Goal: Task Accomplishment & Management: Manage account settings

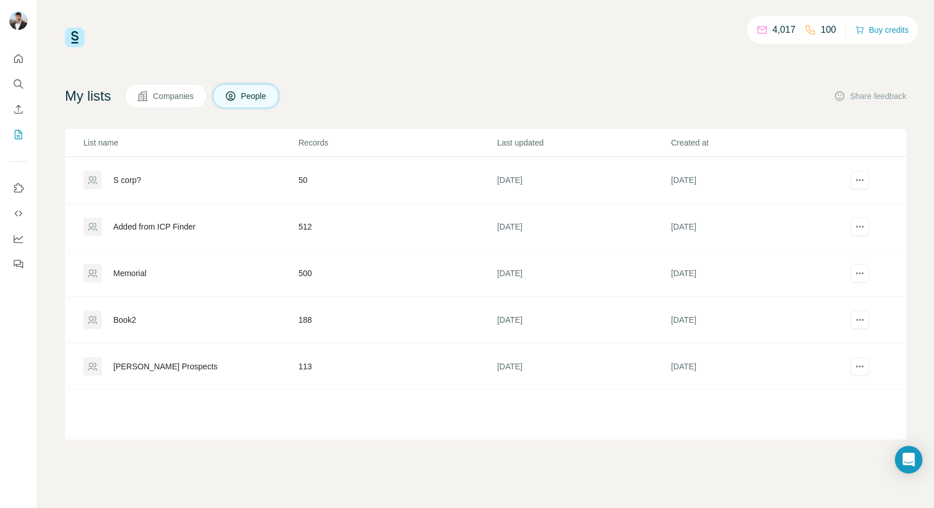
click at [134, 177] on div "S corp?" at bounding box center [127, 180] width 28 height 12
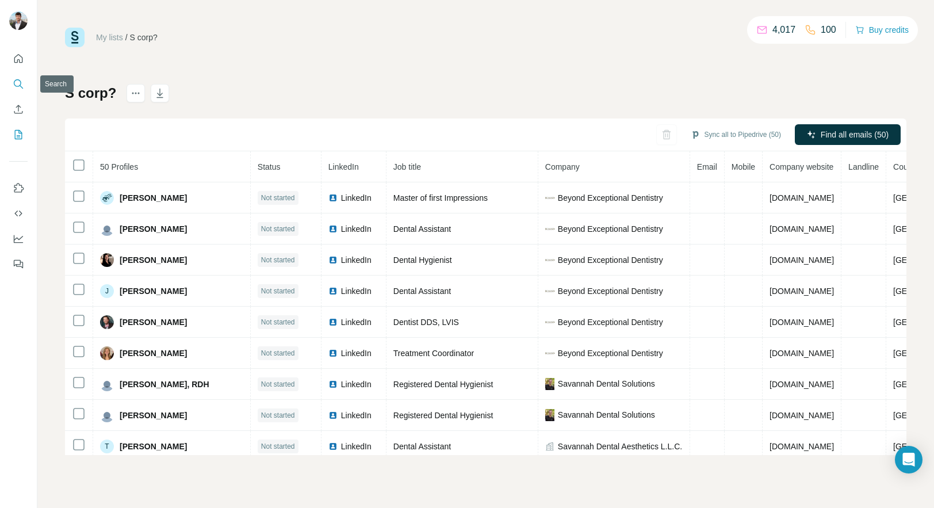
click at [15, 80] on icon "Search" at bounding box center [17, 82] width 7 height 7
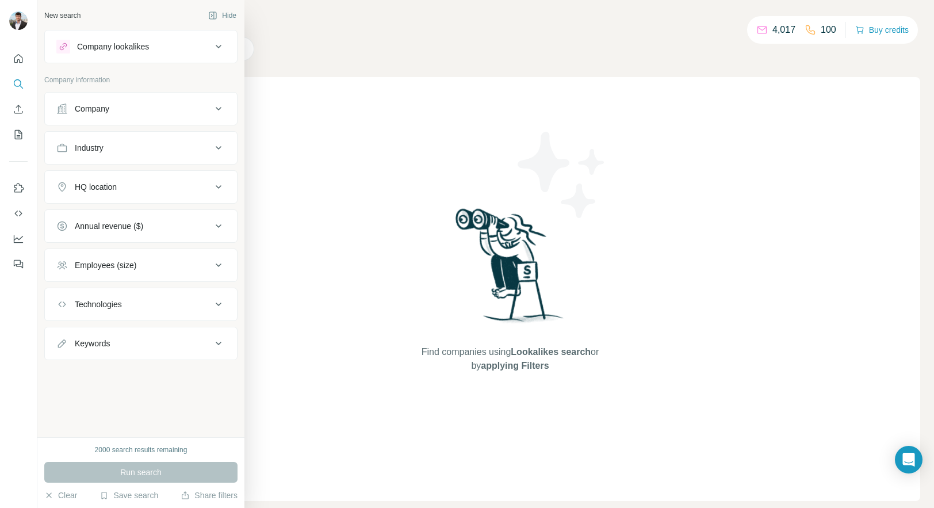
click at [109, 109] on div "Company" at bounding box center [92, 109] width 35 height 12
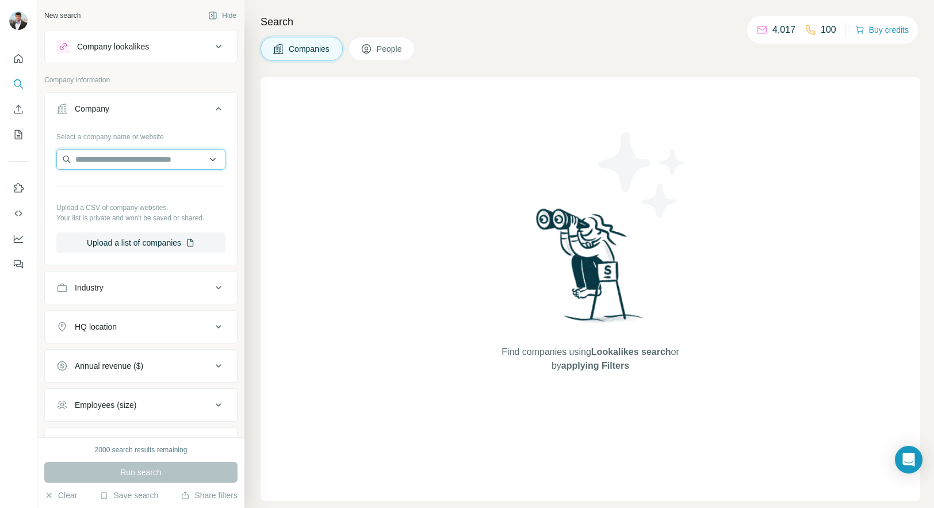
click at [112, 159] on input "text" at bounding box center [140, 159] width 169 height 21
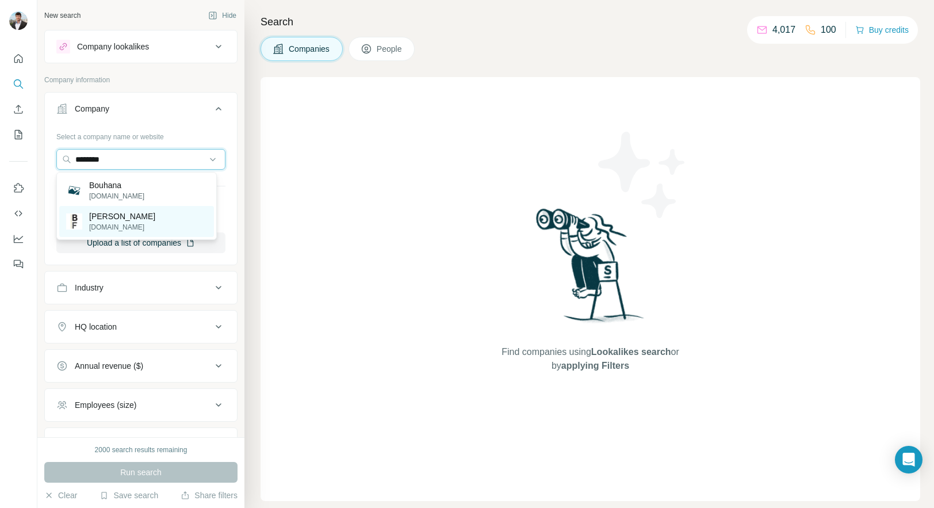
type input "********"
click at [114, 218] on p "Bouhan Falligant" at bounding box center [122, 217] width 66 height 12
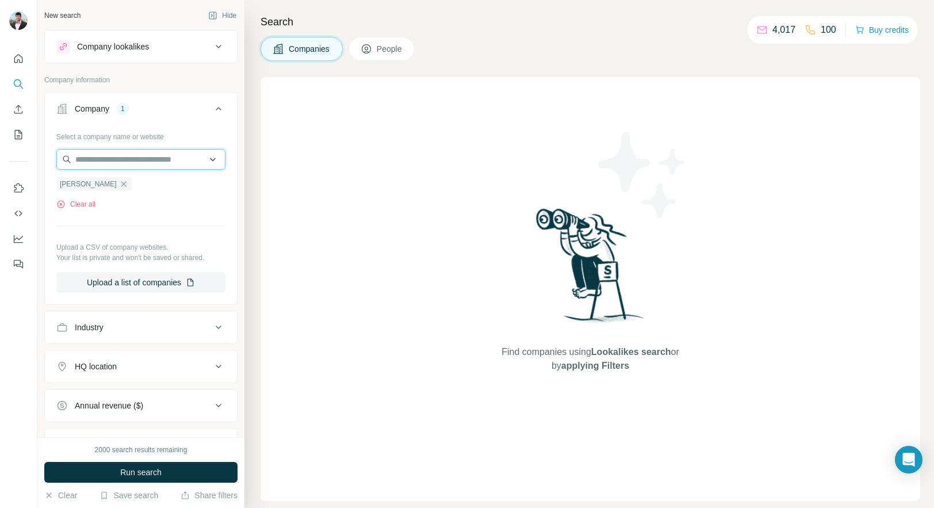
click at [140, 160] on input "text" at bounding box center [140, 159] width 169 height 21
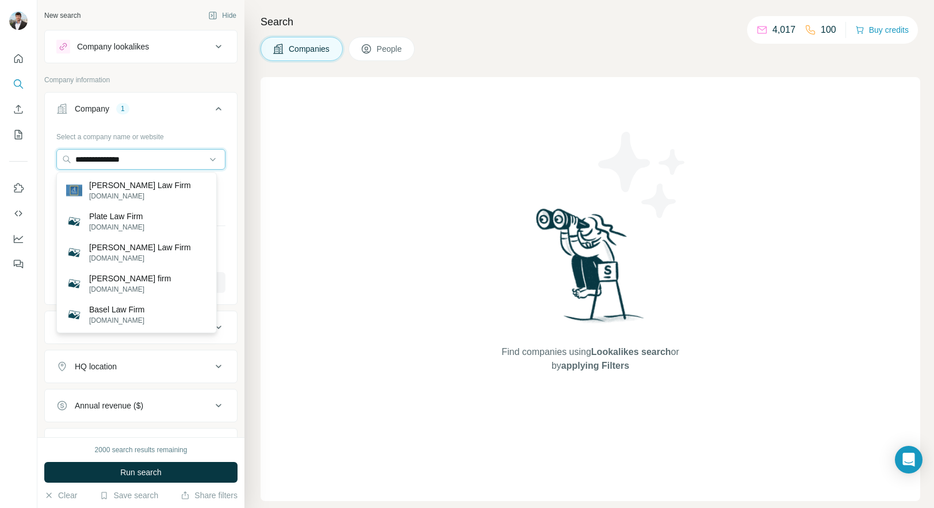
drag, startPoint x: 131, startPoint y: 159, endPoint x: -6, endPoint y: 155, distance: 136.4
click at [0, 155] on html "**********" at bounding box center [467, 254] width 934 height 508
drag, startPoint x: 119, startPoint y: 158, endPoint x: 47, endPoint y: 156, distance: 71.9
click at [47, 156] on div "Select a company name or website ******* Bouhan Falligant Clear all Upload a CS…" at bounding box center [141, 214] width 192 height 175
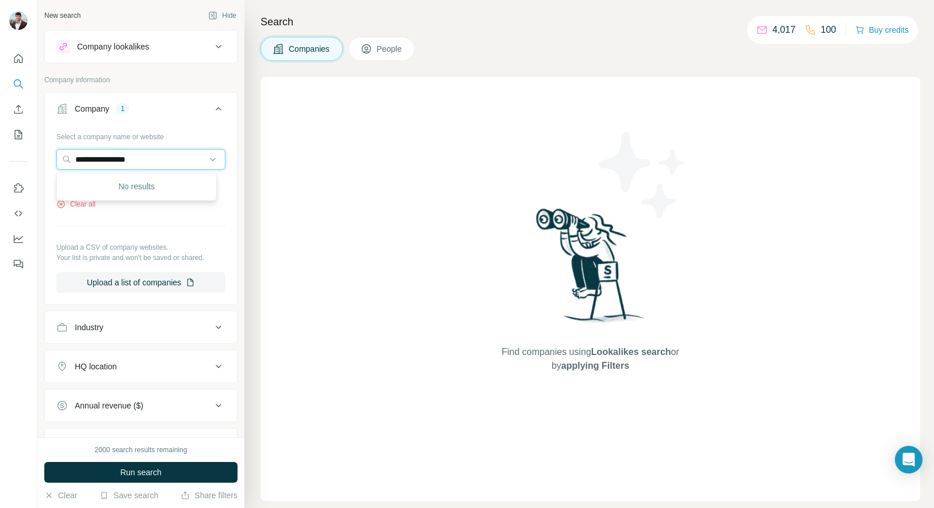
drag, startPoint x: 144, startPoint y: 160, endPoint x: -34, endPoint y: 146, distance: 178.9
click at [0, 146] on html "**********" at bounding box center [467, 254] width 934 height 508
drag, startPoint x: 165, startPoint y: 161, endPoint x: -22, endPoint y: 160, distance: 187.0
click at [0, 160] on html "**********" at bounding box center [467, 254] width 934 height 508
click at [107, 158] on input "**********" at bounding box center [140, 159] width 169 height 21
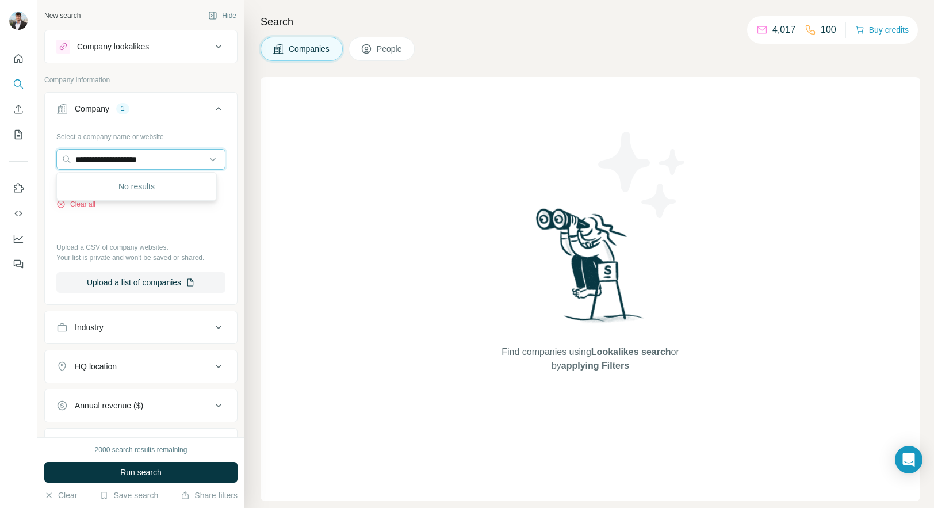
drag, startPoint x: 161, startPoint y: 158, endPoint x: -67, endPoint y: 158, distance: 227.8
click at [0, 158] on html "**********" at bounding box center [467, 254] width 934 height 508
type input "*"
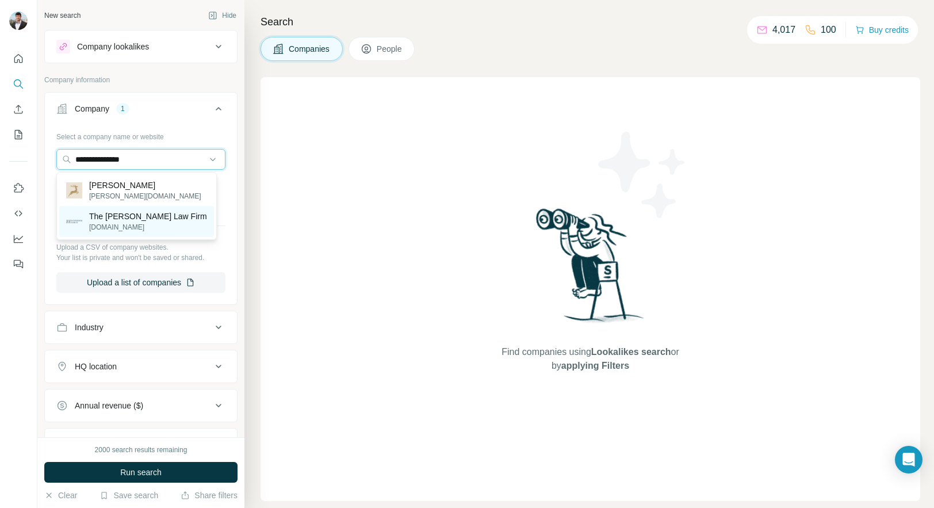
type input "**********"
click at [114, 216] on p "The Lerch Law Firm" at bounding box center [148, 217] width 118 height 12
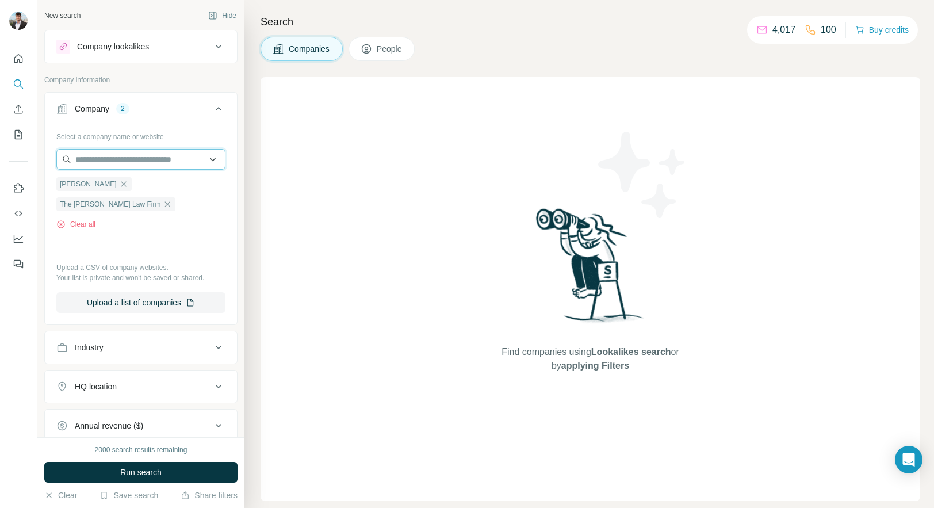
click at [175, 160] on input "text" at bounding box center [140, 159] width 169 height 21
type input "**********"
click at [148, 188] on p "Walker Daryl J Atty" at bounding box center [133, 185] width 88 height 12
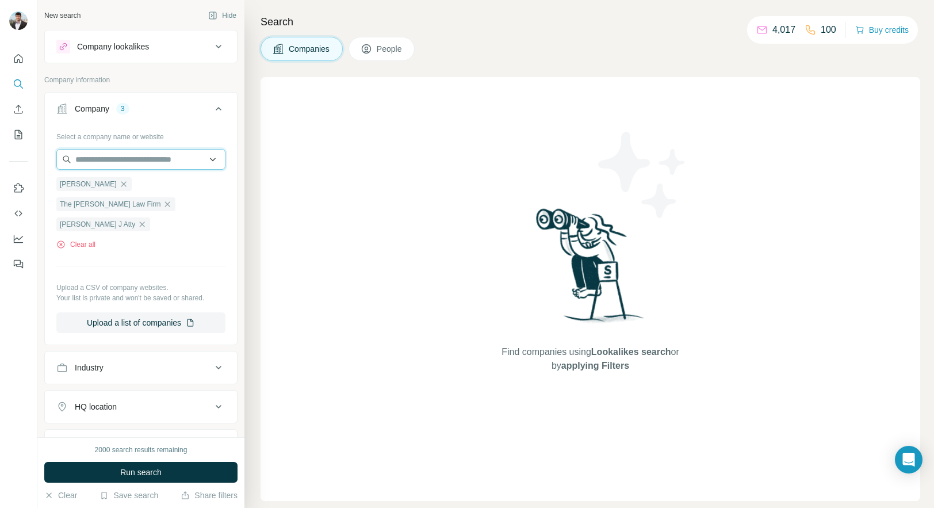
click at [106, 163] on input "text" at bounding box center [140, 159] width 169 height 21
drag, startPoint x: 155, startPoint y: 157, endPoint x: 22, endPoint y: 147, distance: 132.7
click at [22, 147] on div "**********" at bounding box center [467, 254] width 934 height 508
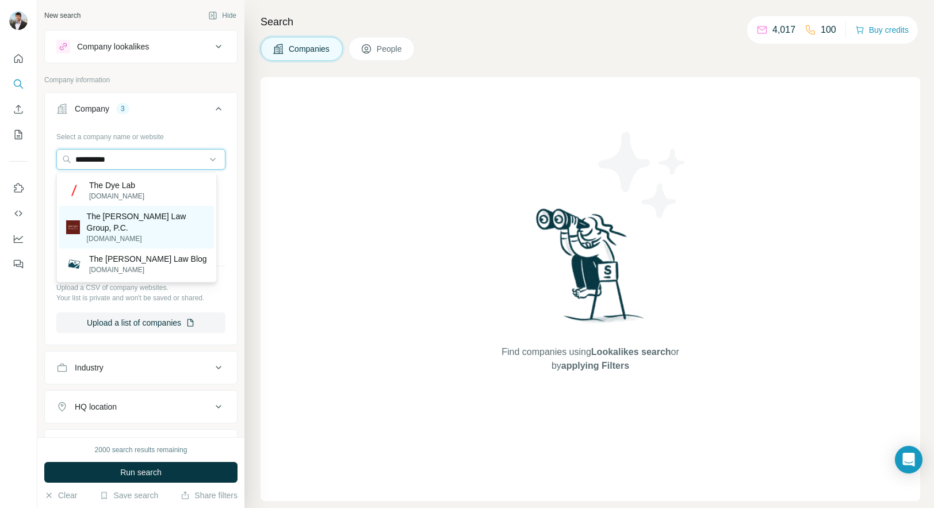
type input "**********"
click at [92, 219] on p "The Nye Law Group, P.C." at bounding box center [147, 222] width 120 height 23
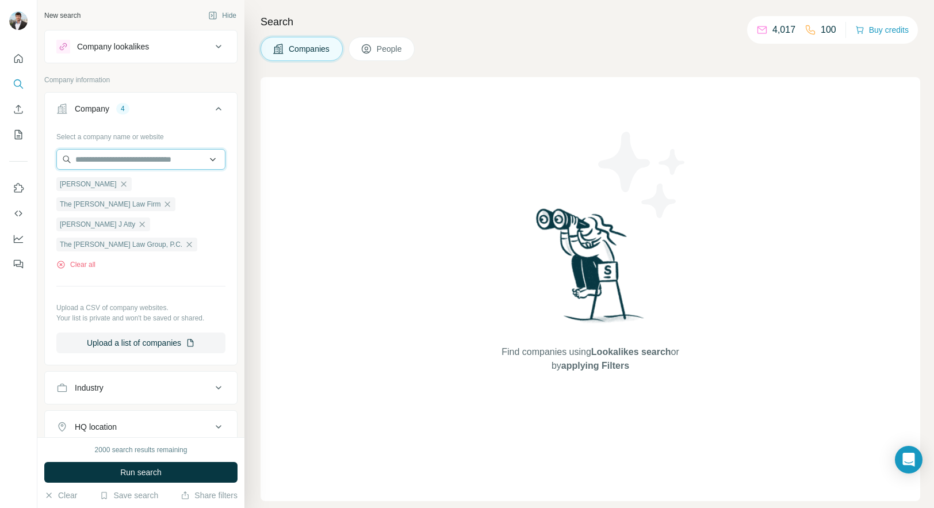
click at [106, 152] on input "text" at bounding box center [140, 159] width 169 height 21
drag, startPoint x: 147, startPoint y: 161, endPoint x: -32, endPoint y: 150, distance: 179.3
click at [0, 150] on html "**********" at bounding box center [467, 254] width 934 height 508
type input "**********"
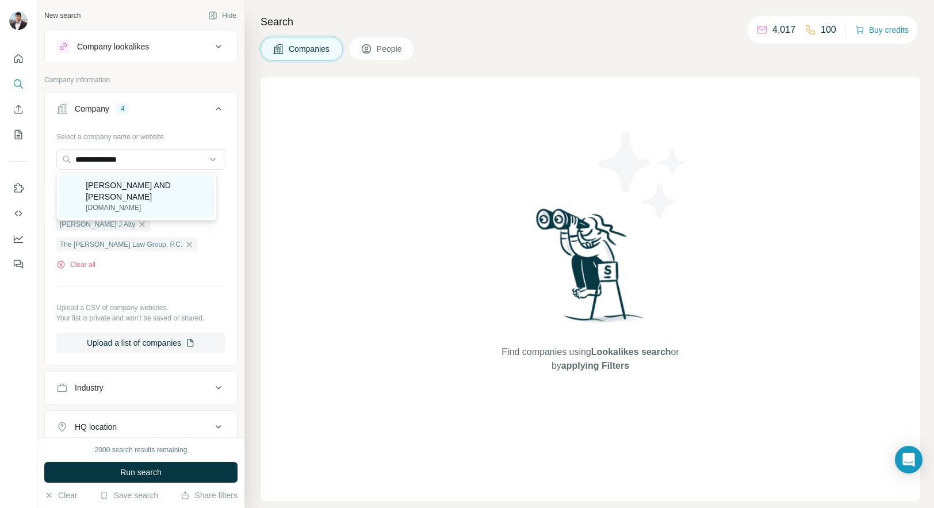
click at [121, 189] on p "Brannen Searcy AND Smith" at bounding box center [146, 190] width 121 height 23
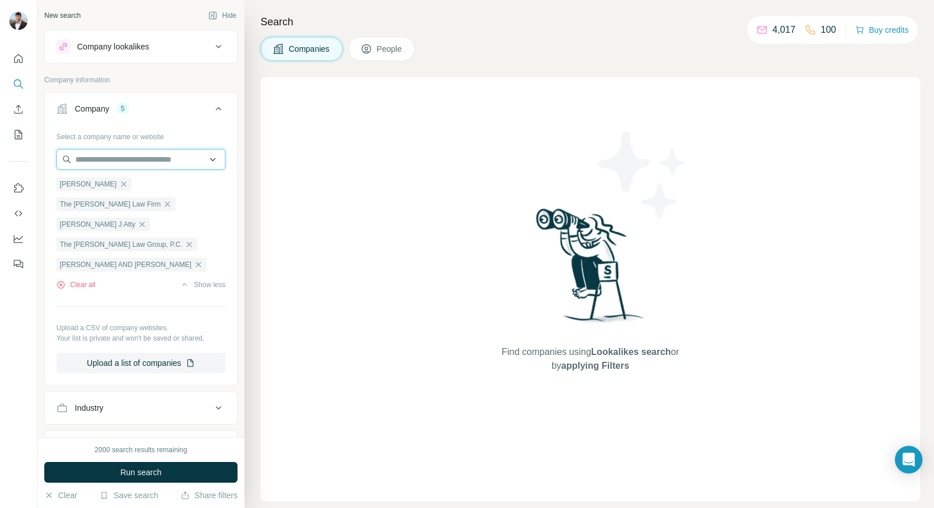
click at [126, 158] on input "text" at bounding box center [140, 159] width 169 height 21
drag, startPoint x: 162, startPoint y: 162, endPoint x: 19, endPoint y: 161, distance: 142.7
click at [19, 161] on div "**********" at bounding box center [467, 254] width 934 height 508
type input "**********"
click at [136, 190] on p "The Ozer Law Firm" at bounding box center [123, 185] width 69 height 12
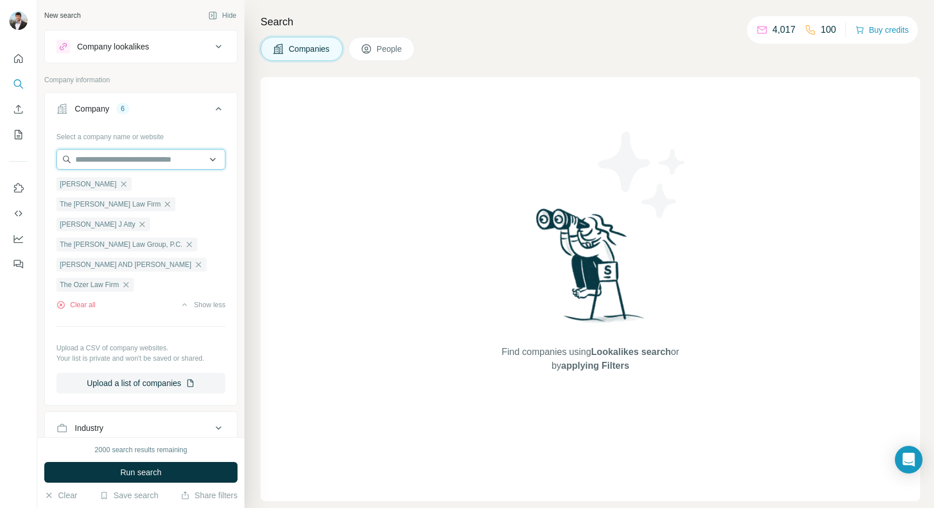
click at [144, 160] on input "text" at bounding box center [140, 159] width 169 height 21
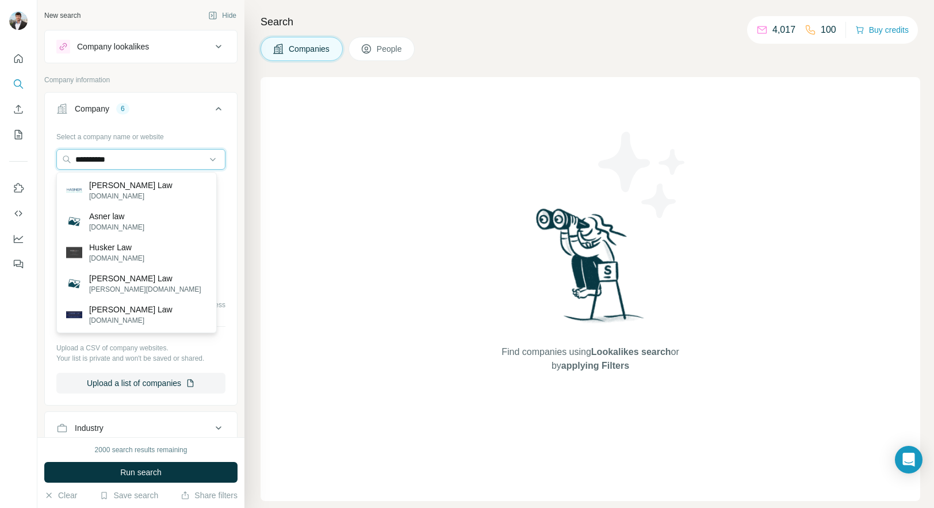
type input "**********"
click at [144, 187] on div "Hasner Law hasnerlaw.com" at bounding box center [136, 190] width 155 height 31
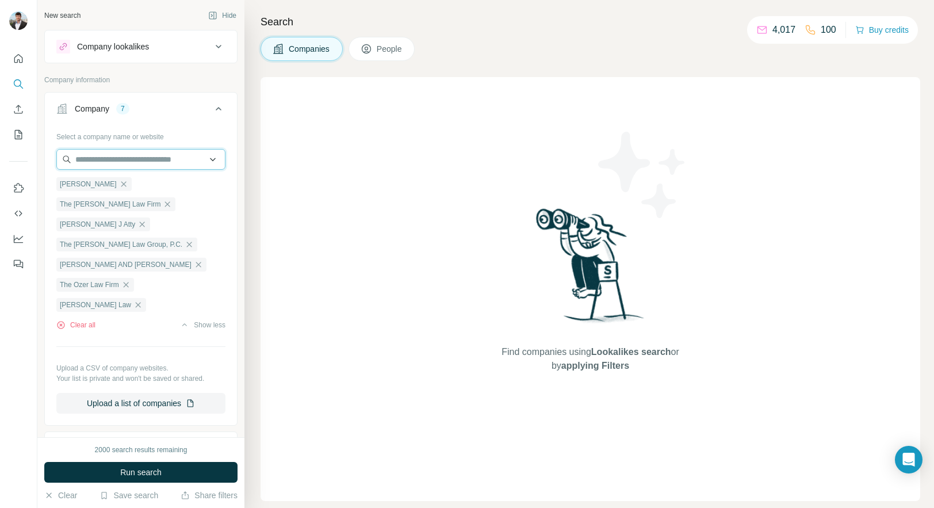
click at [158, 164] on input "text" at bounding box center [140, 159] width 169 height 21
drag, startPoint x: 157, startPoint y: 165, endPoint x: 14, endPoint y: 159, distance: 142.8
click at [14, 159] on div "**********" at bounding box center [467, 254] width 934 height 508
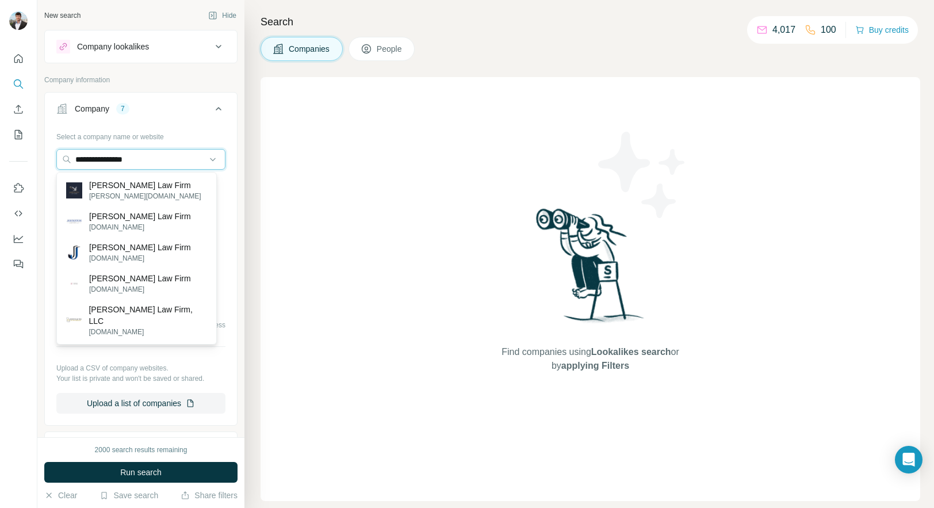
type input "**********"
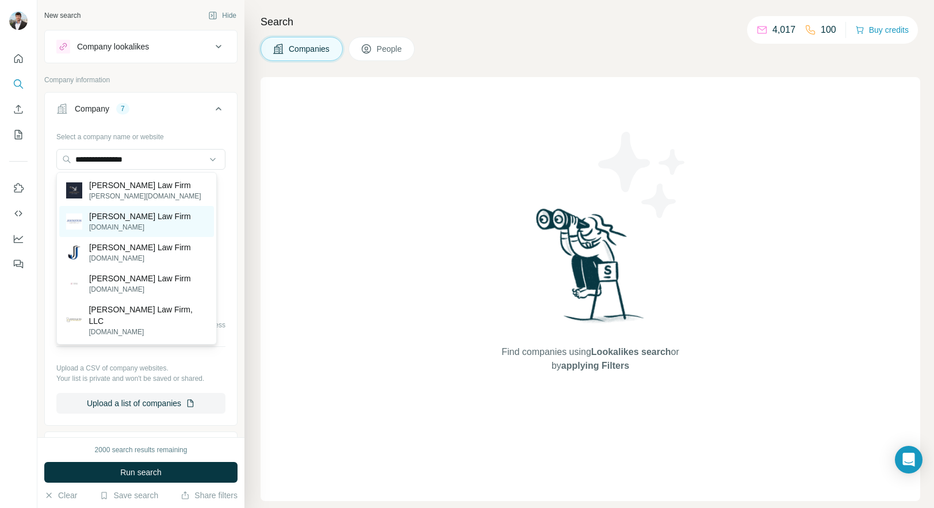
click at [140, 226] on p "johnstonlawfirmllc.com" at bounding box center [140, 227] width 102 height 10
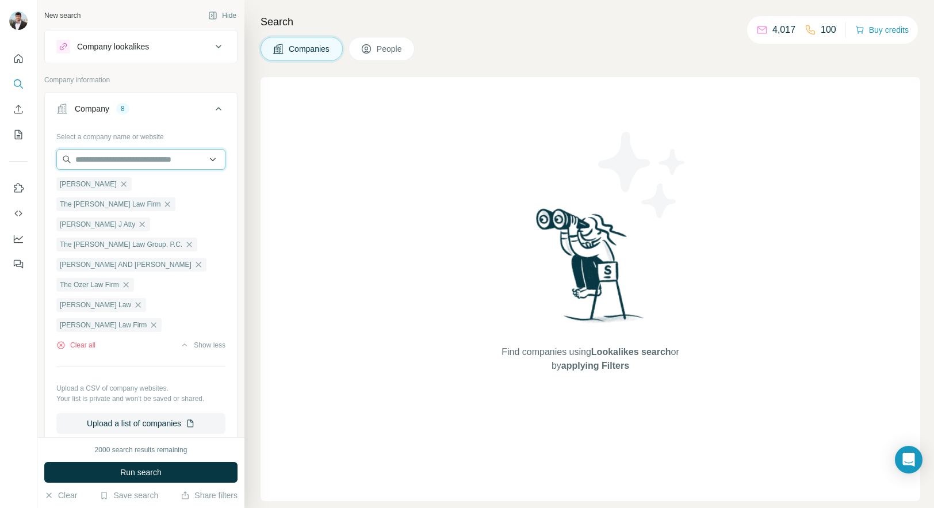
click at [112, 158] on input "text" at bounding box center [140, 159] width 169 height 21
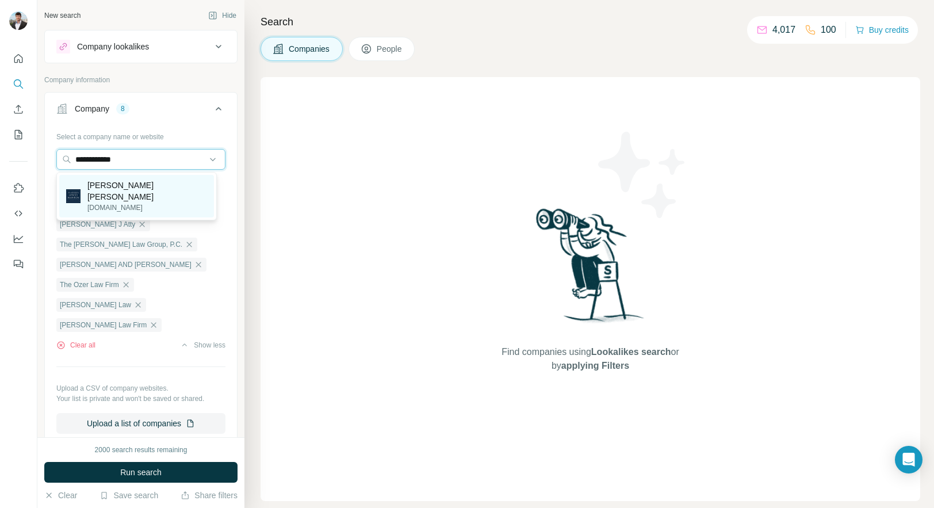
type input "**********"
click at [108, 186] on p "Harris Lowry Manton" at bounding box center [147, 190] width 120 height 23
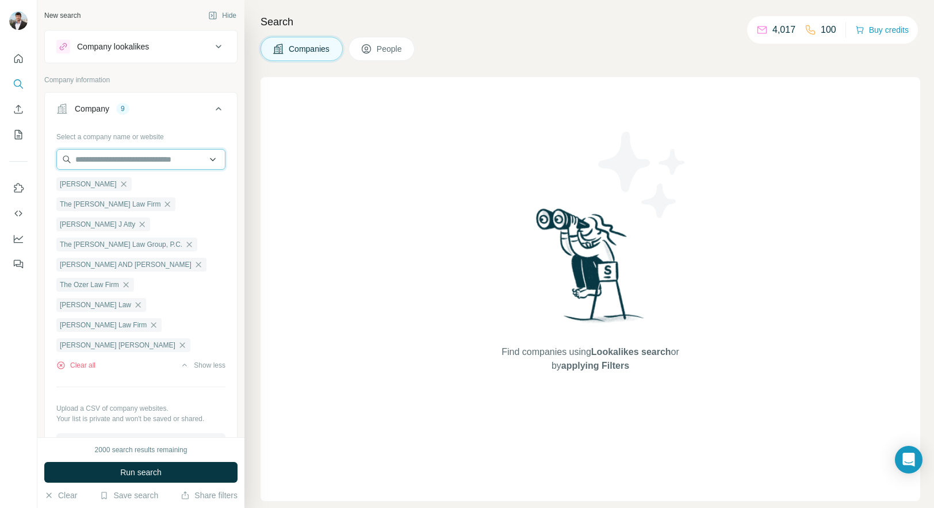
click at [142, 159] on input "text" at bounding box center [140, 159] width 169 height 21
type input "**********"
drag, startPoint x: 170, startPoint y: 161, endPoint x: 56, endPoint y: 158, distance: 113.9
click at [56, 158] on input "**********" at bounding box center [140, 159] width 169 height 21
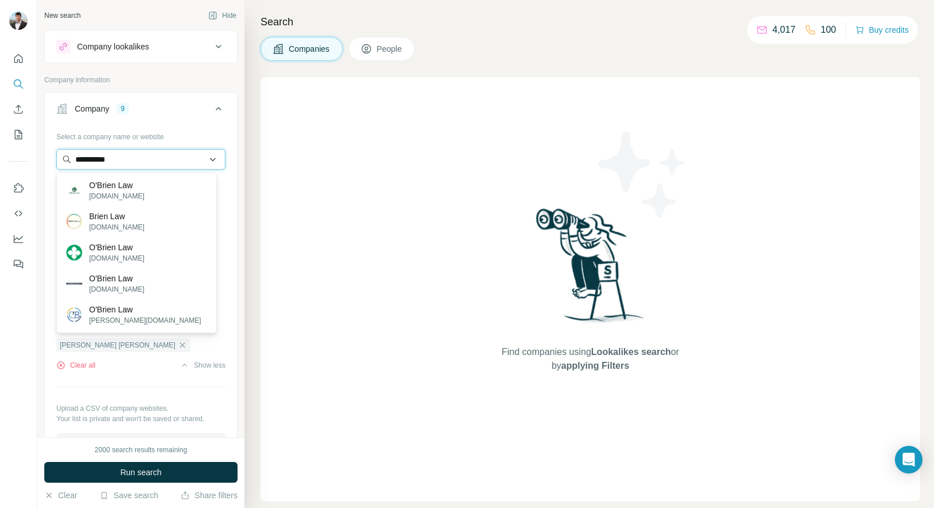
click at [155, 165] on input "**********" at bounding box center [140, 159] width 169 height 21
type input "**********"
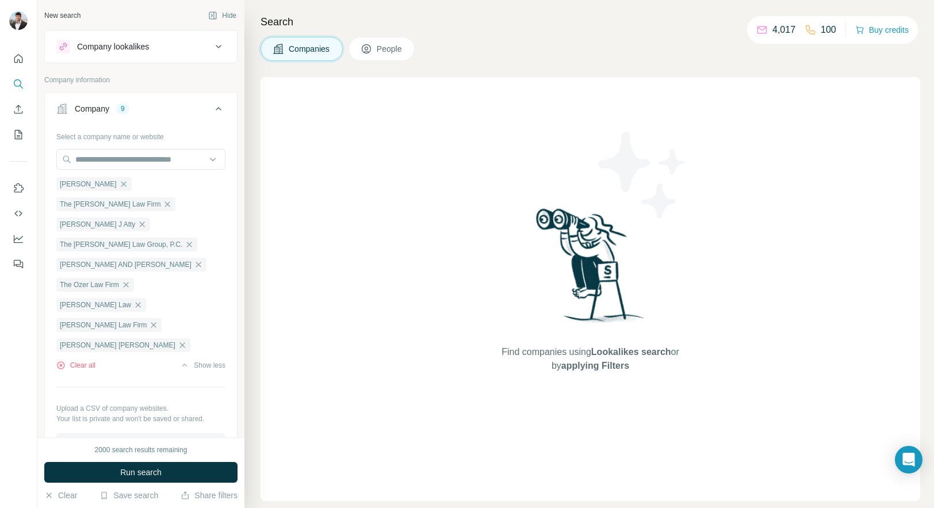
click at [230, 333] on div "New search Hide Company lookalikes Company information Company 9 Select a compa…" at bounding box center [140, 218] width 207 height 437
click at [137, 470] on span "Run search" at bounding box center [140, 473] width 41 height 12
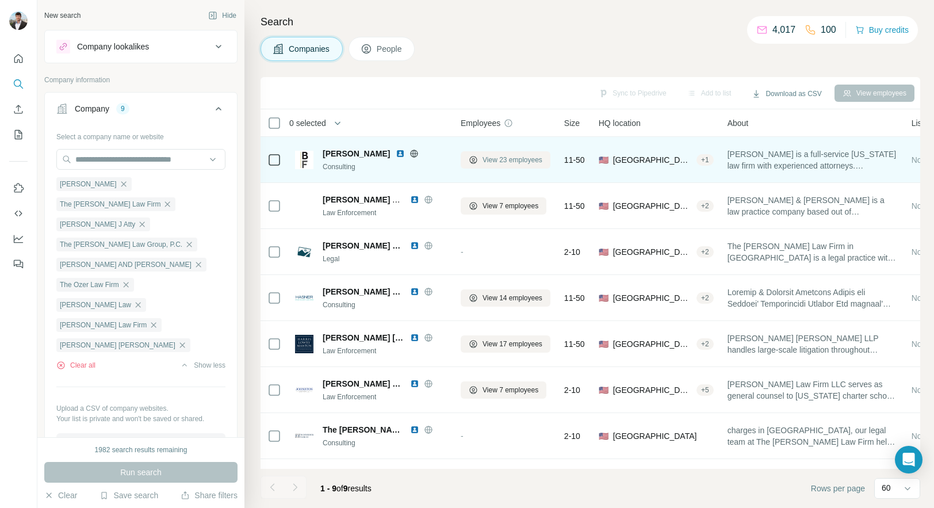
click at [484, 162] on span "View 23 employees" at bounding box center [513, 160] width 60 height 10
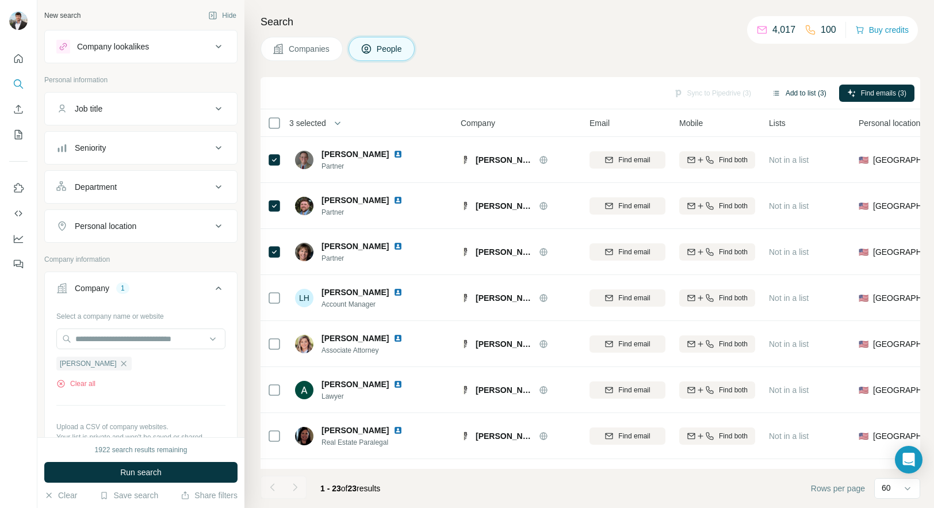
click at [792, 90] on button "Add to list (3)" at bounding box center [799, 93] width 71 height 17
click at [772, 93] on icon "button" at bounding box center [776, 93] width 9 height 9
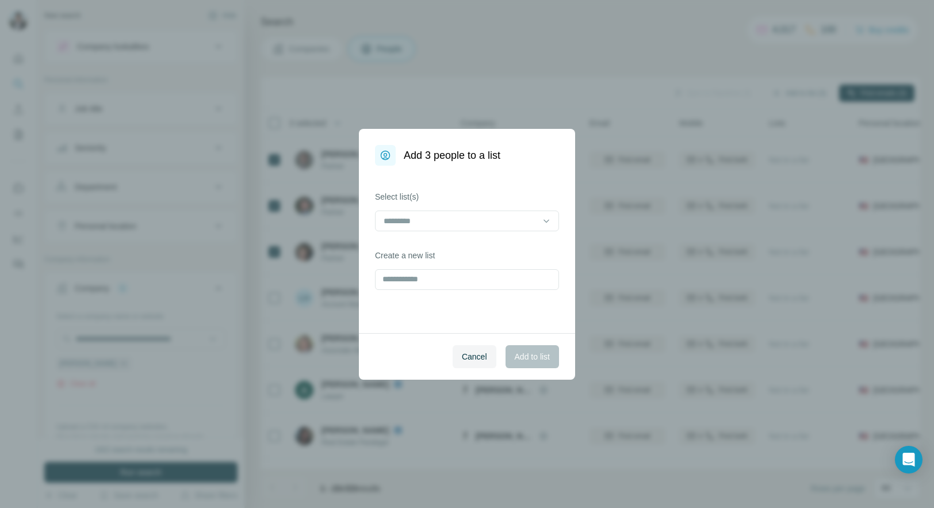
click at [484, 209] on div "Select list(s)" at bounding box center [467, 211] width 184 height 40
click at [476, 216] on input at bounding box center [460, 221] width 155 height 13
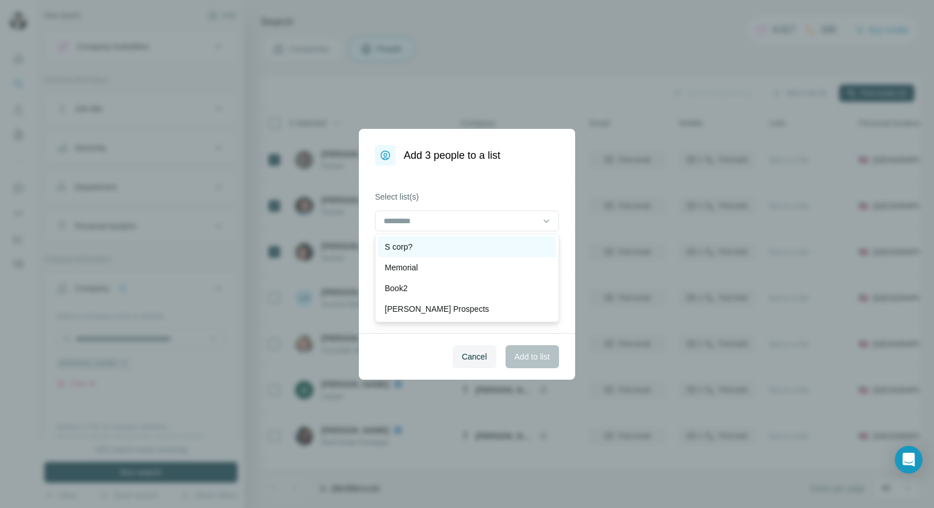
click at [438, 247] on div "S corp?" at bounding box center [467, 247] width 165 height 12
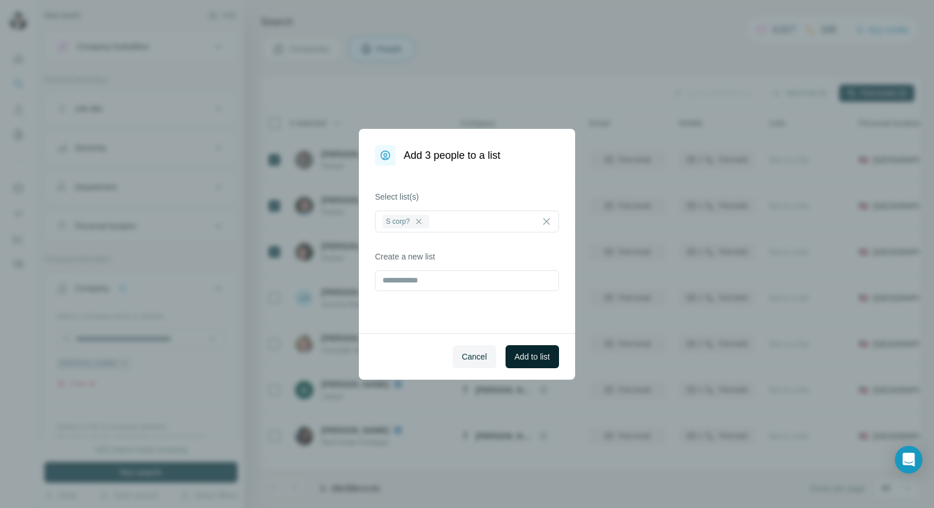
click at [531, 356] on span "Add to list" at bounding box center [532, 357] width 35 height 12
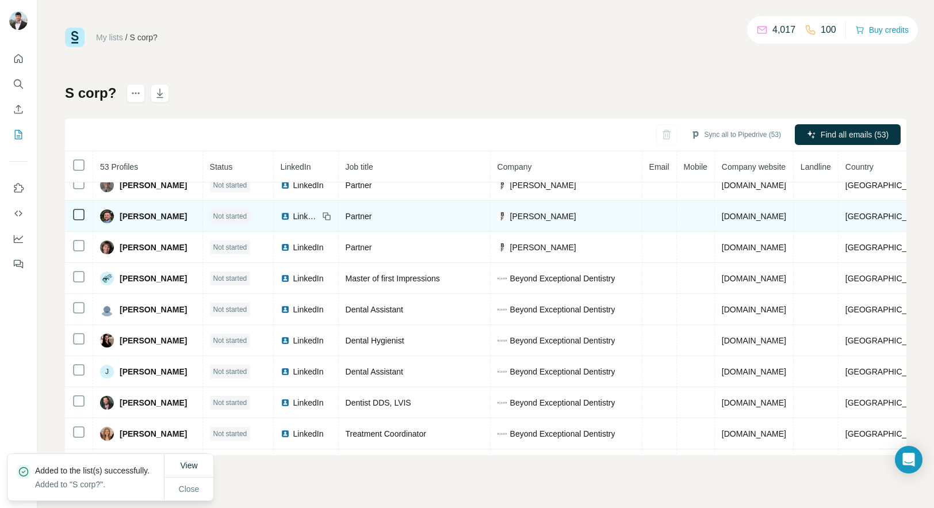
scroll to position [18, 0]
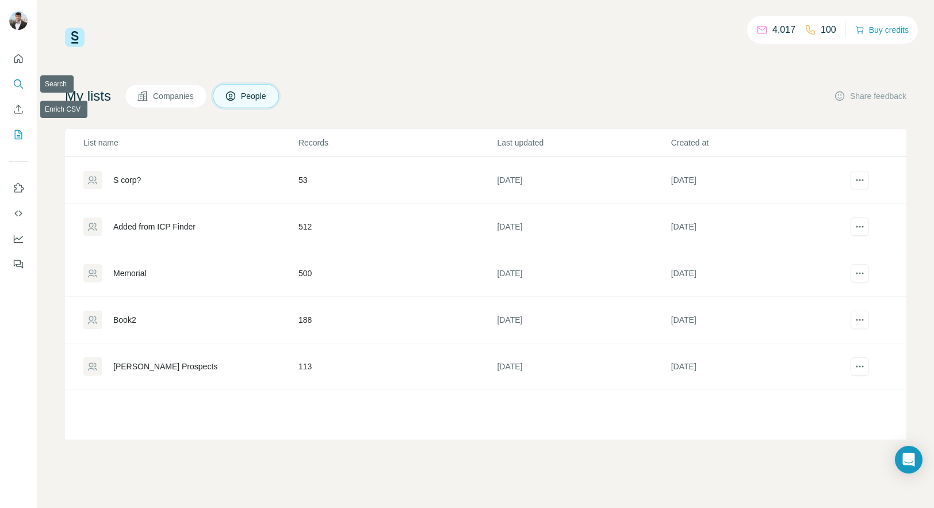
click at [21, 82] on icon "Search" at bounding box center [19, 84] width 12 height 12
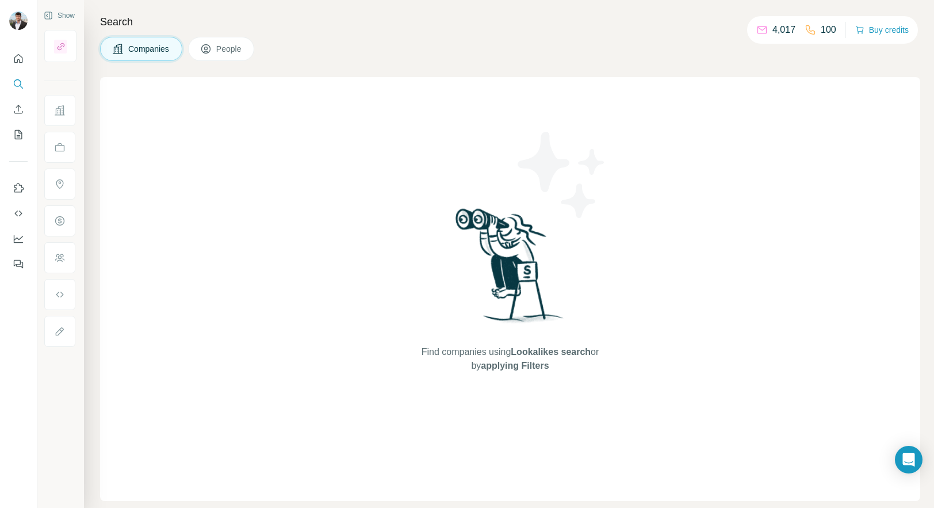
click at [152, 53] on span "Companies" at bounding box center [149, 49] width 42 height 12
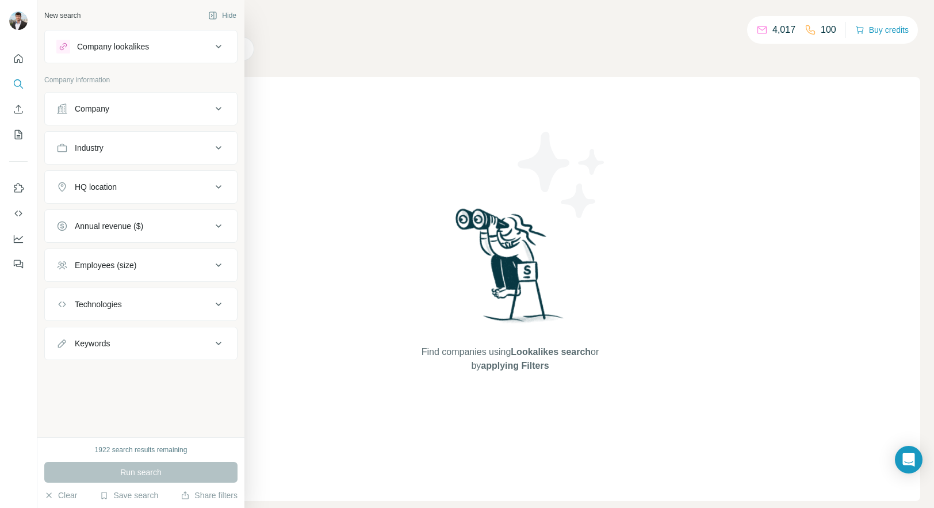
click at [117, 106] on div "Company" at bounding box center [133, 109] width 155 height 12
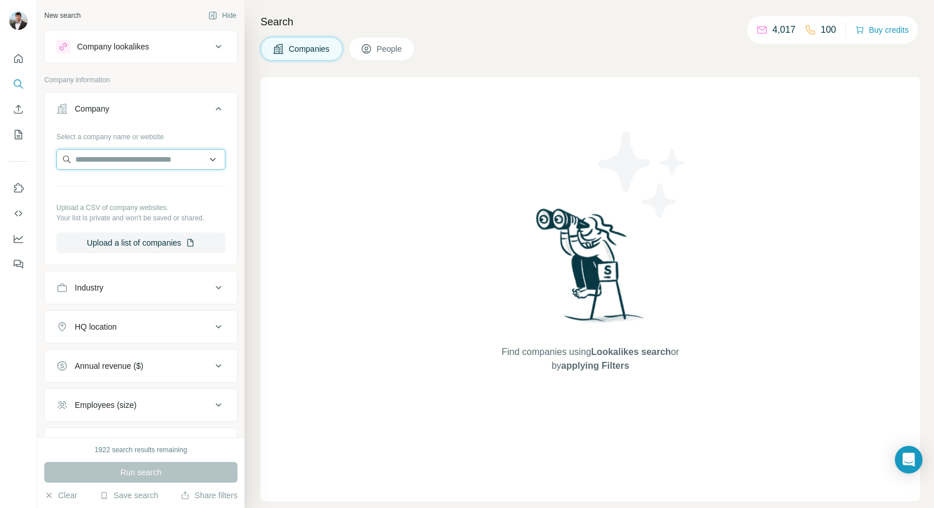
click at [146, 161] on input "text" at bounding box center [140, 159] width 169 height 21
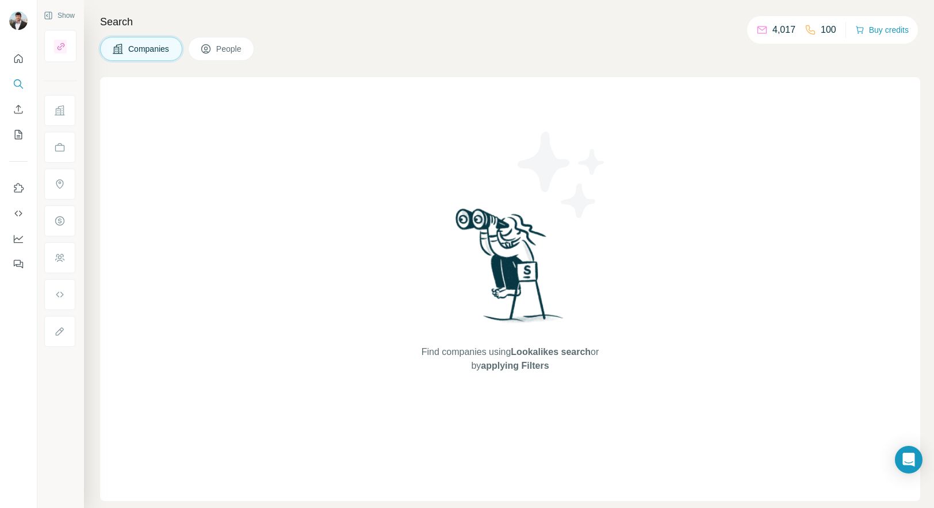
click at [152, 43] on span "Companies" at bounding box center [149, 49] width 42 height 12
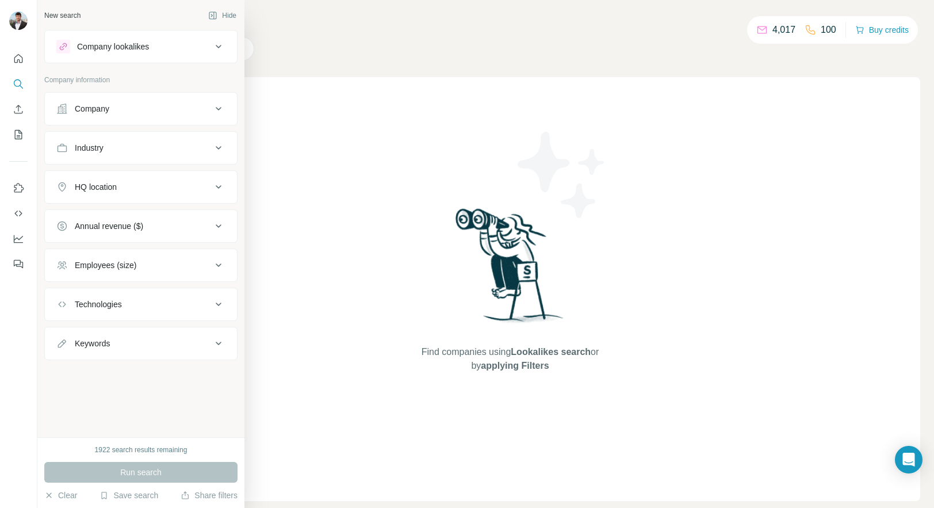
click at [136, 107] on div "Company" at bounding box center [133, 109] width 155 height 12
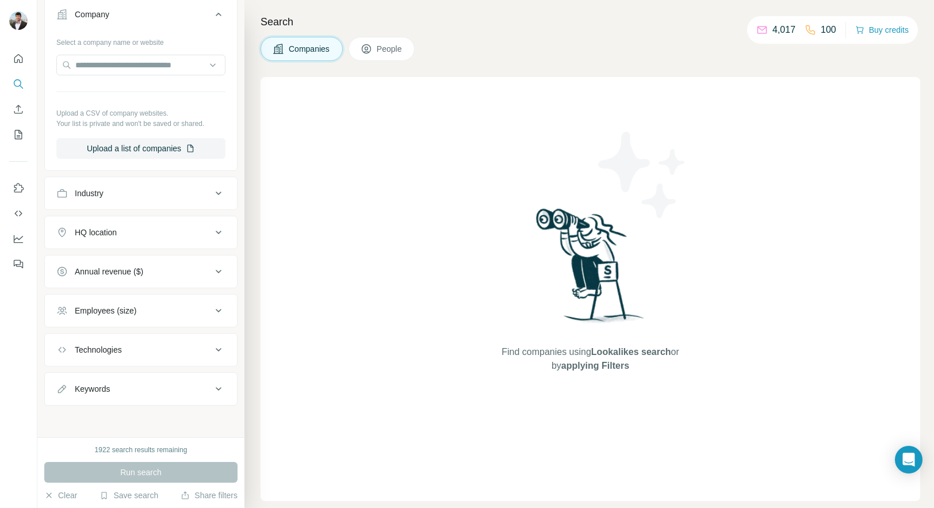
scroll to position [95, 0]
click at [102, 494] on icon "button" at bounding box center [104, 495] width 5 height 7
click at [101, 493] on icon "button" at bounding box center [104, 495] width 9 height 9
click at [18, 58] on icon "Quick start" at bounding box center [19, 59] width 12 height 12
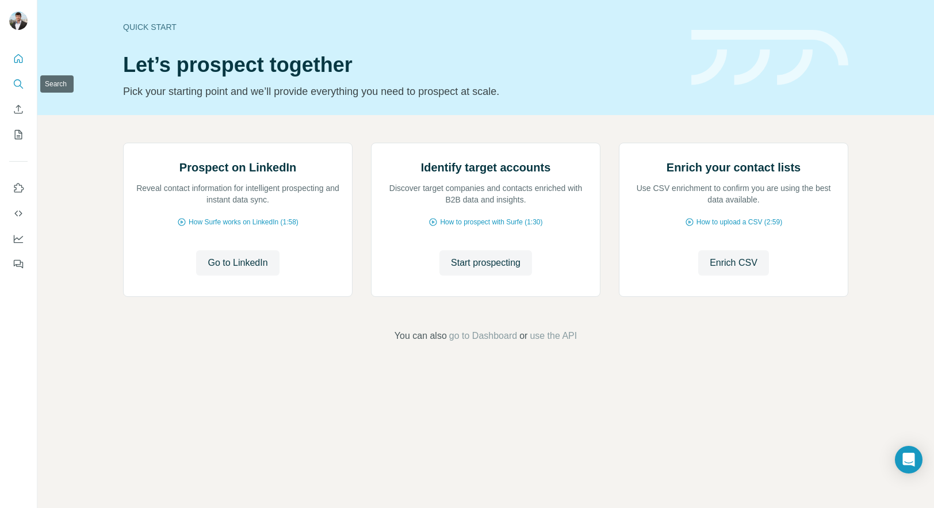
click at [18, 78] on button "Search" at bounding box center [18, 84] width 18 height 21
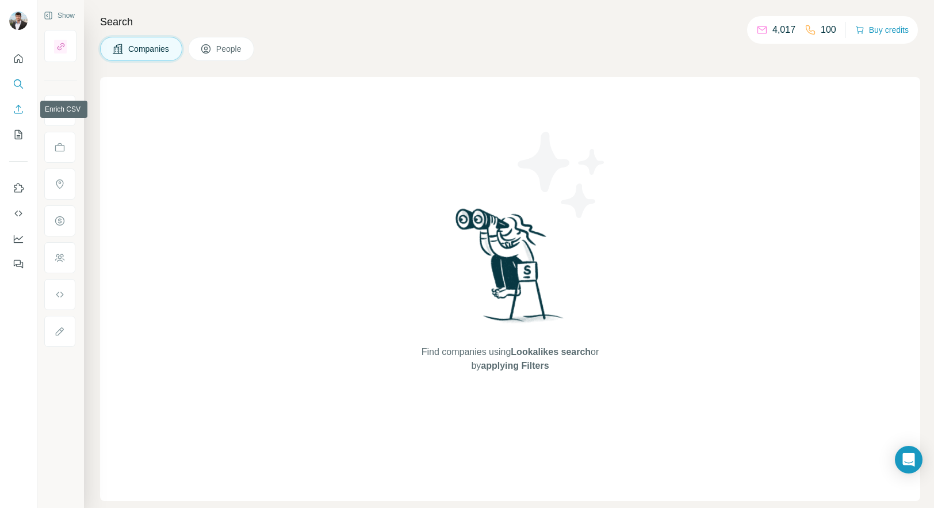
click at [16, 104] on icon "Enrich CSV" at bounding box center [19, 110] width 12 height 12
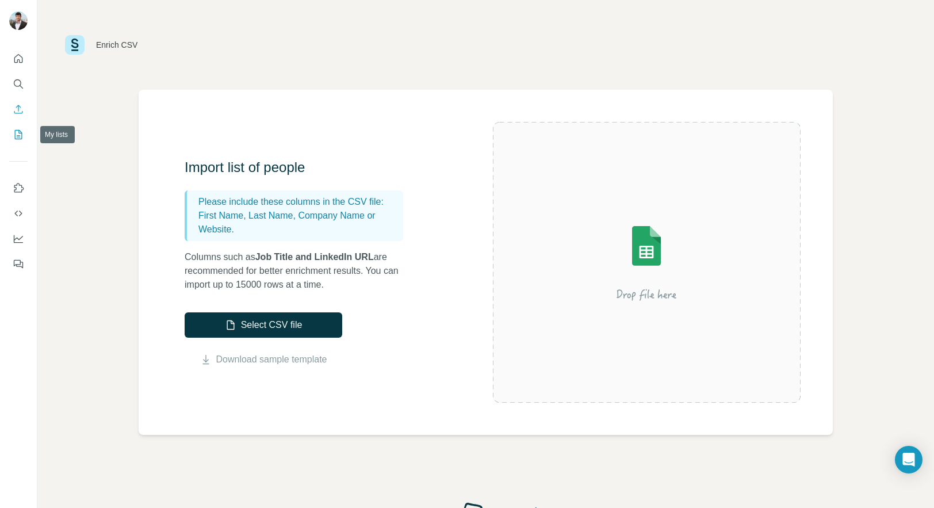
click at [17, 133] on icon "My lists" at bounding box center [19, 135] width 12 height 12
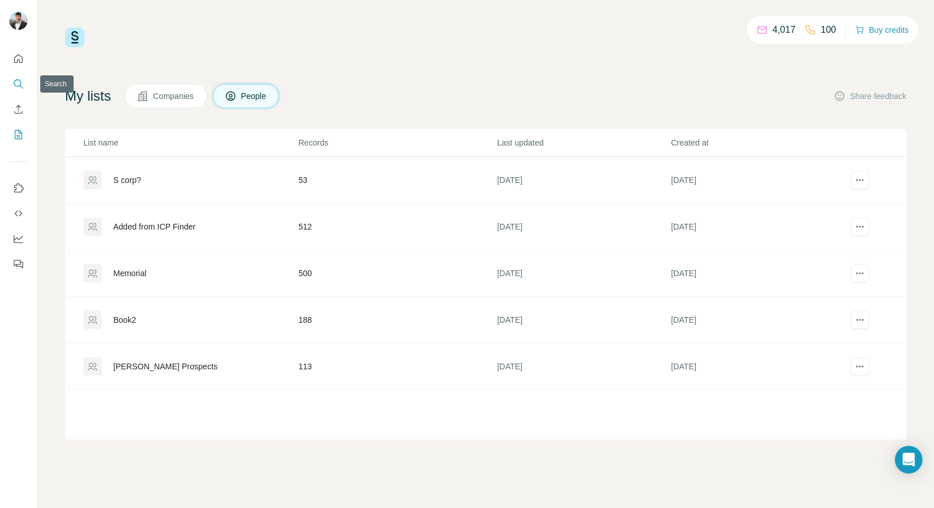
click at [18, 81] on icon "Search" at bounding box center [19, 84] width 12 height 12
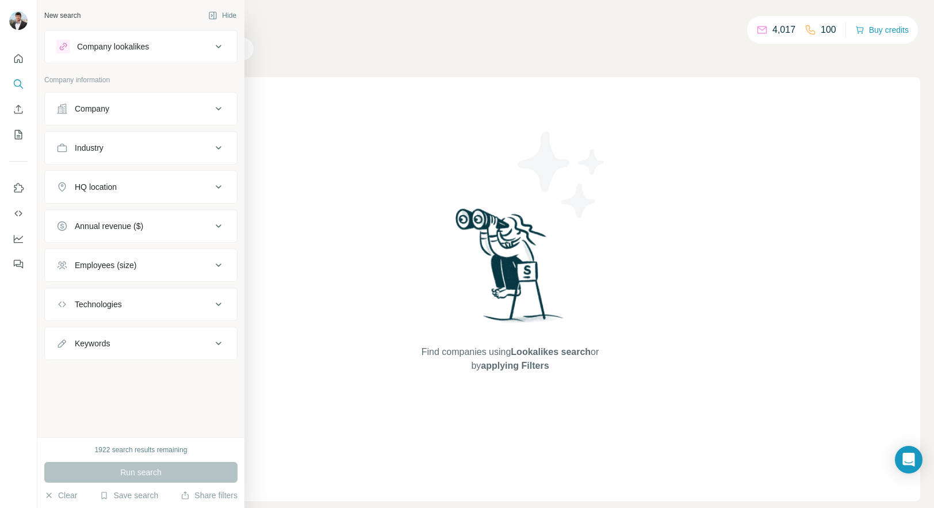
click at [86, 109] on div "Company" at bounding box center [92, 109] width 35 height 12
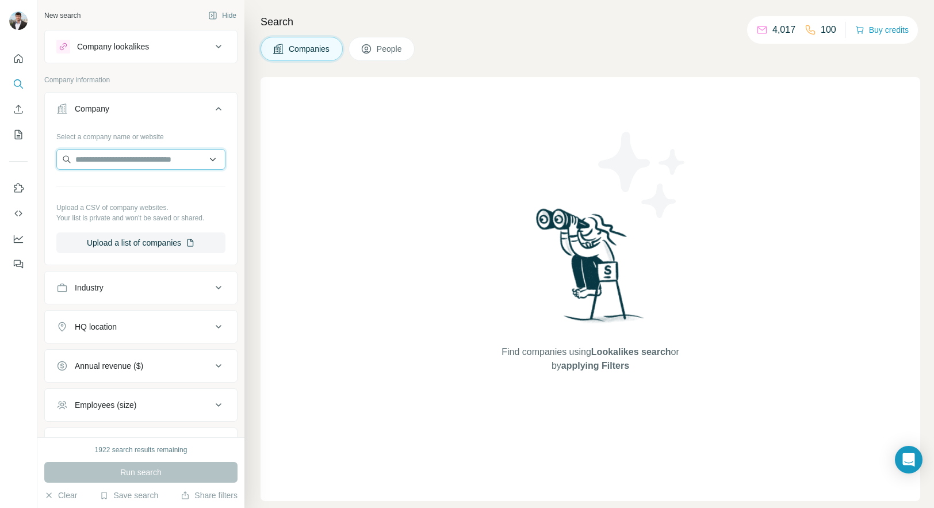
click at [113, 159] on input "text" at bounding box center [140, 159] width 169 height 21
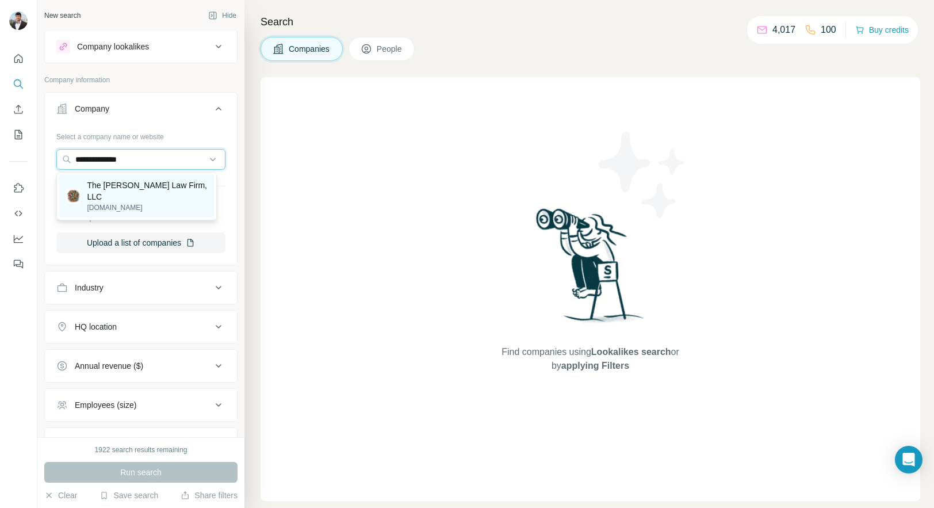
type input "**********"
click at [122, 203] on p "divorcelawyersinsavannahga.com" at bounding box center [147, 208] width 120 height 10
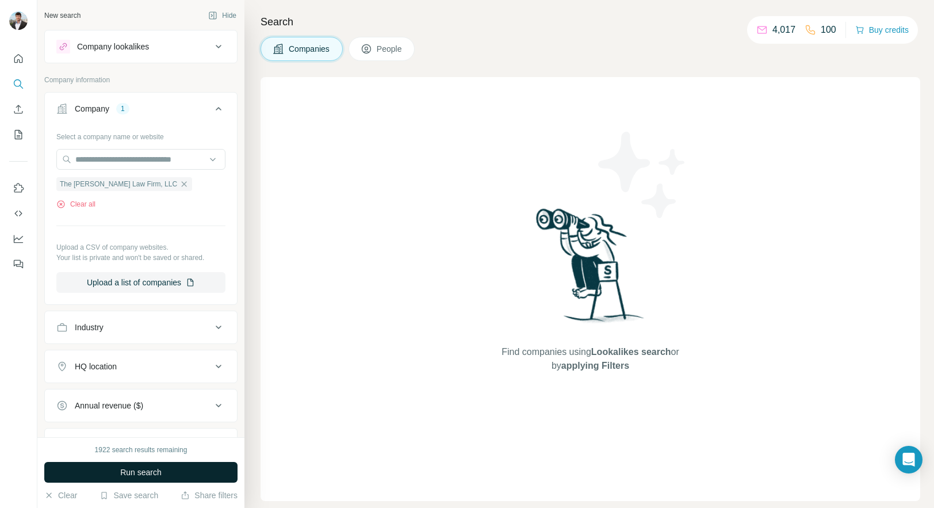
click at [133, 473] on span "Run search" at bounding box center [140, 473] width 41 height 12
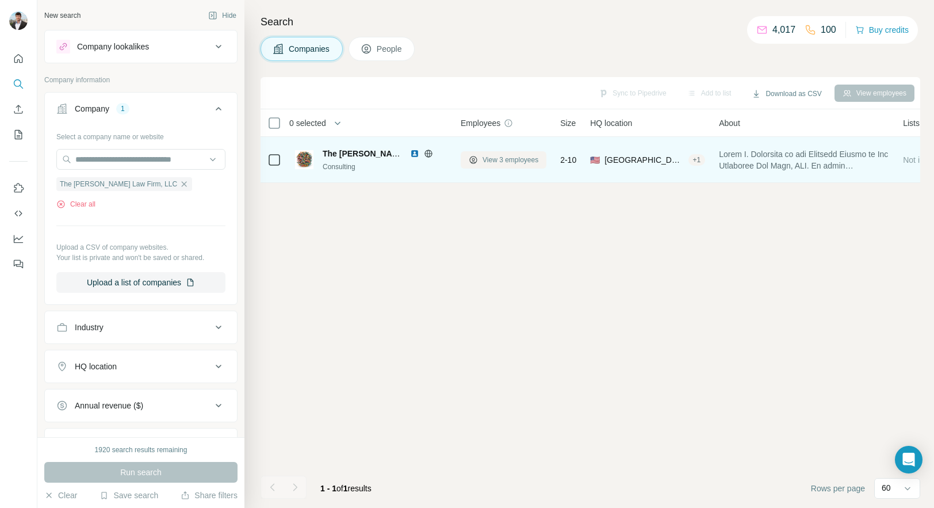
click at [490, 157] on span "View 3 employees" at bounding box center [511, 160] width 56 height 10
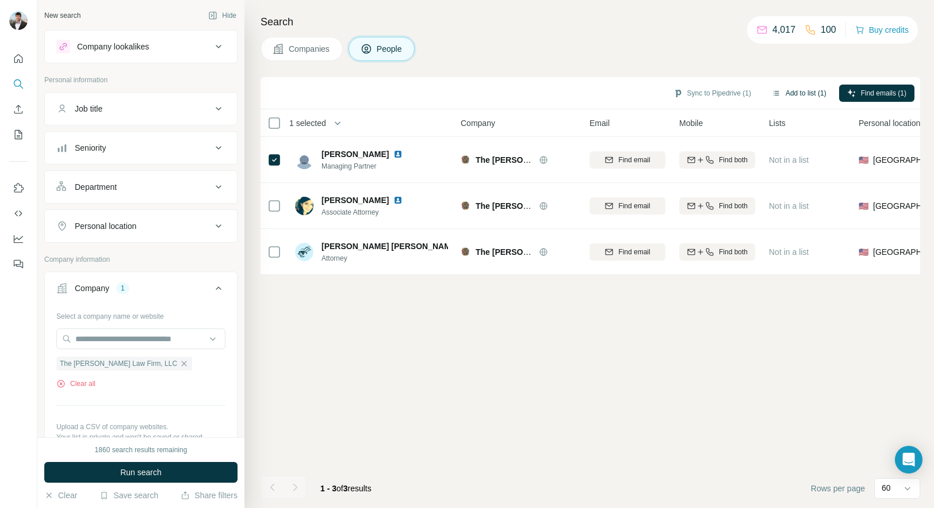
click at [786, 91] on button "Add to list (1)" at bounding box center [799, 93] width 71 height 17
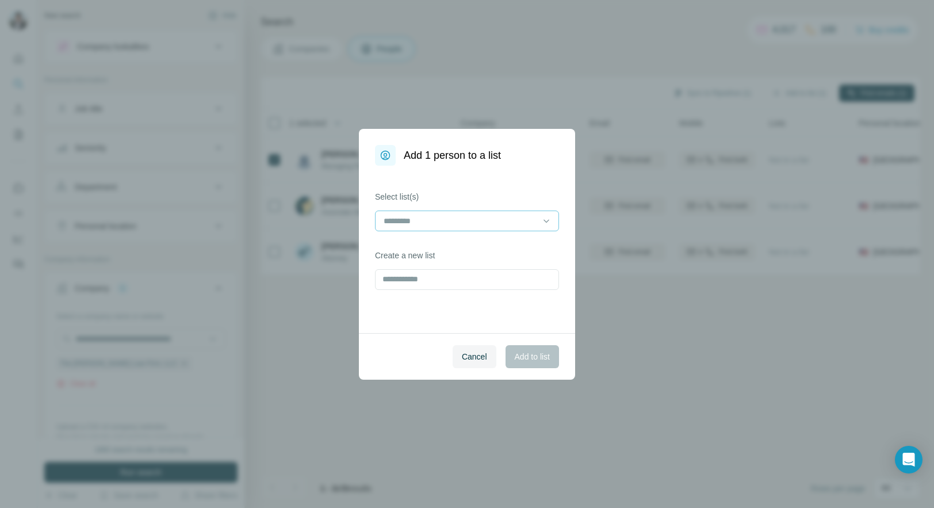
click at [487, 217] on input at bounding box center [460, 221] width 155 height 13
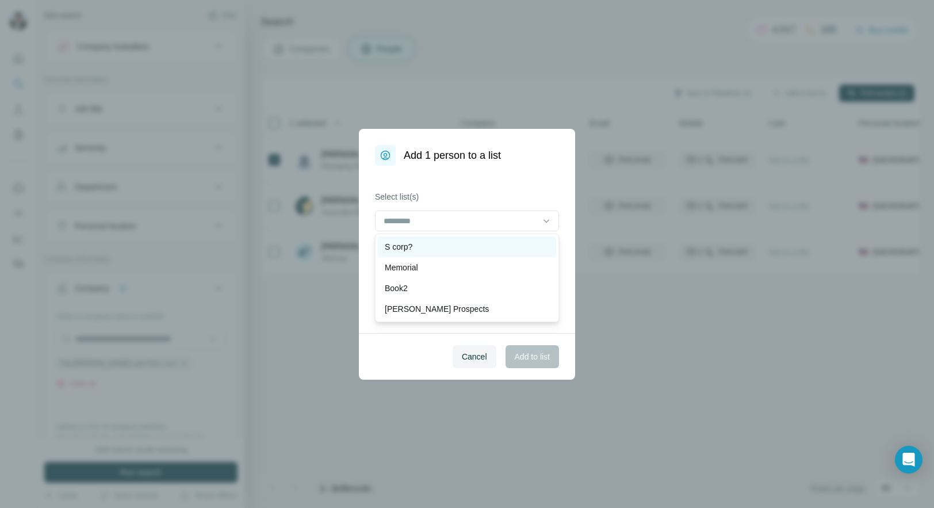
click at [444, 251] on div "S corp?" at bounding box center [467, 247] width 165 height 12
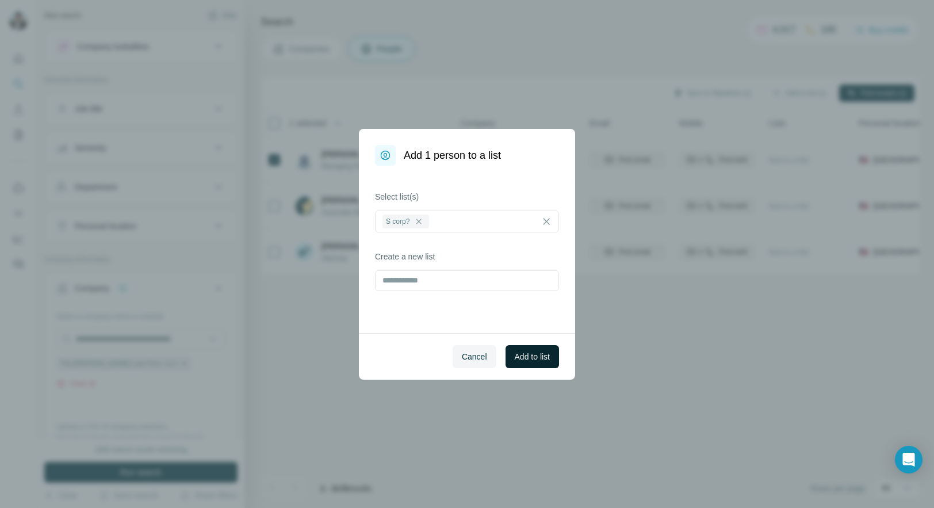
click at [526, 352] on span "Add to list" at bounding box center [532, 357] width 35 height 12
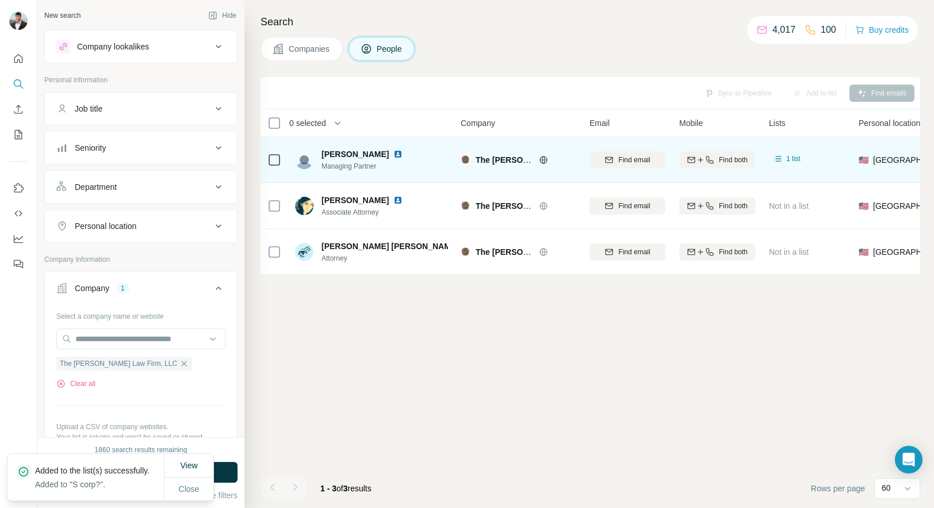
click at [394, 151] on img at bounding box center [398, 154] width 9 height 9
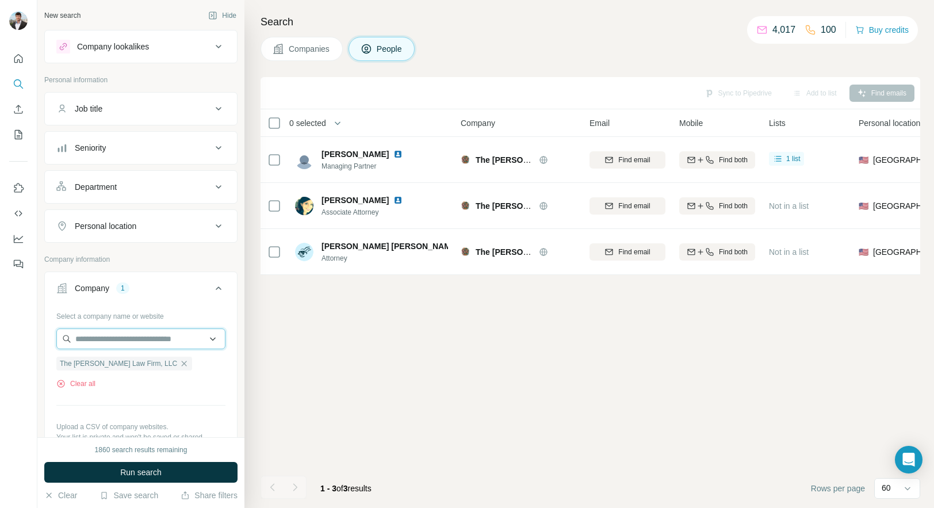
click at [150, 338] on input "text" at bounding box center [140, 338] width 169 height 21
type input "*"
click at [219, 303] on button "Company 1" at bounding box center [141, 290] width 192 height 32
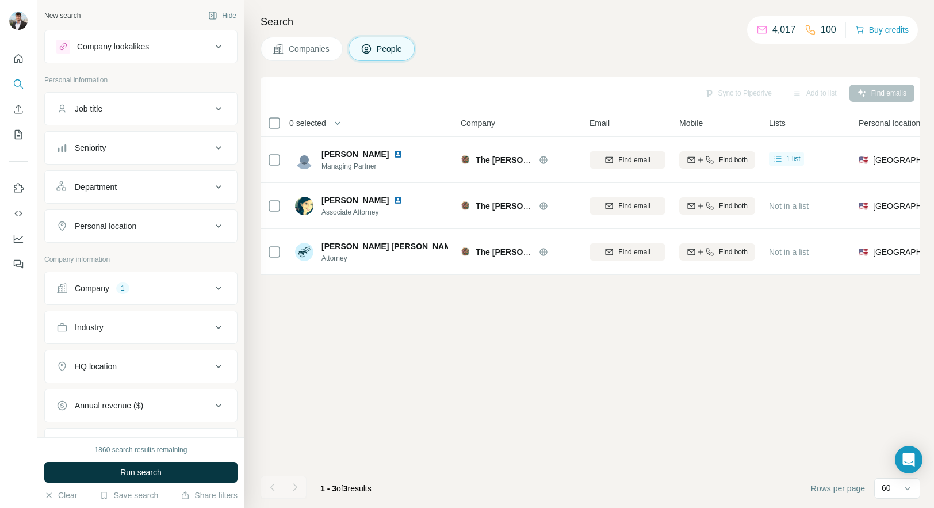
click at [184, 293] on div "Company 1" at bounding box center [133, 288] width 155 height 12
click at [167, 366] on div "The Schachter Law Firm, LLC" at bounding box center [124, 364] width 136 height 14
click at [179, 360] on icon "button" at bounding box center [183, 363] width 9 height 9
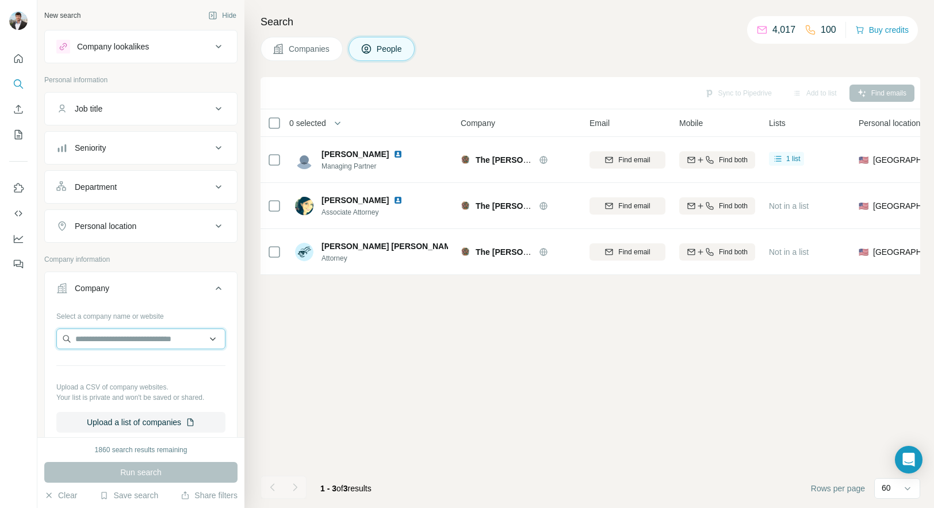
click at [152, 342] on input "text" at bounding box center [140, 338] width 169 height 21
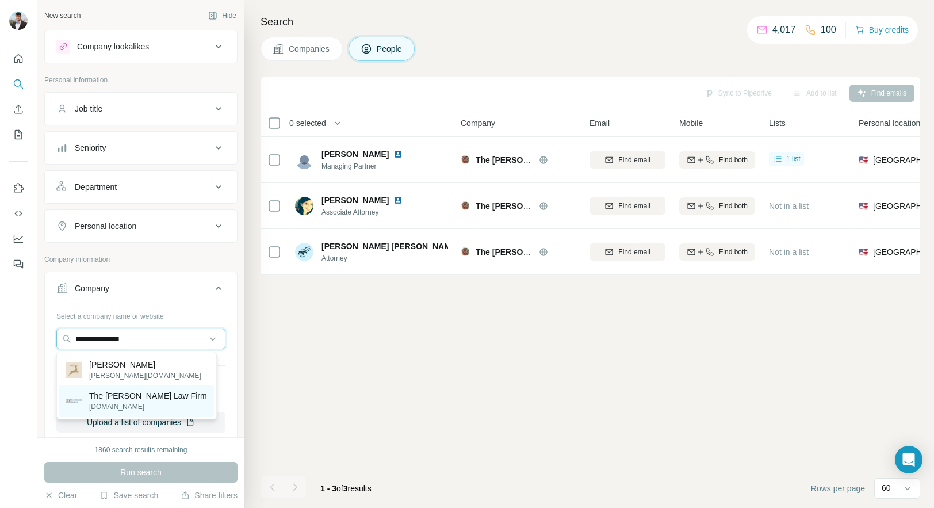
type input "**********"
click at [145, 407] on p "savannahtriallawyers.com" at bounding box center [148, 407] width 118 height 10
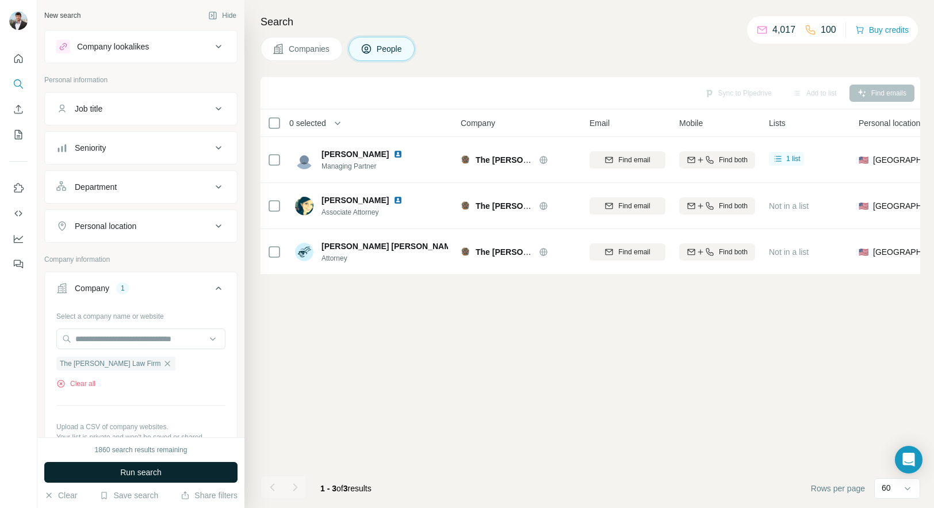
click at [137, 476] on span "Run search" at bounding box center [140, 473] width 41 height 12
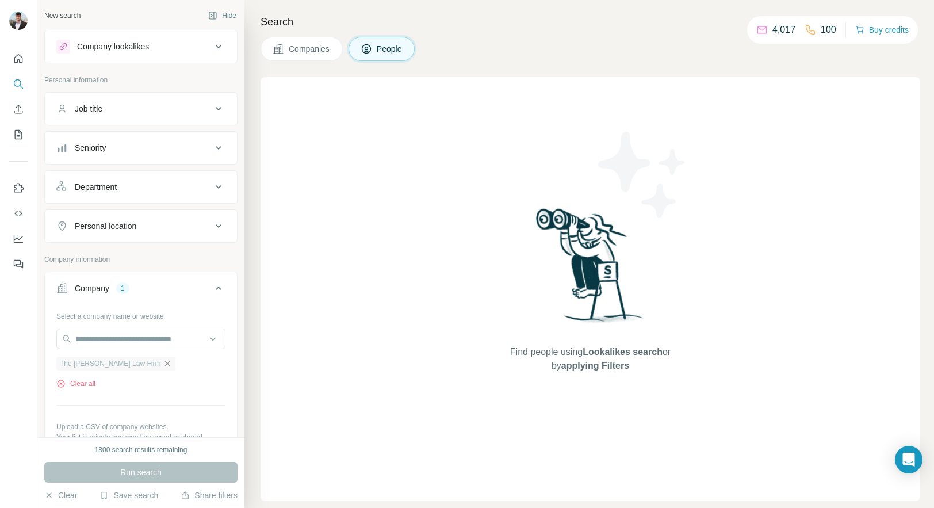
click at [163, 365] on icon "button" at bounding box center [167, 363] width 9 height 9
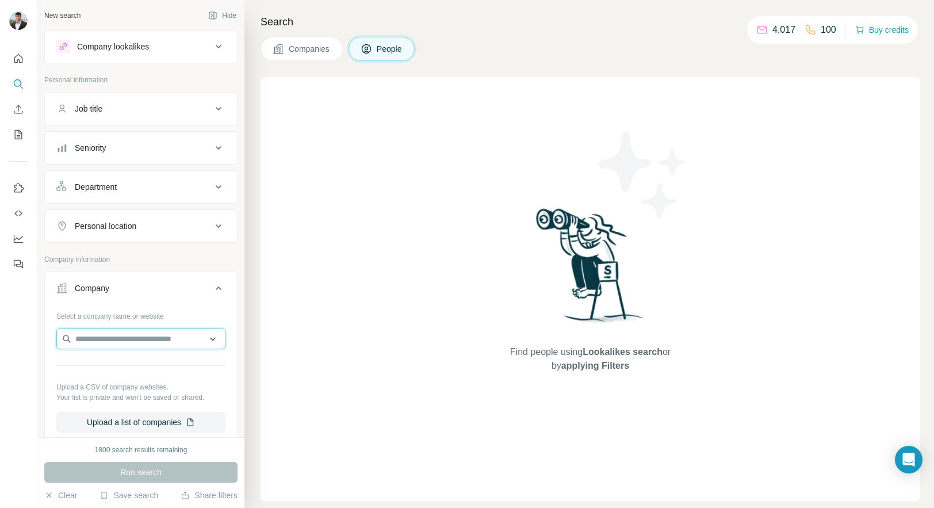
click at [101, 335] on input "text" at bounding box center [140, 338] width 169 height 21
drag, startPoint x: 133, startPoint y: 337, endPoint x: 48, endPoint y: 337, distance: 84.6
click at [48, 337] on div "**********" at bounding box center [141, 374] width 192 height 135
type input "**********"
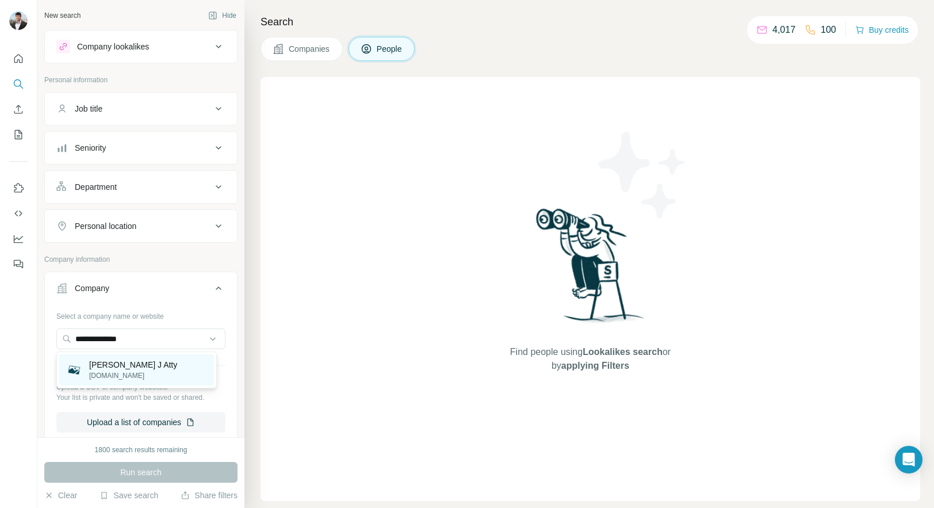
click at [106, 368] on p "Walker Daryl J Atty" at bounding box center [133, 365] width 88 height 12
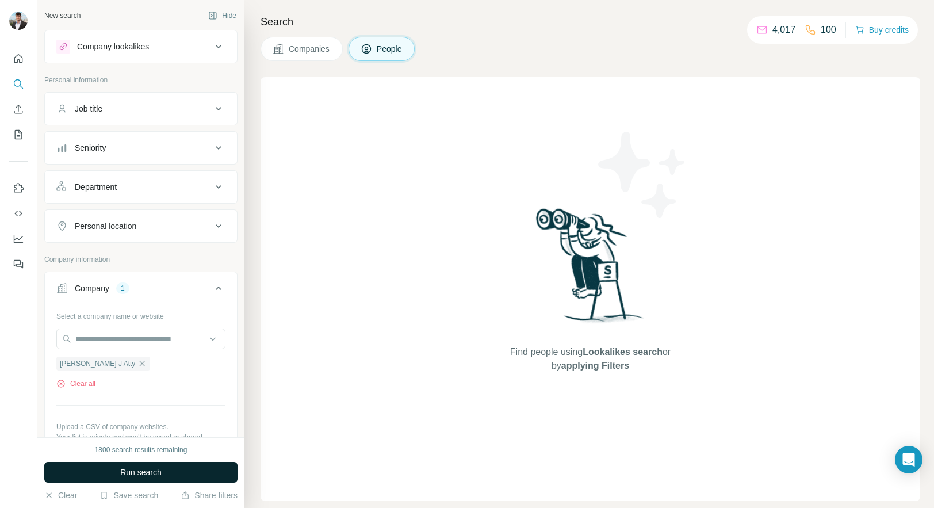
click at [136, 472] on span "Run search" at bounding box center [140, 473] width 41 height 12
click at [137, 362] on icon "button" at bounding box center [141, 363] width 9 height 9
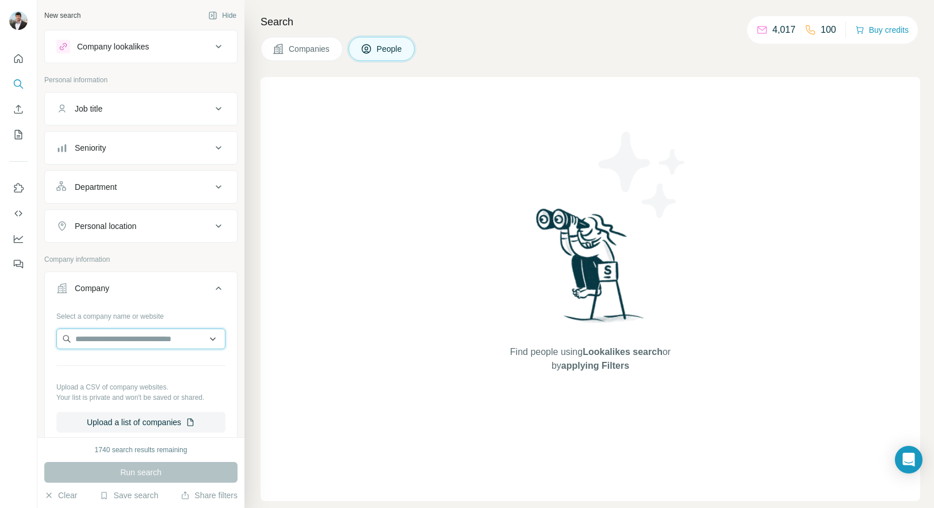
click at [135, 339] on input "text" at bounding box center [140, 338] width 169 height 21
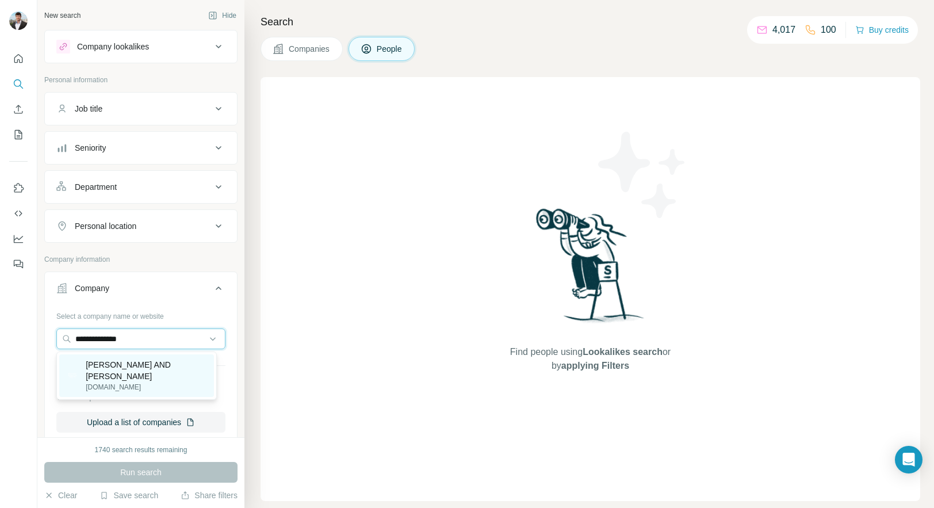
type input "**********"
click at [142, 366] on p "Brannen Searcy AND Smith" at bounding box center [146, 370] width 121 height 23
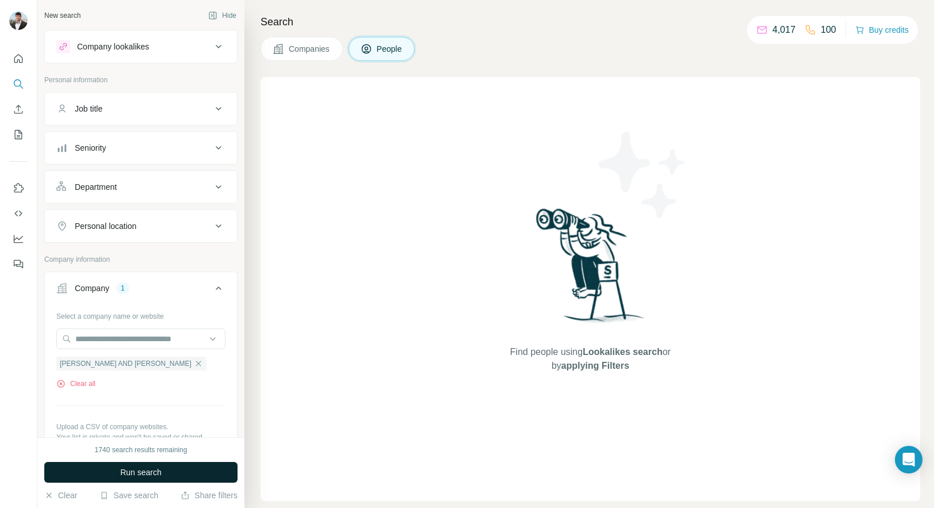
click at [140, 471] on span "Run search" at bounding box center [140, 473] width 41 height 12
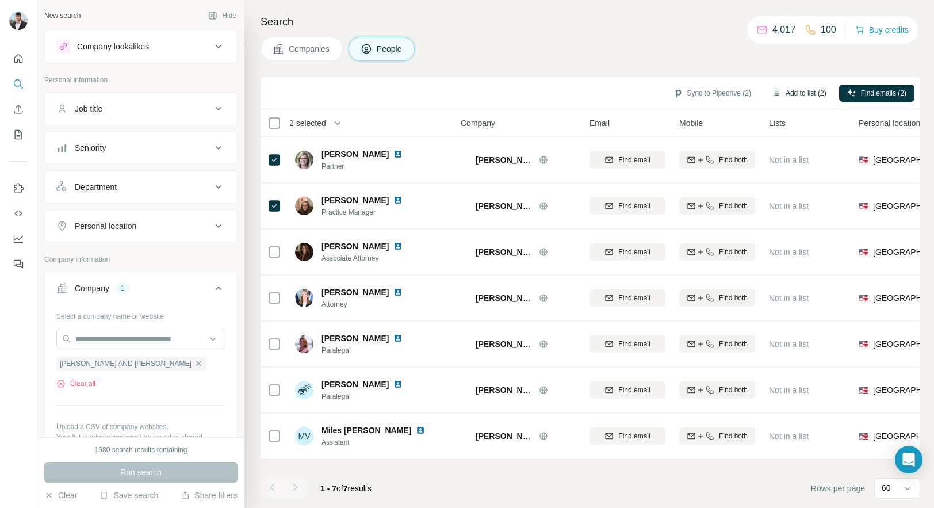
click at [794, 90] on button "Add to list (2)" at bounding box center [799, 93] width 71 height 17
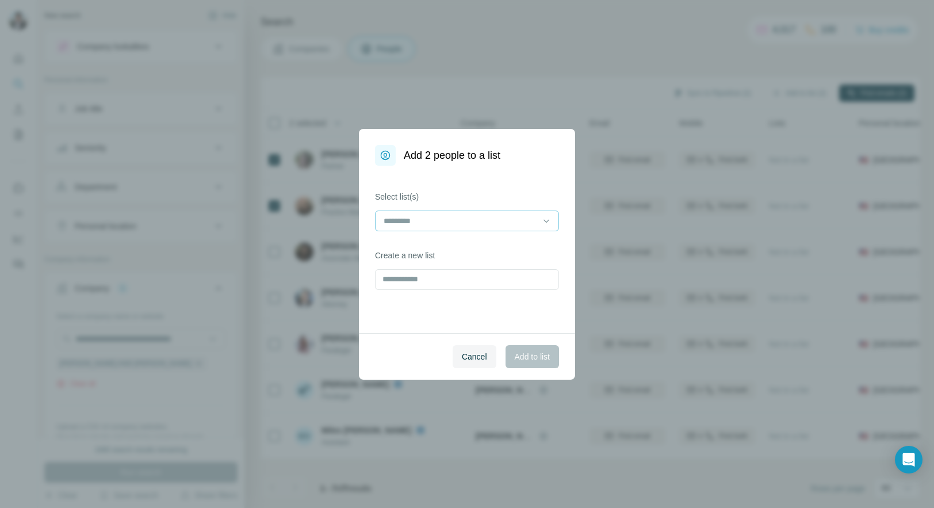
click at [476, 224] on input at bounding box center [460, 221] width 155 height 13
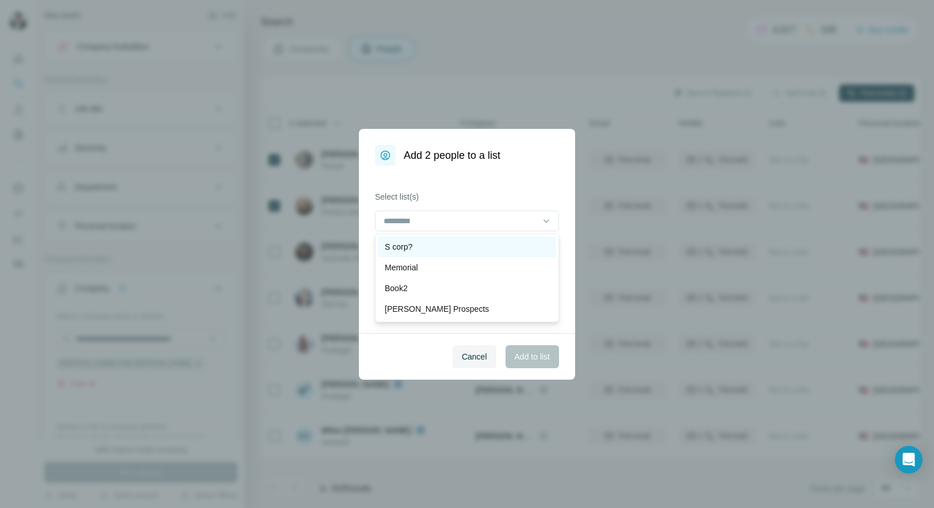
click at [455, 247] on div "S corp?" at bounding box center [467, 247] width 165 height 12
click at [528, 356] on span "Add to list" at bounding box center [532, 357] width 35 height 12
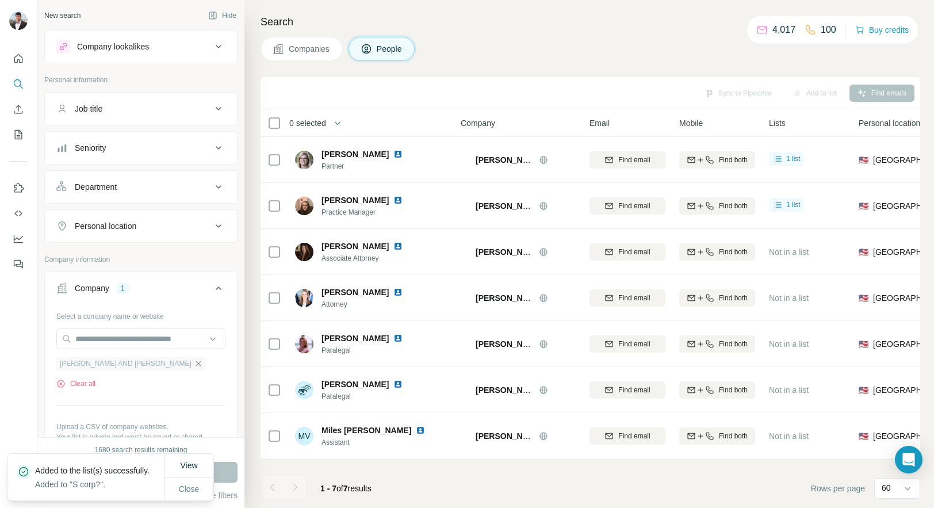
click at [194, 362] on icon "button" at bounding box center [198, 363] width 9 height 9
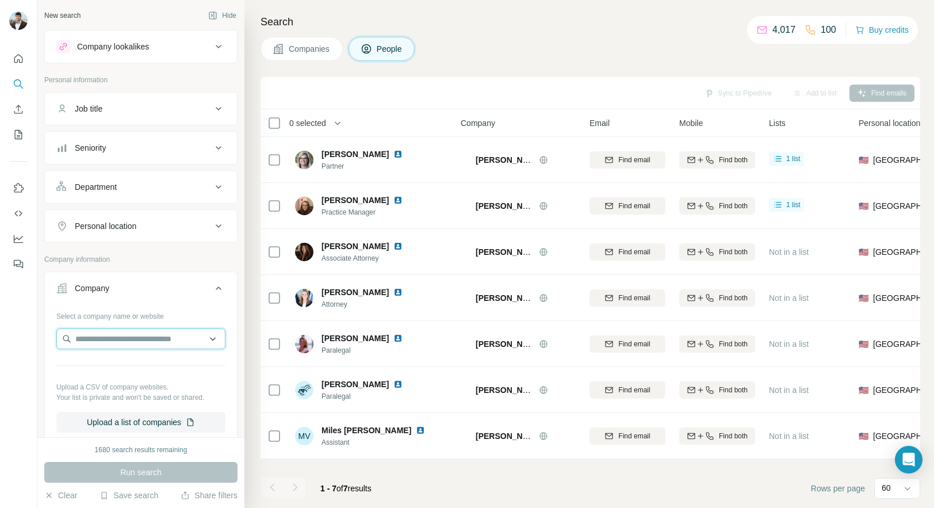
click at [133, 341] on input "text" at bounding box center [140, 338] width 169 height 21
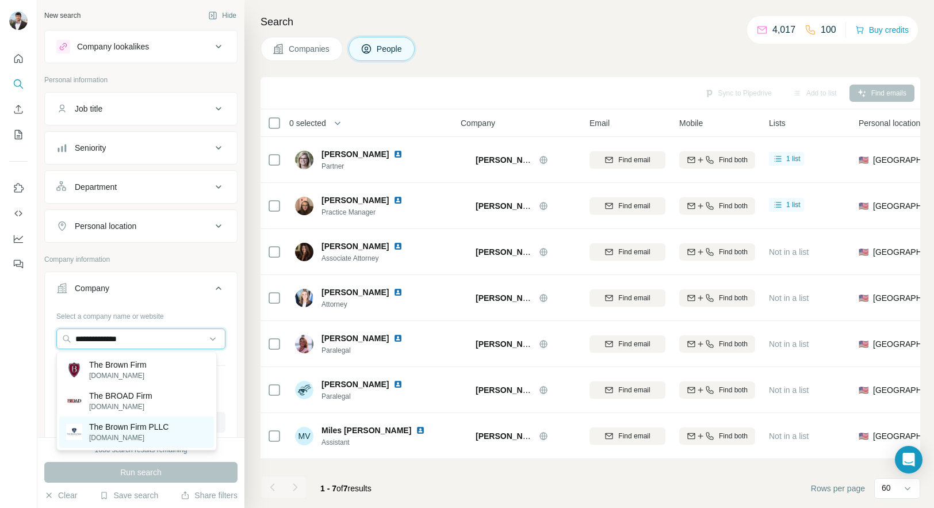
type input "**********"
click at [137, 426] on p "The Brown Firm PLLC" at bounding box center [128, 427] width 79 height 12
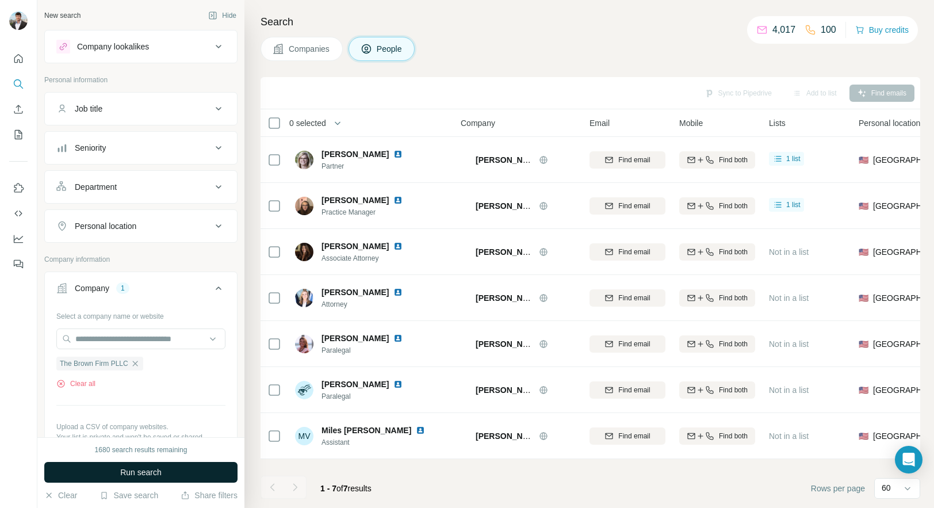
click at [130, 476] on span "Run search" at bounding box center [140, 473] width 41 height 12
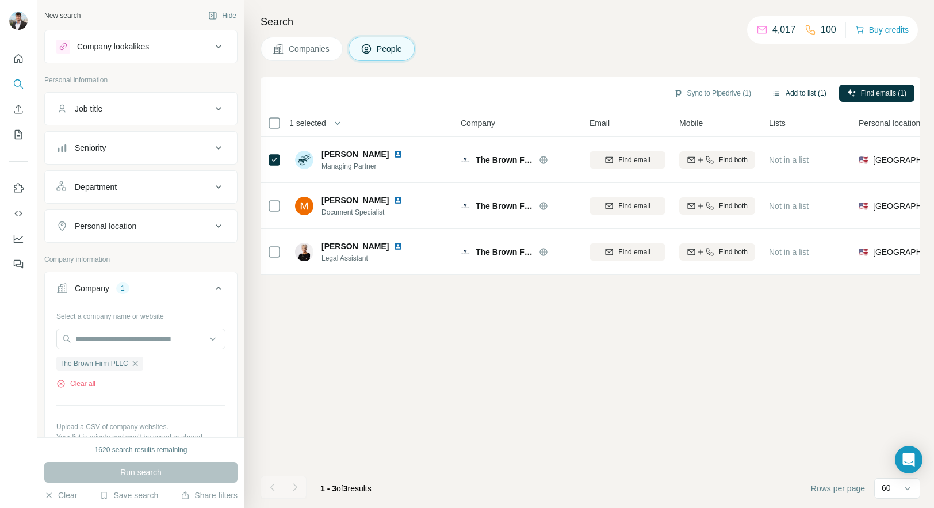
click at [788, 87] on button "Add to list (1)" at bounding box center [799, 93] width 71 height 17
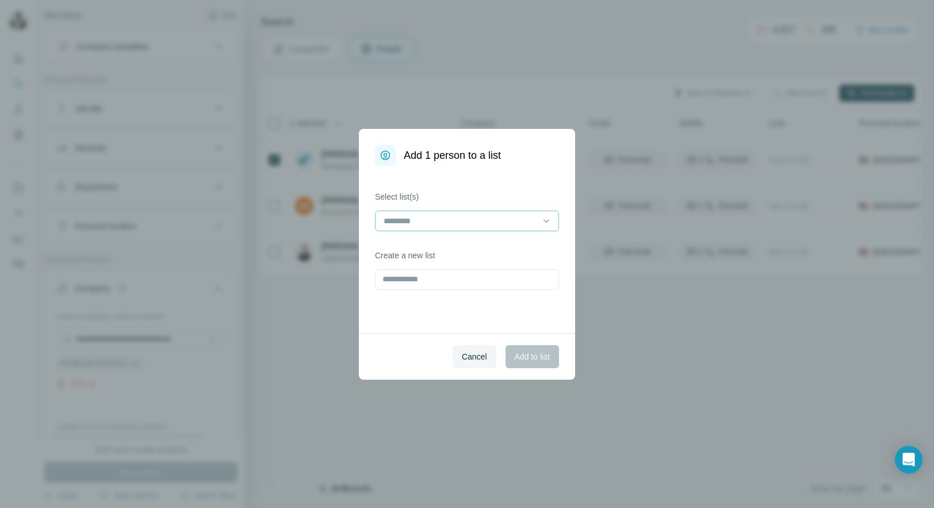
click at [469, 213] on div at bounding box center [460, 221] width 155 height 20
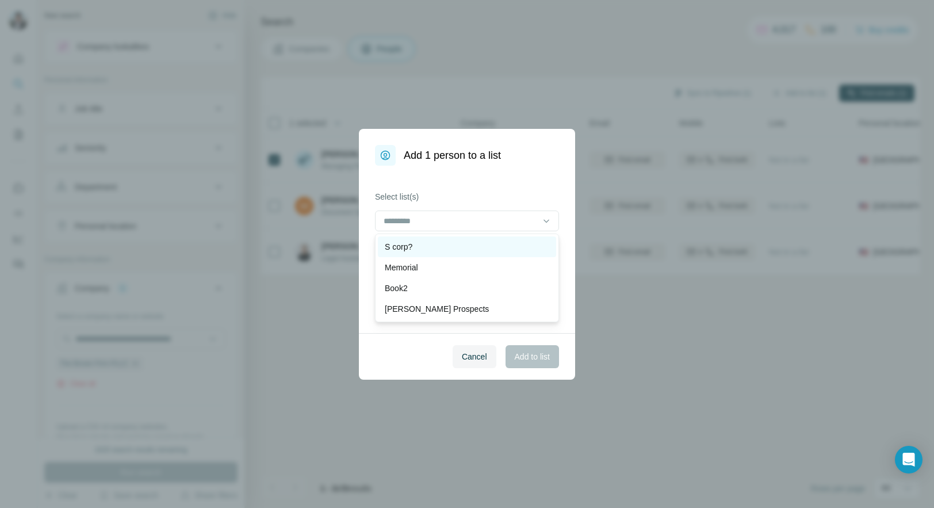
click at [446, 241] on div "S corp?" at bounding box center [467, 247] width 165 height 12
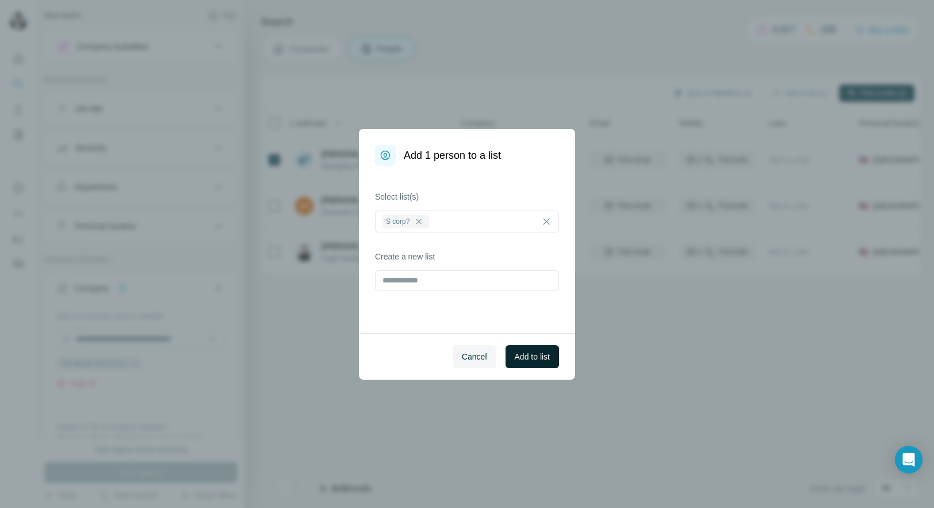
click at [533, 352] on span "Add to list" at bounding box center [532, 357] width 35 height 12
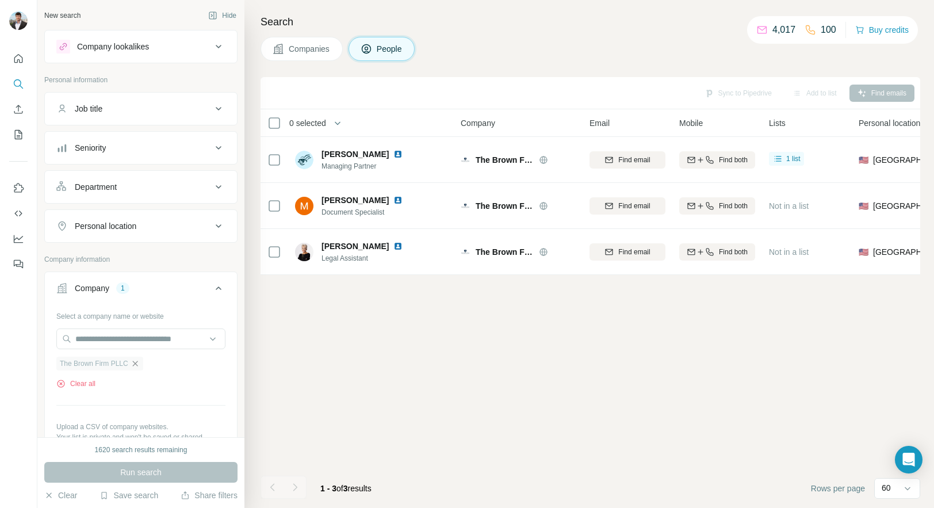
click at [139, 361] on icon "button" at bounding box center [135, 363] width 9 height 9
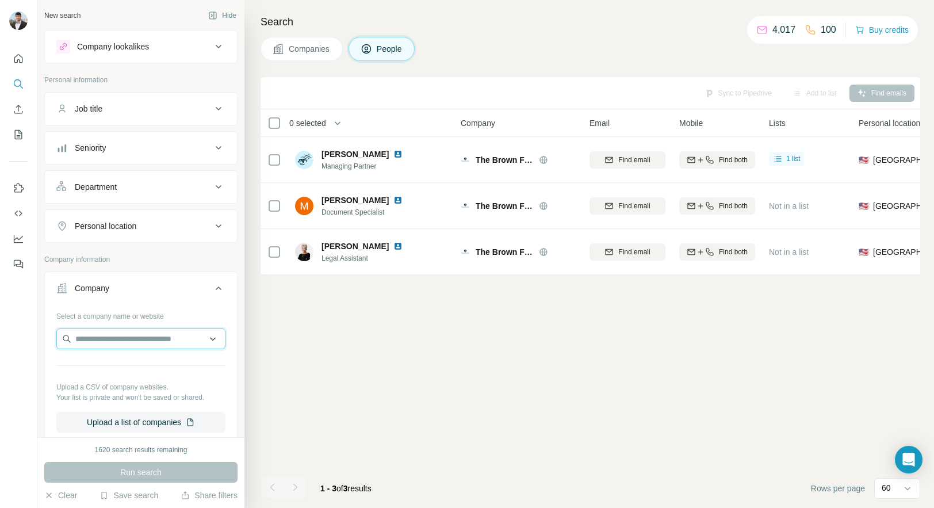
click at [141, 341] on input "text" at bounding box center [140, 338] width 169 height 21
drag, startPoint x: 154, startPoint y: 341, endPoint x: 22, endPoint y: 335, distance: 131.9
click at [22, 335] on div "**********" at bounding box center [467, 254] width 934 height 508
type input "**********"
drag, startPoint x: 123, startPoint y: 338, endPoint x: 50, endPoint y: 338, distance: 73.1
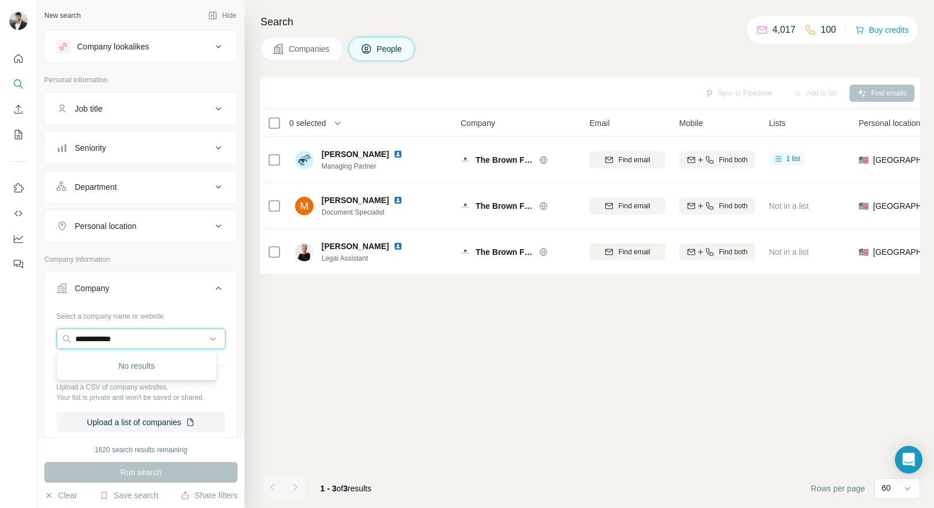
click at [50, 338] on div "**********" at bounding box center [141, 374] width 192 height 135
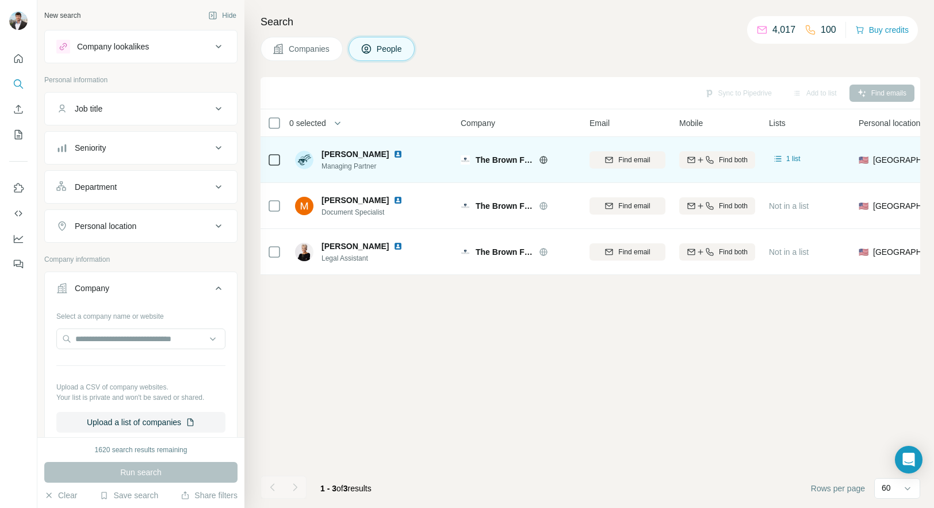
click at [403, 151] on img at bounding box center [398, 154] width 9 height 9
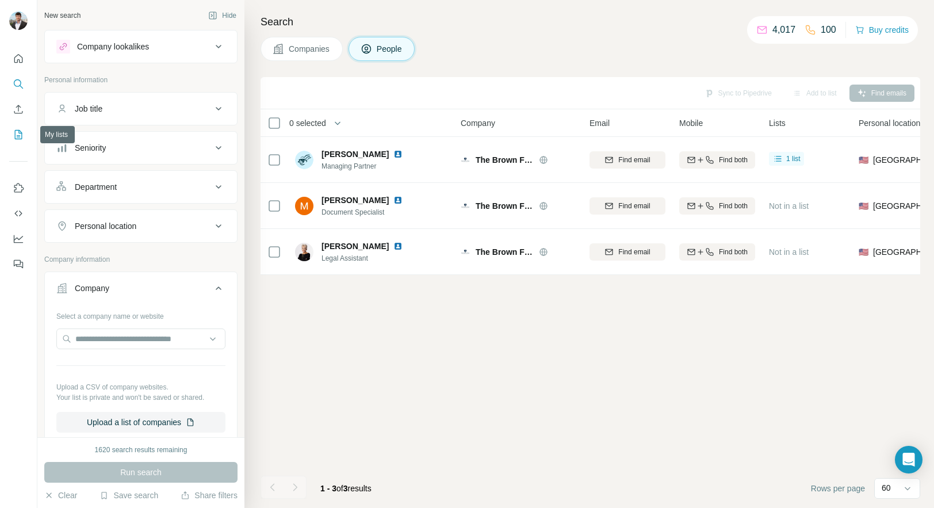
click at [17, 129] on icon "My lists" at bounding box center [19, 135] width 12 height 12
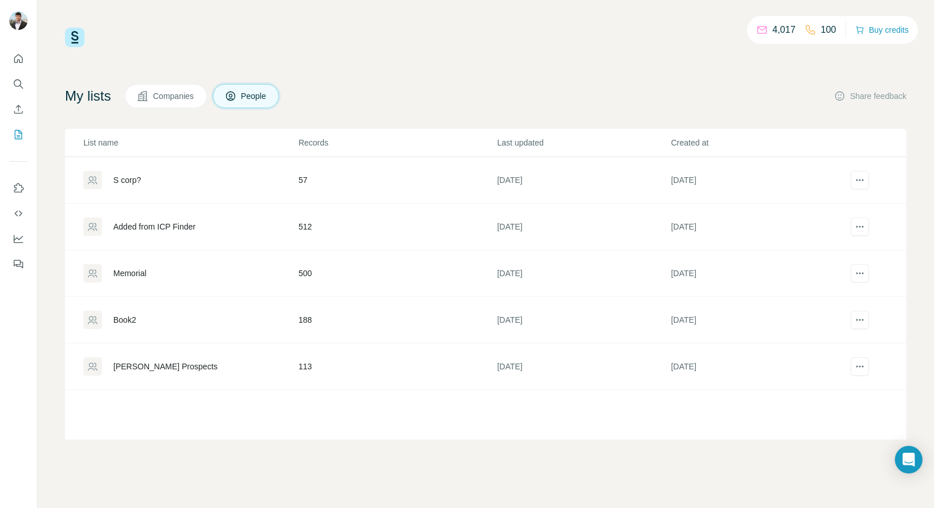
click at [133, 185] on div "S corp?" at bounding box center [127, 180] width 28 height 12
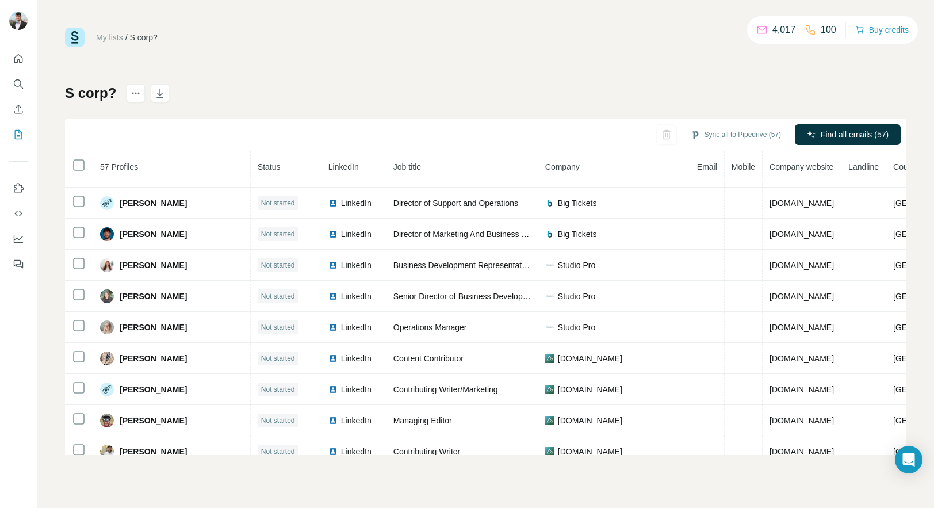
scroll to position [1504, 0]
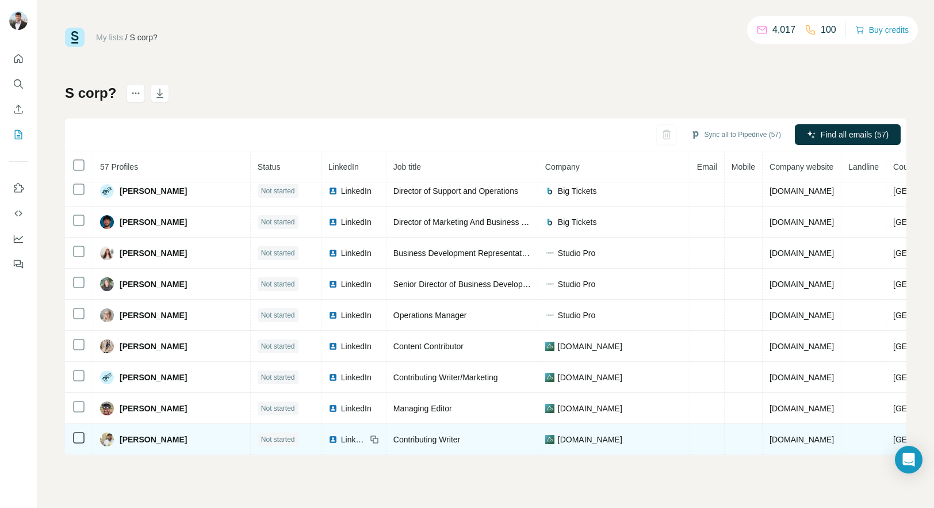
click at [328, 435] on img at bounding box center [332, 439] width 9 height 9
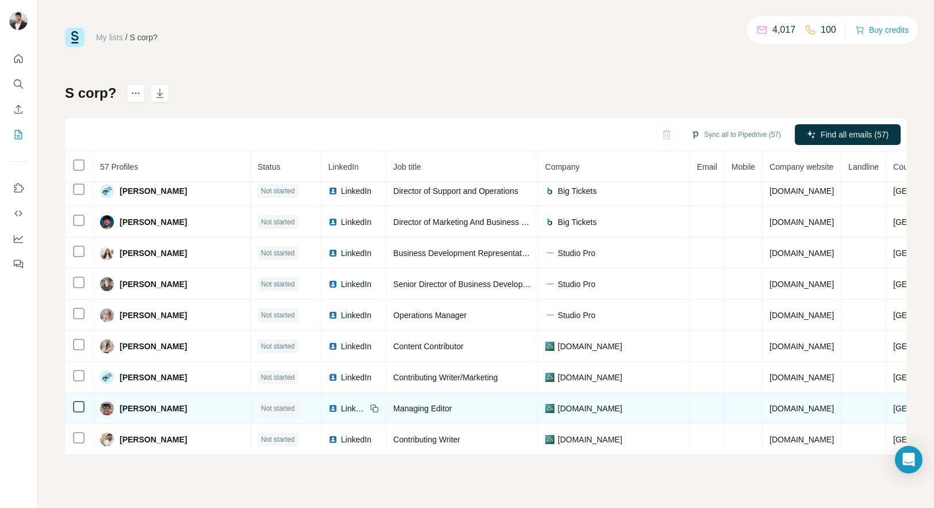
click at [328, 403] on div "LinkedIn" at bounding box center [347, 409] width 38 height 12
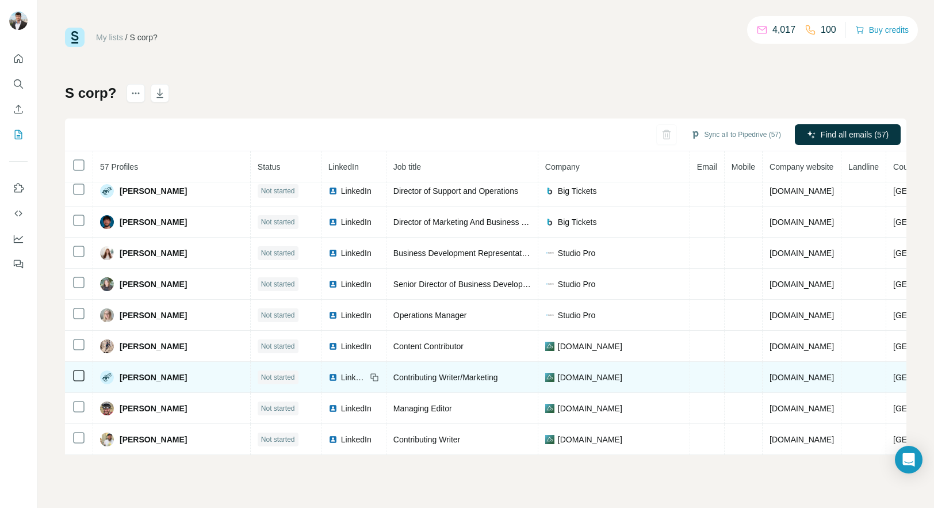
click at [341, 372] on span "LinkedIn" at bounding box center [353, 378] width 25 height 12
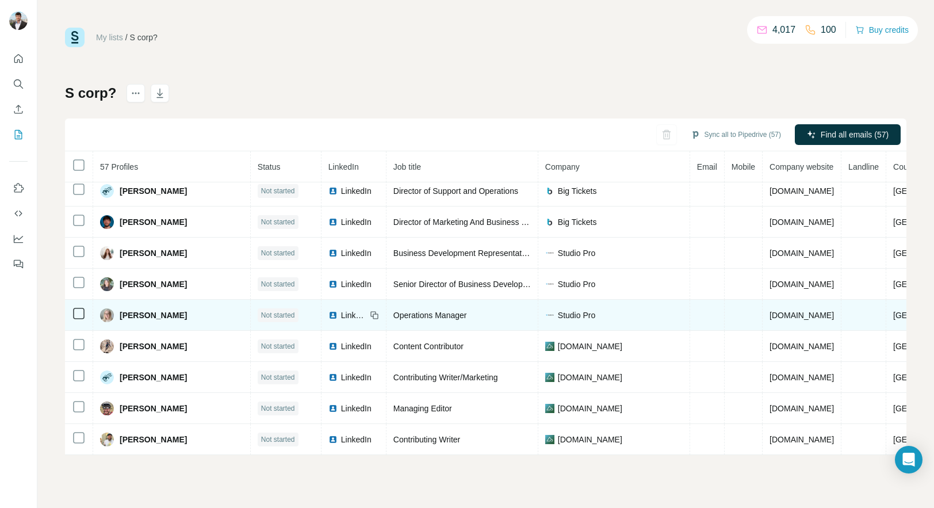
scroll to position [1502, 0]
click at [341, 315] on span "LinkedIn" at bounding box center [353, 316] width 25 height 12
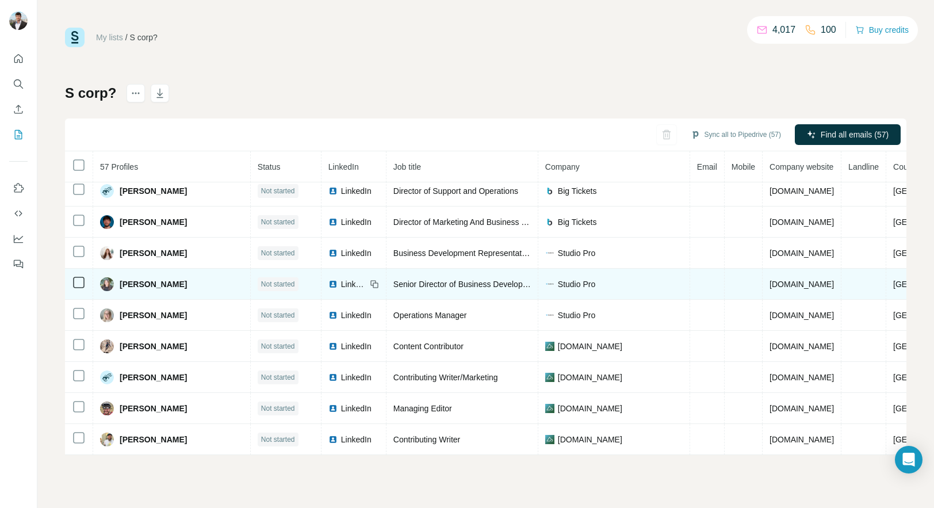
click at [341, 280] on span "LinkedIn" at bounding box center [353, 284] width 25 height 12
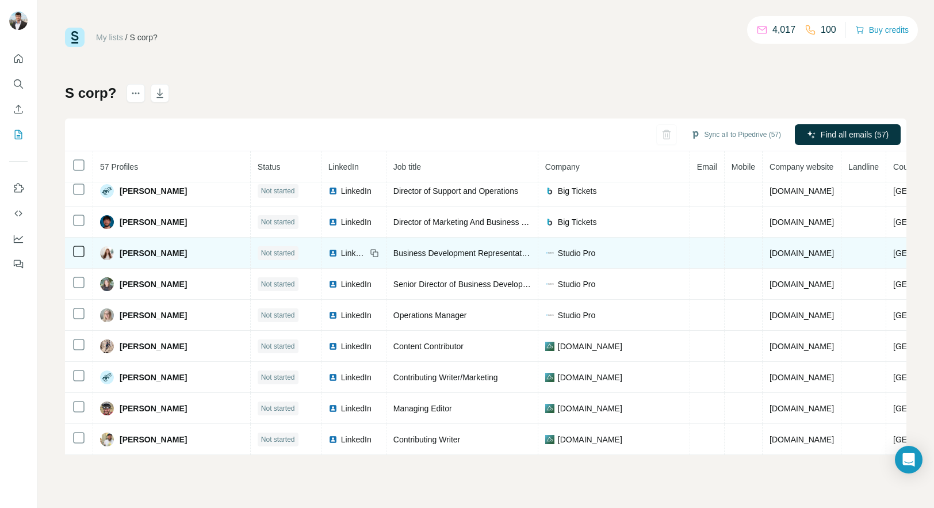
click at [341, 249] on span "LinkedIn" at bounding box center [353, 253] width 25 height 12
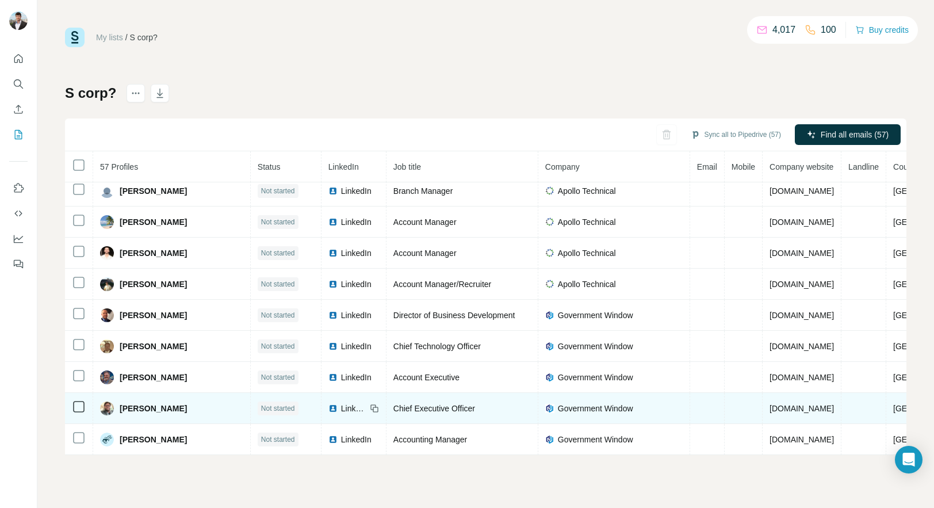
scroll to position [1060, 0]
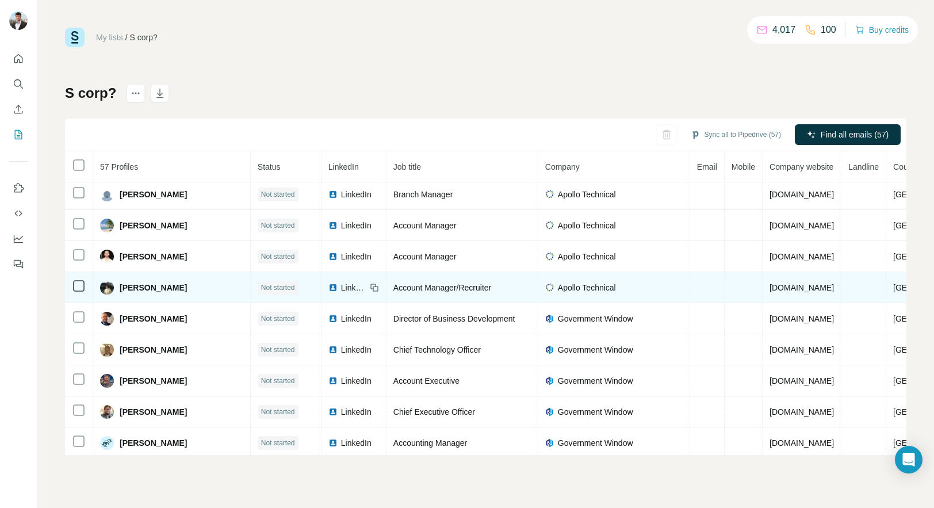
click at [341, 286] on span "LinkedIn" at bounding box center [353, 288] width 25 height 12
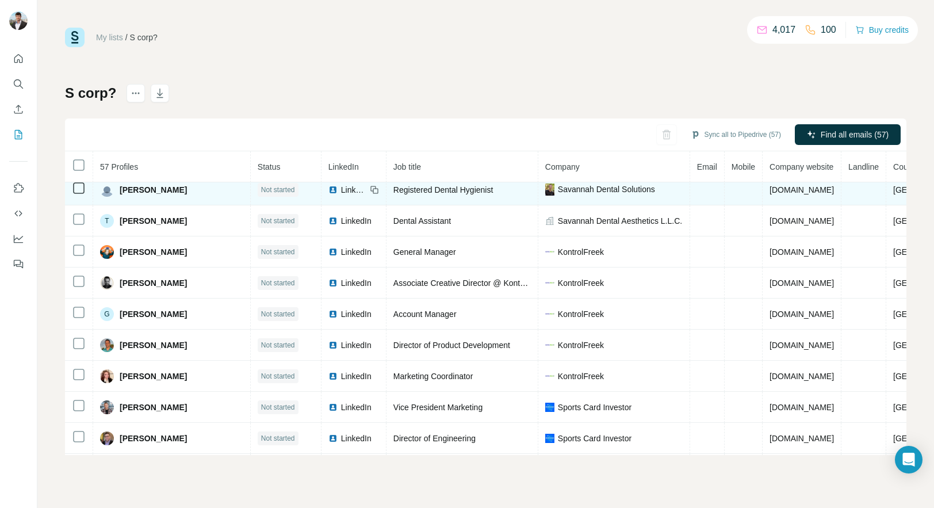
scroll to position [366, 0]
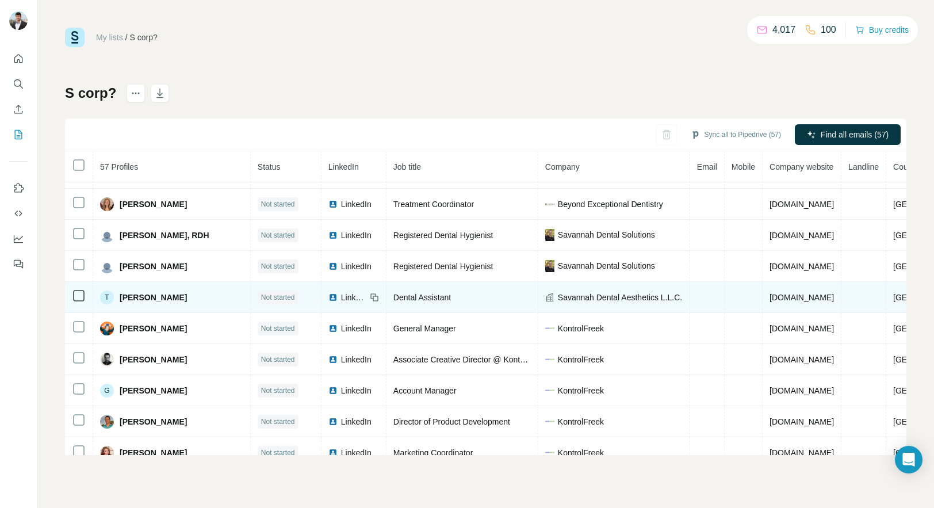
click at [341, 297] on span "LinkedIn" at bounding box center [353, 298] width 25 height 12
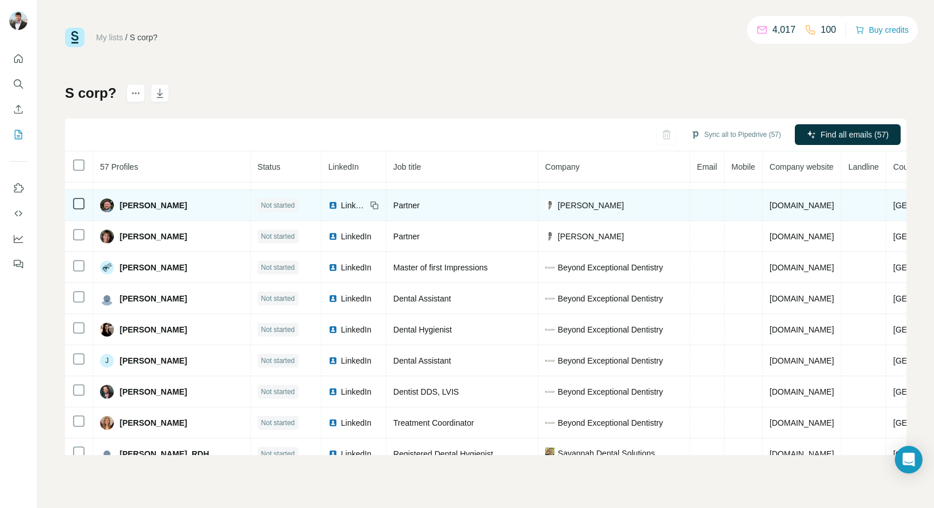
scroll to position [188, 0]
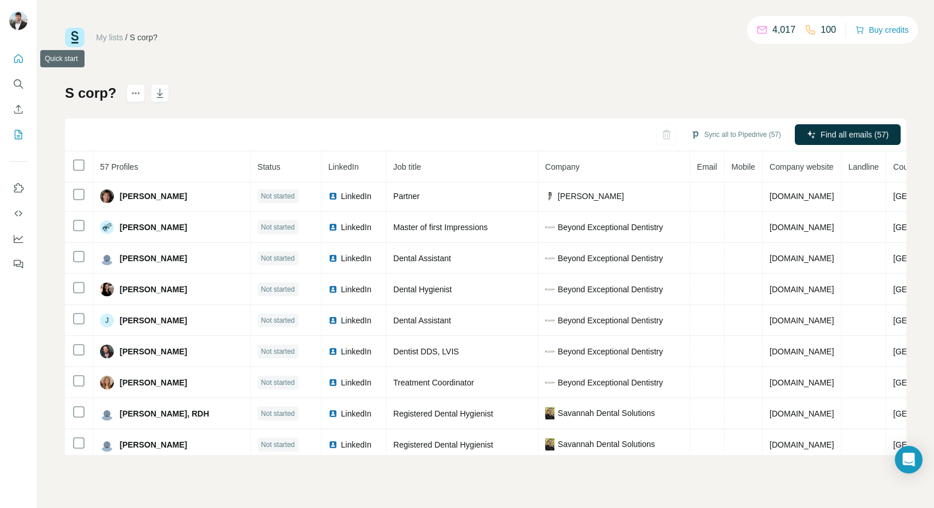
click at [19, 66] on button "Quick start" at bounding box center [18, 58] width 18 height 21
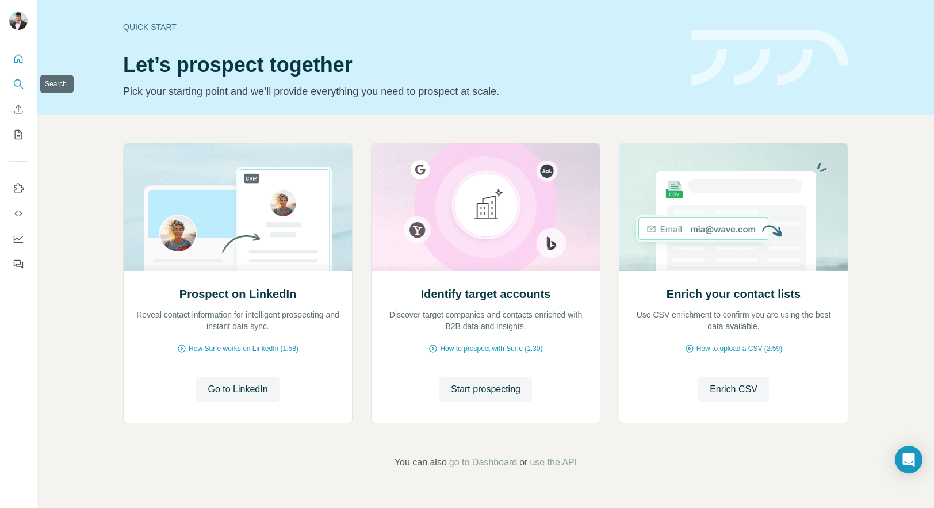
click at [19, 89] on icon "Search" at bounding box center [19, 84] width 12 height 12
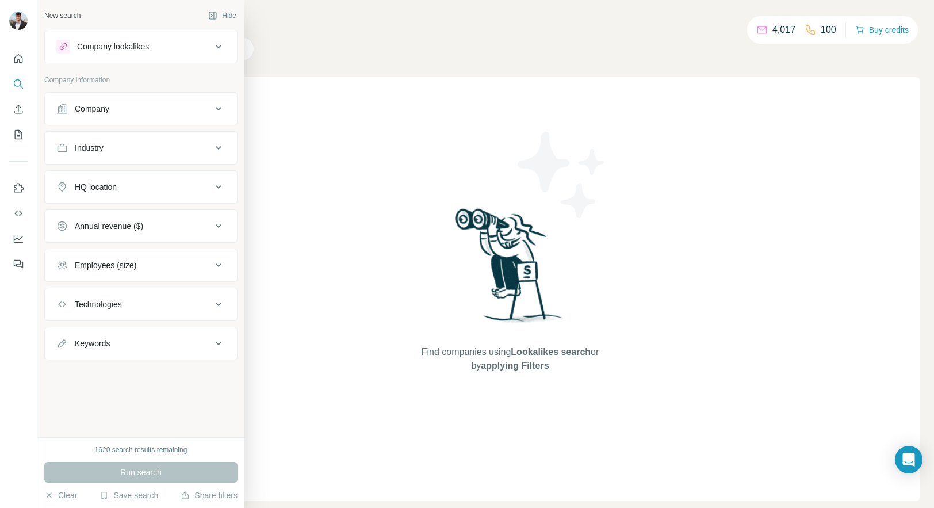
click at [95, 106] on div "Company" at bounding box center [92, 109] width 35 height 12
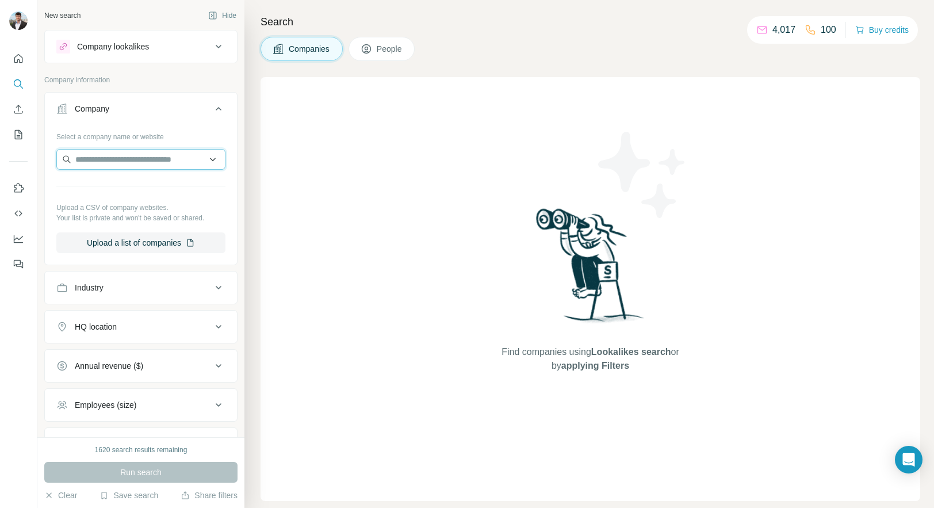
click at [107, 155] on input "text" at bounding box center [140, 159] width 169 height 21
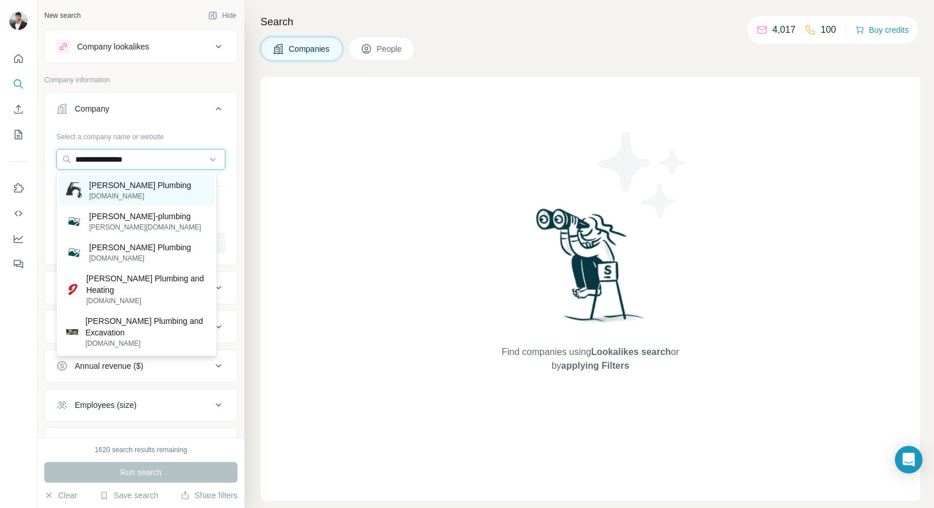
type input "**********"
click at [155, 187] on p "Jenkins Plumbing" at bounding box center [140, 185] width 102 height 12
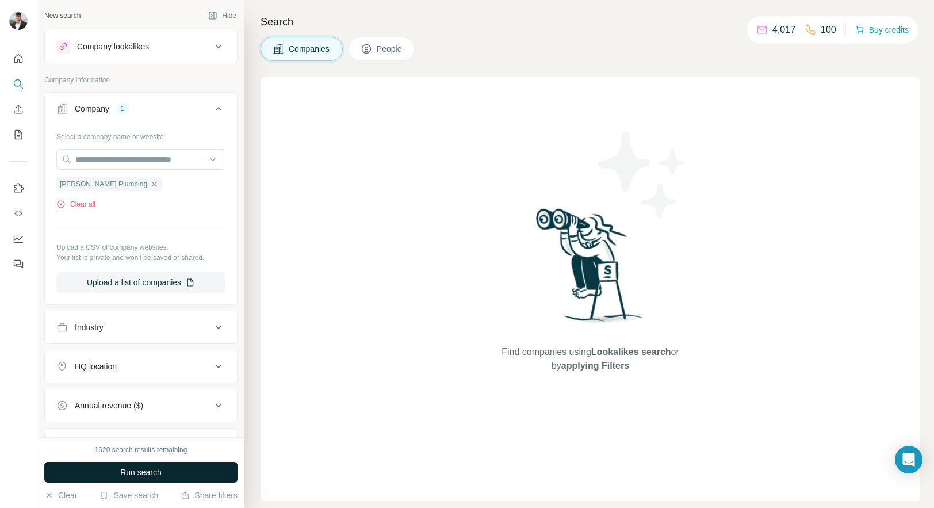
click at [131, 472] on span "Run search" at bounding box center [140, 473] width 41 height 12
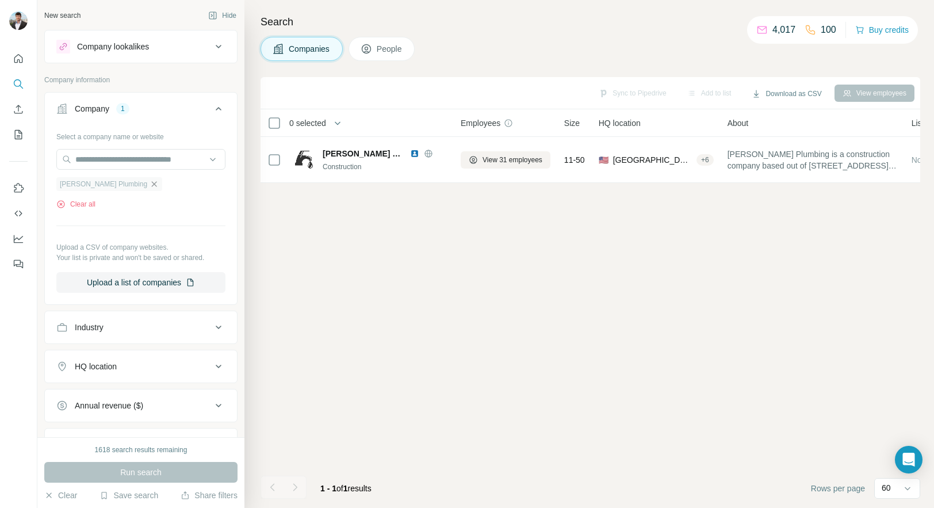
click at [150, 189] on icon "button" at bounding box center [154, 183] width 9 height 9
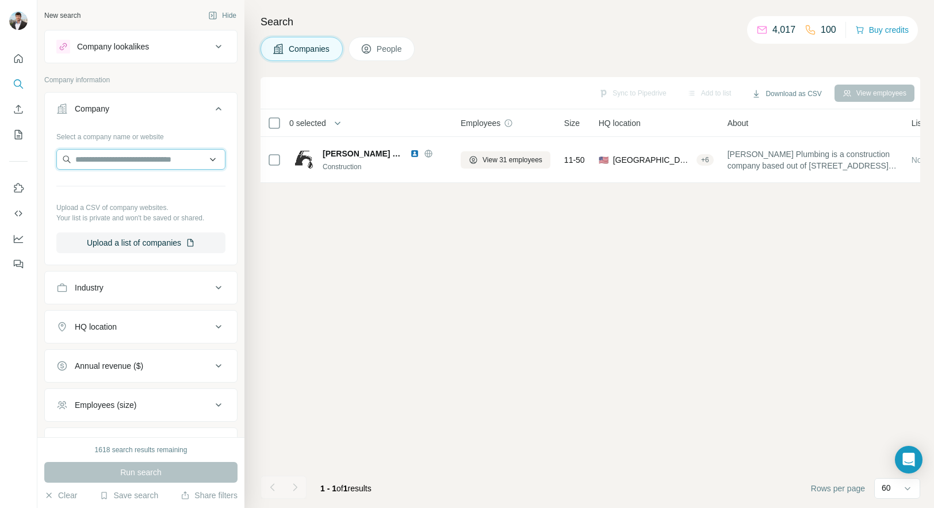
click at [138, 166] on input "text" at bounding box center [140, 159] width 169 height 21
type input "**********"
click at [310, 240] on div "Sync to Pipedrive Add to list Download as CSV View employees 0 selected Compani…" at bounding box center [591, 292] width 660 height 431
click at [163, 155] on input "text" at bounding box center [140, 159] width 169 height 21
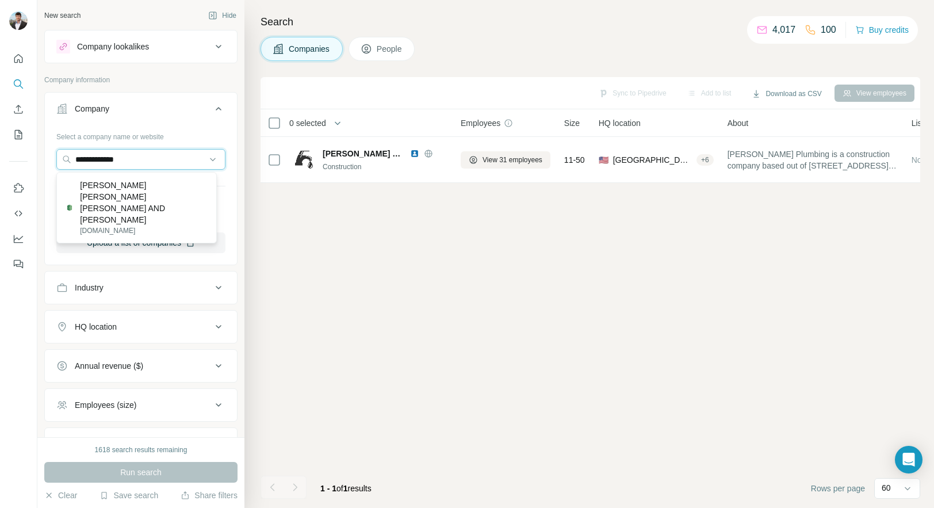
type input "**********"
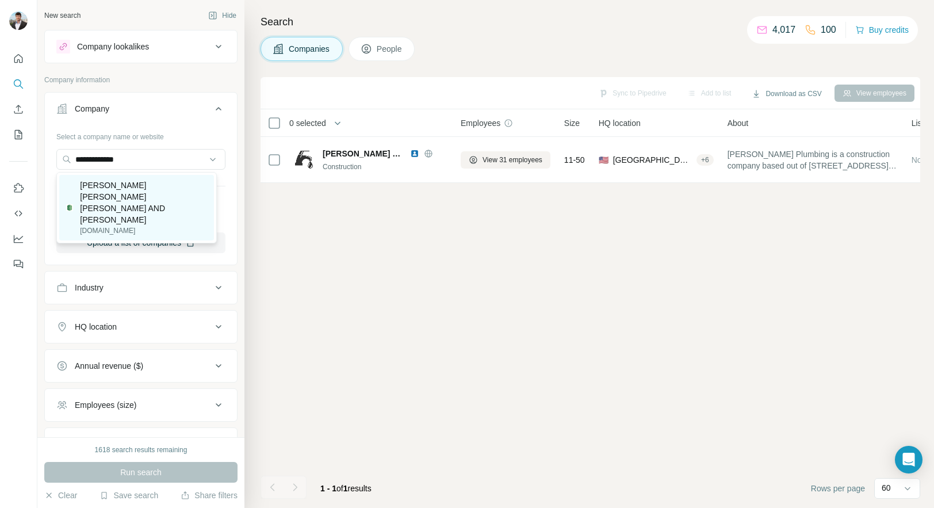
click at [144, 186] on p "Holland Bromley Barnhill AND Brett" at bounding box center [143, 202] width 127 height 46
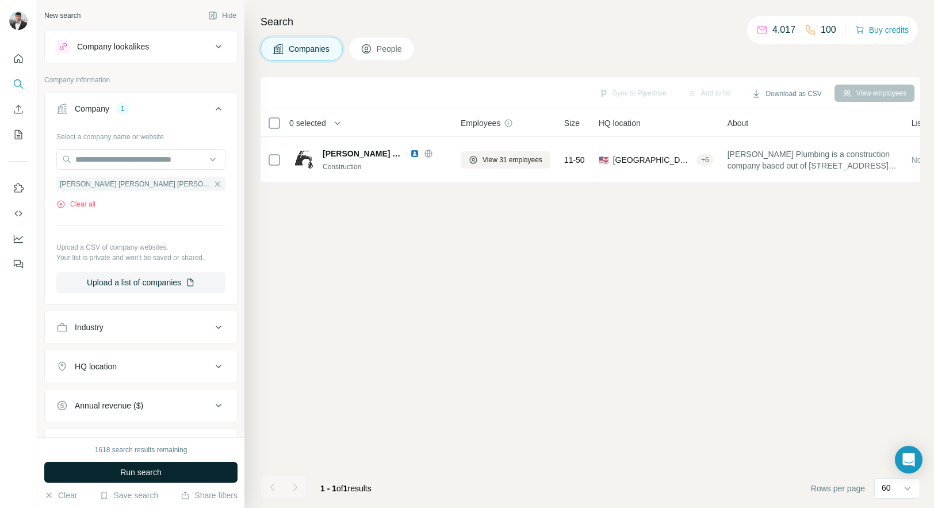
click at [122, 472] on span "Run search" at bounding box center [140, 473] width 41 height 12
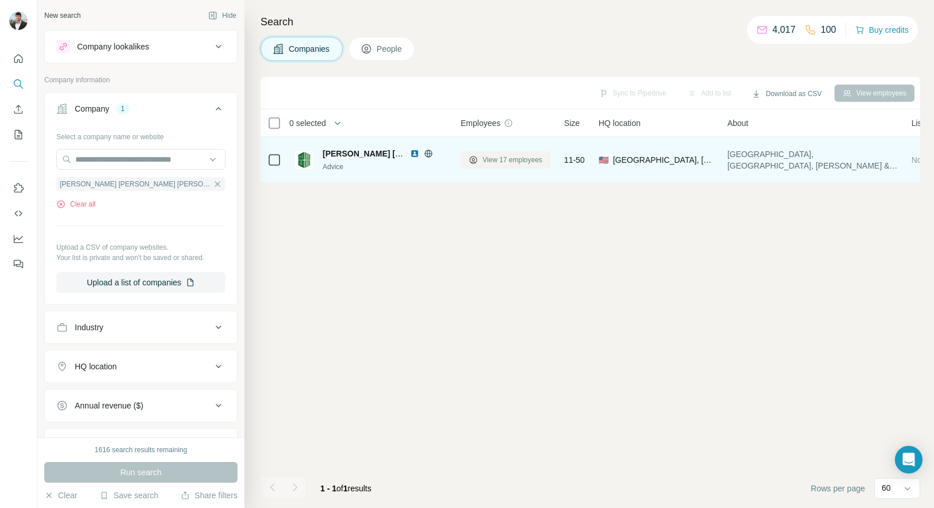
click at [499, 162] on span "View 17 employees" at bounding box center [513, 160] width 60 height 10
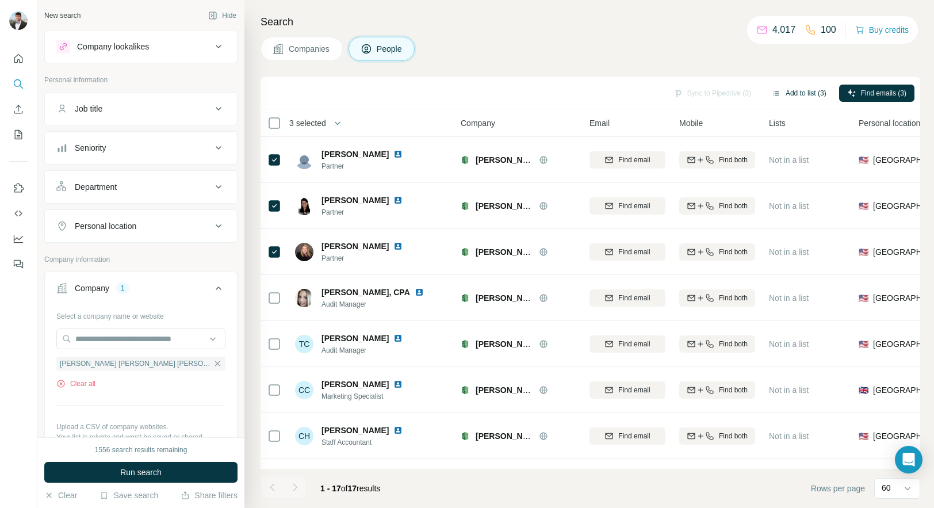
click at [797, 88] on button "Add to list (3)" at bounding box center [799, 93] width 71 height 17
click at [785, 91] on button "Add to list (3)" at bounding box center [799, 93] width 71 height 17
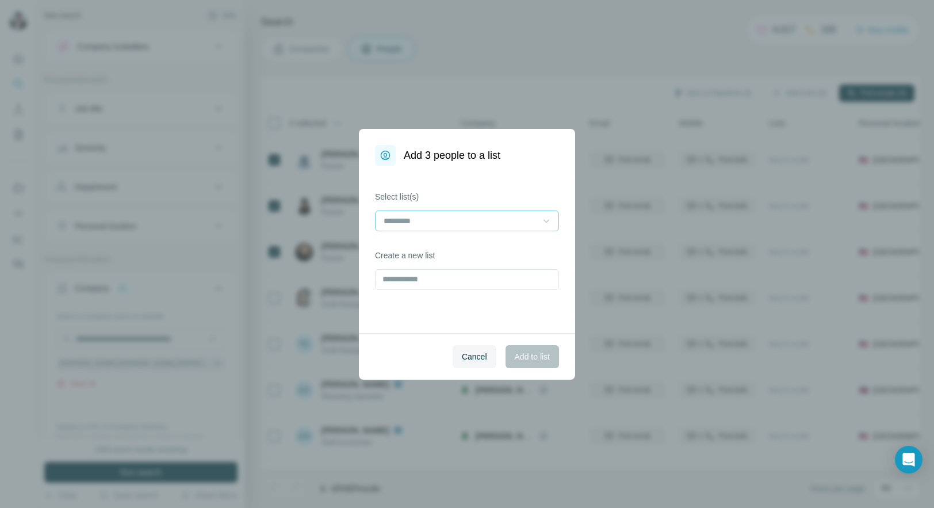
click at [545, 227] on div at bounding box center [547, 221] width 12 height 21
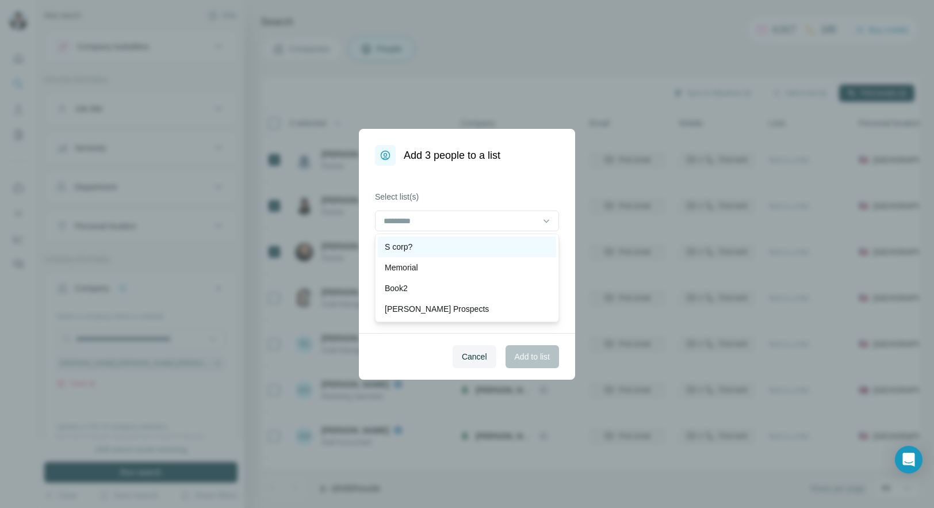
click at [484, 239] on div "S corp?" at bounding box center [467, 246] width 178 height 21
click at [515, 352] on span "Add to list" at bounding box center [532, 357] width 35 height 12
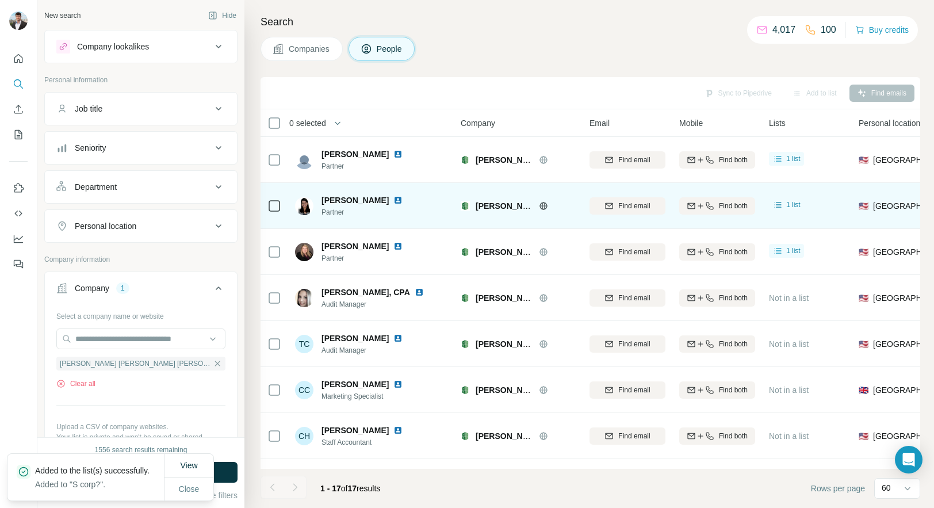
click at [394, 199] on img at bounding box center [398, 200] width 9 height 9
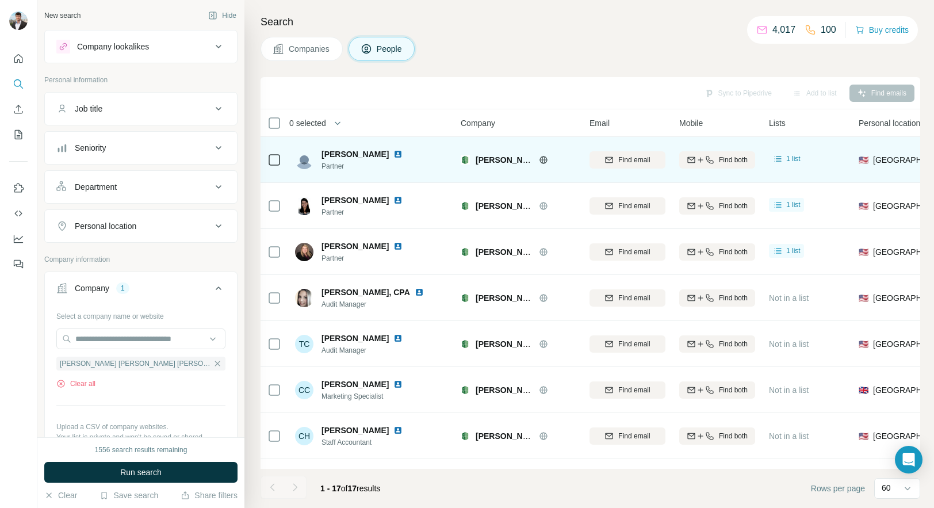
click at [394, 151] on img at bounding box center [398, 154] width 9 height 9
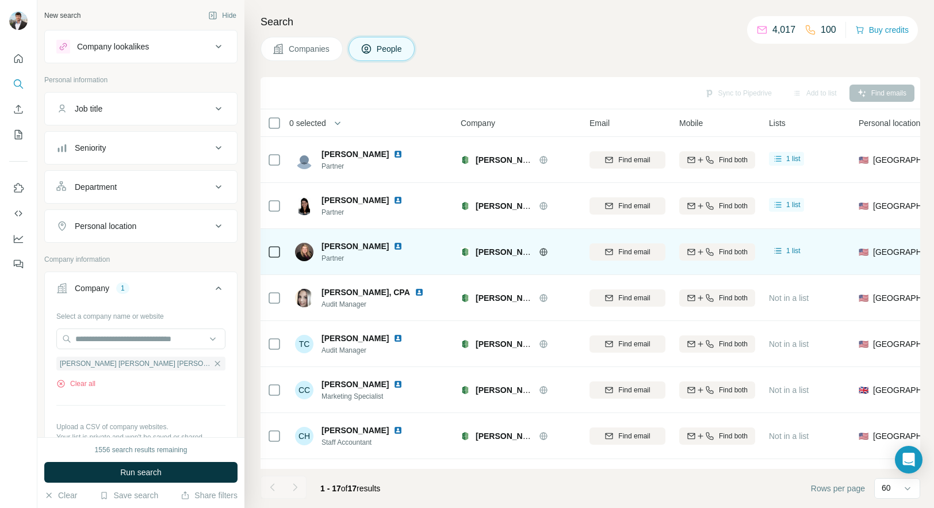
click at [394, 248] on img at bounding box center [398, 246] width 9 height 9
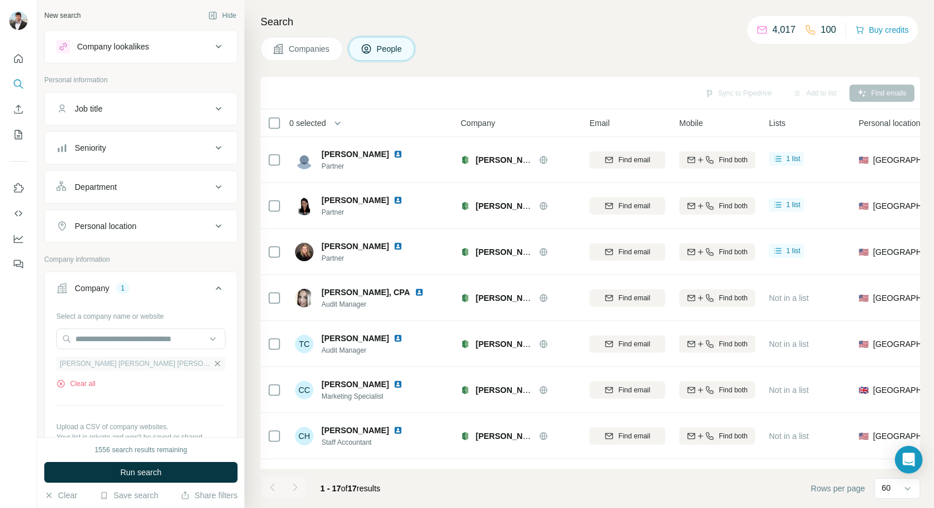
click at [213, 365] on icon "button" at bounding box center [217, 363] width 9 height 9
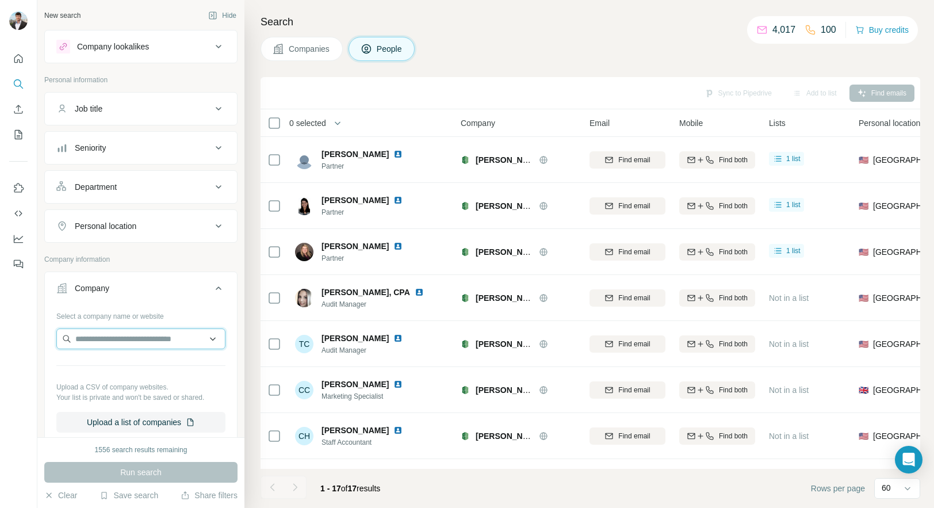
click at [171, 343] on input "text" at bounding box center [140, 338] width 169 height 21
drag, startPoint x: 161, startPoint y: 338, endPoint x: -17, endPoint y: 331, distance: 177.3
click at [0, 331] on html "**********" at bounding box center [467, 254] width 934 height 508
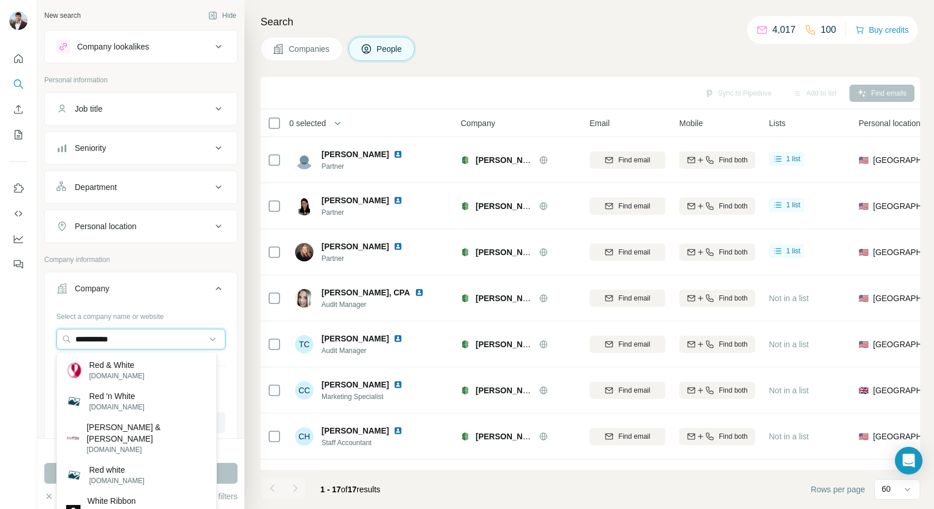
drag, startPoint x: 156, startPoint y: 337, endPoint x: 27, endPoint y: 335, distance: 129.4
click at [27, 335] on div "**********" at bounding box center [467, 254] width 934 height 509
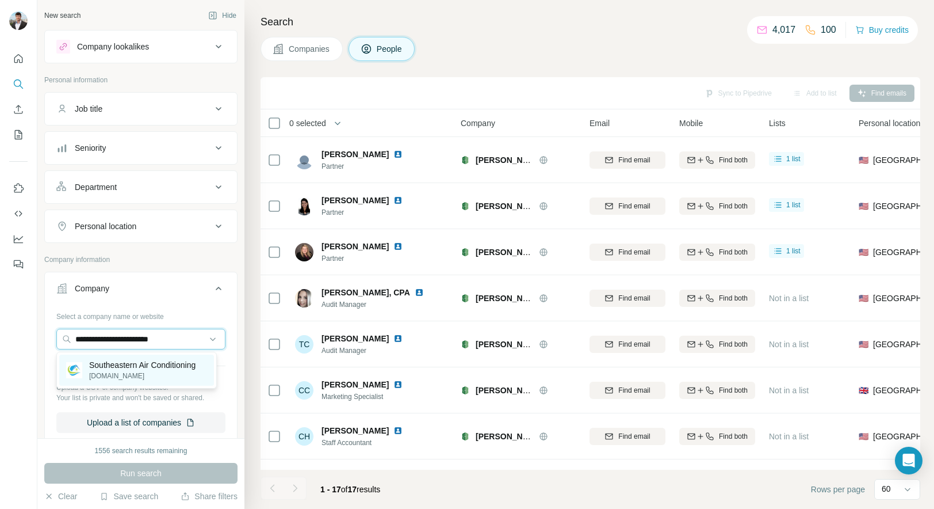
type input "**********"
click at [119, 366] on p "Southeastern Air Conditioning" at bounding box center [142, 365] width 106 height 12
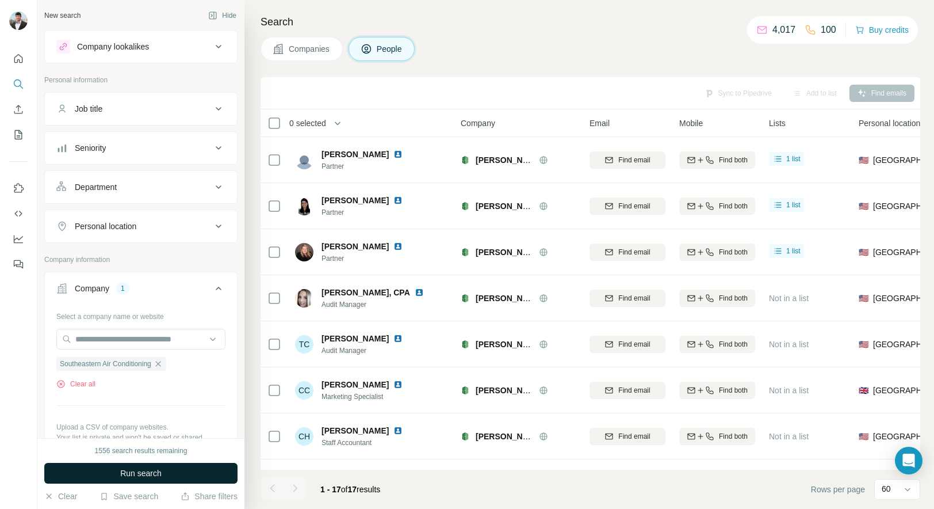
click at [134, 470] on span "Run search" at bounding box center [140, 473] width 41 height 12
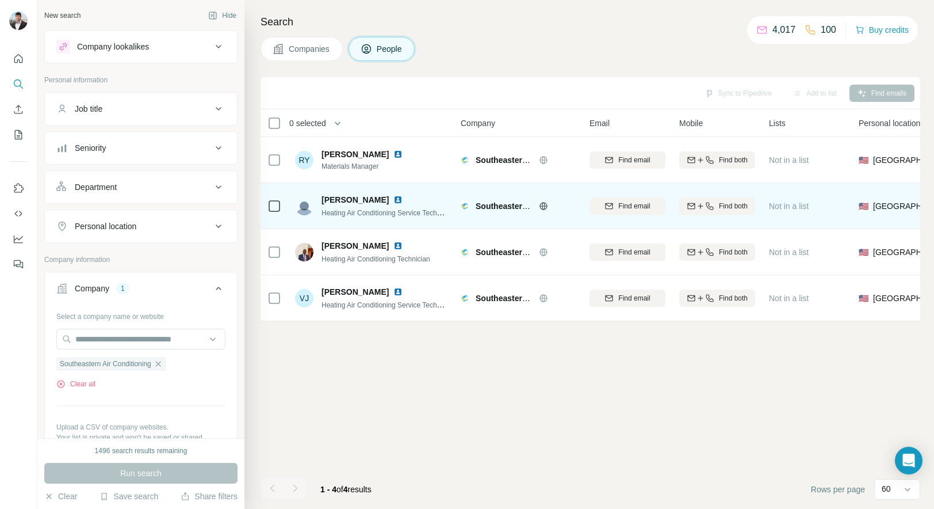
click at [394, 198] on img at bounding box center [398, 199] width 9 height 9
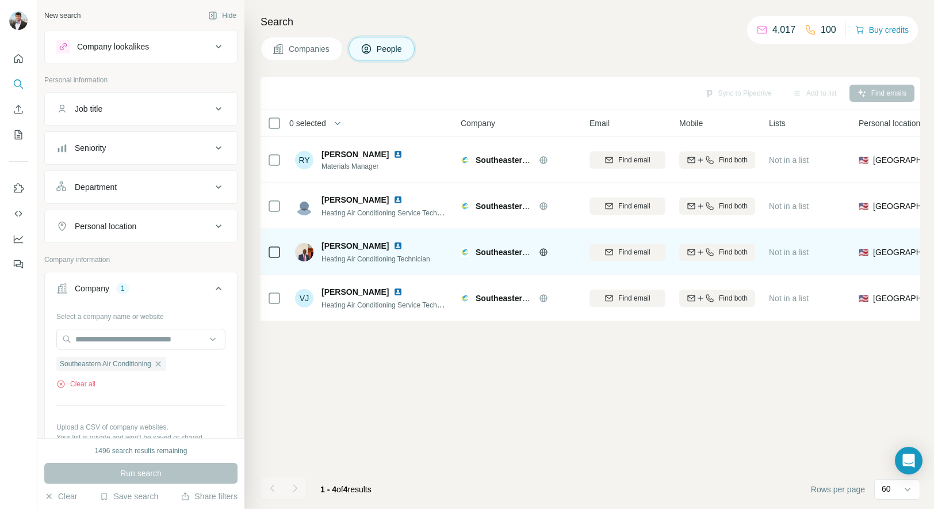
click at [394, 245] on img at bounding box center [398, 245] width 9 height 9
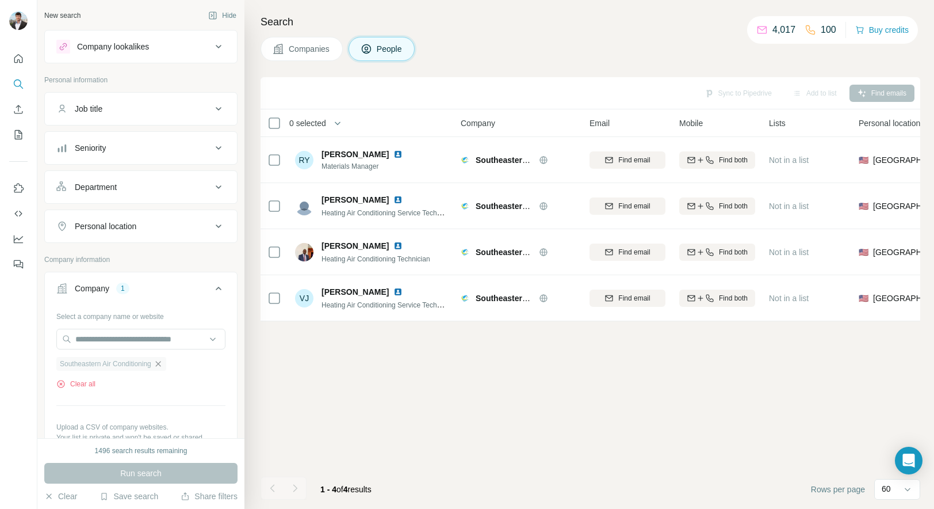
click at [162, 365] on icon "button" at bounding box center [158, 363] width 9 height 9
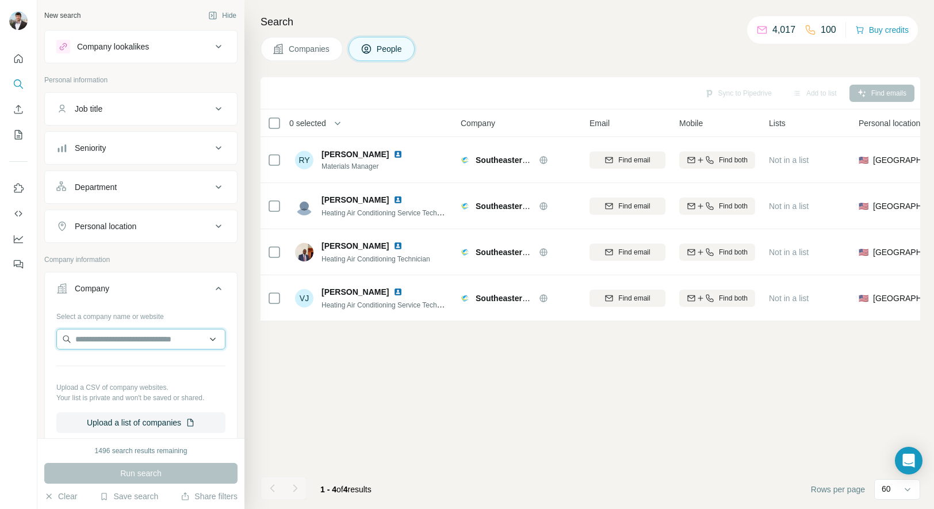
click at [146, 333] on input "text" at bounding box center [140, 338] width 169 height 21
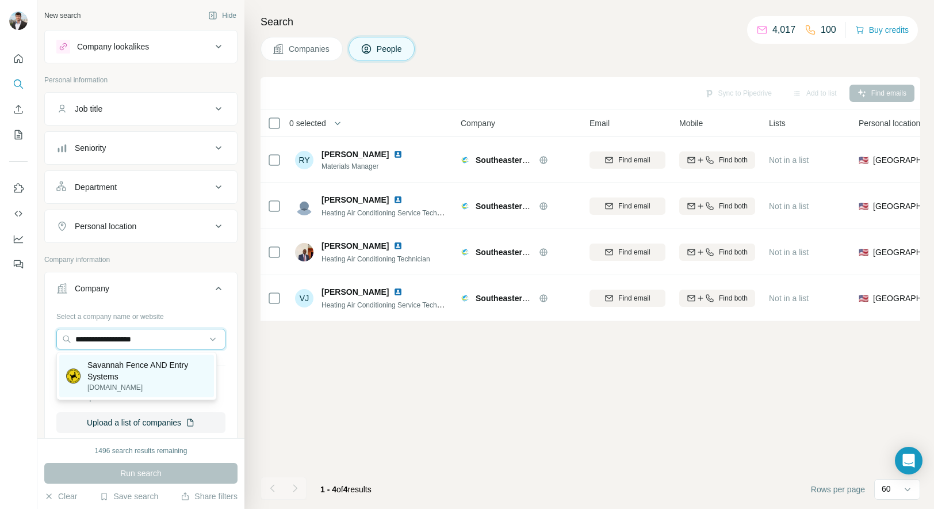
type input "**********"
click at [136, 373] on p "Savannah Fence AND Entry Systems" at bounding box center [147, 370] width 120 height 23
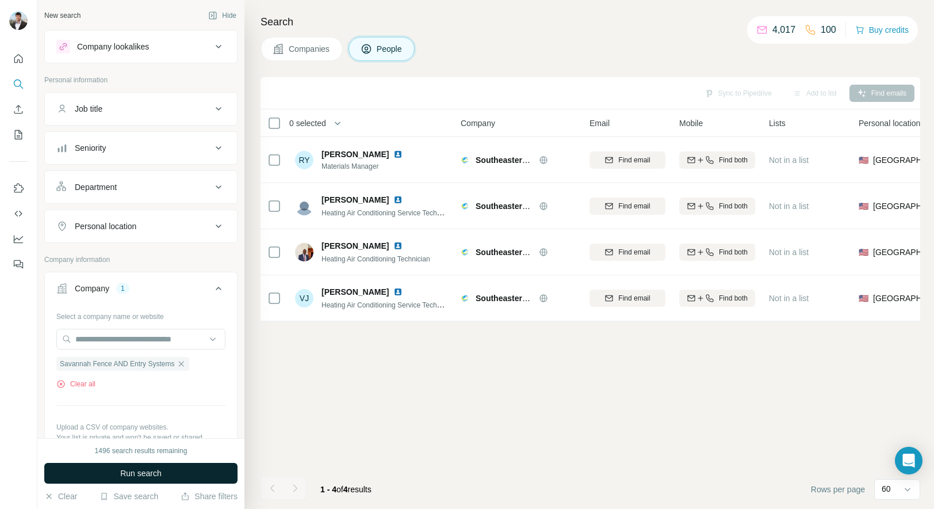
click at [120, 475] on span "Run search" at bounding box center [140, 473] width 41 height 12
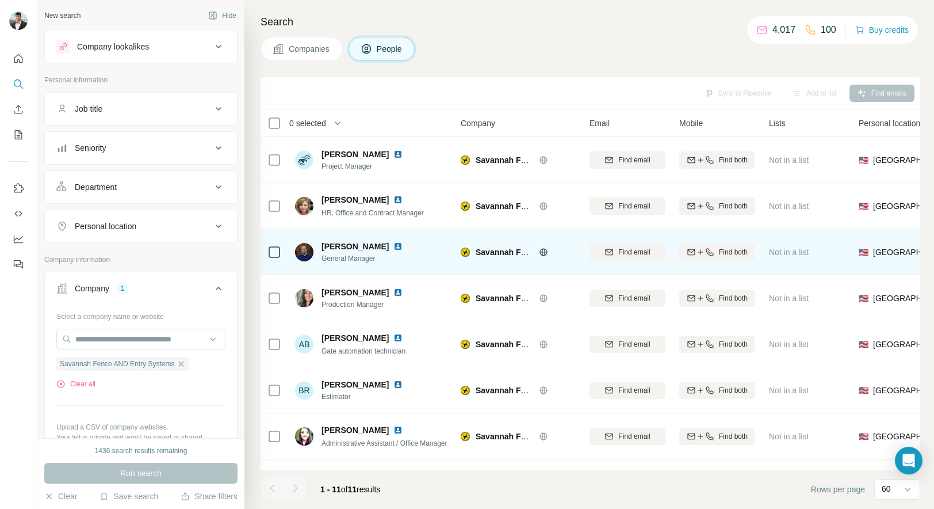
click at [274, 258] on icon at bounding box center [275, 252] width 14 height 14
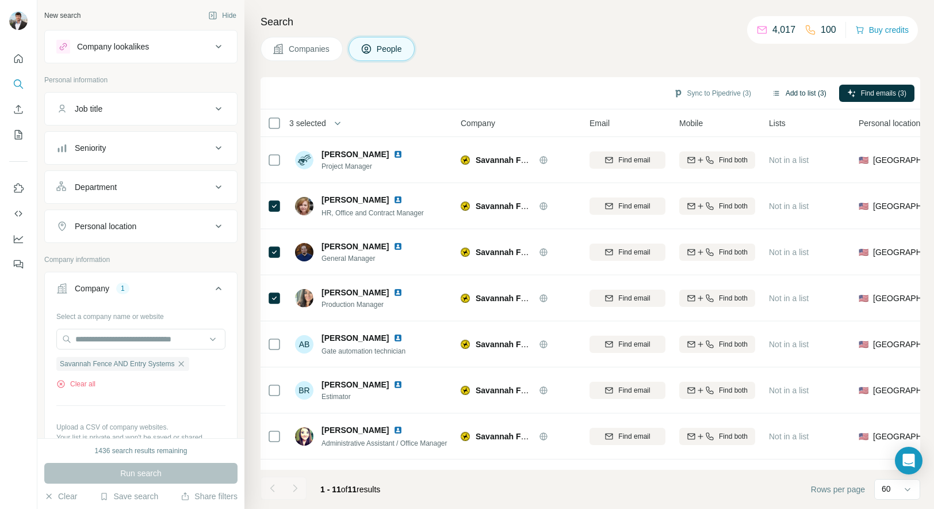
click at [789, 89] on button "Add to list (3)" at bounding box center [799, 93] width 71 height 17
click at [782, 92] on button "Add to list (3)" at bounding box center [799, 93] width 71 height 17
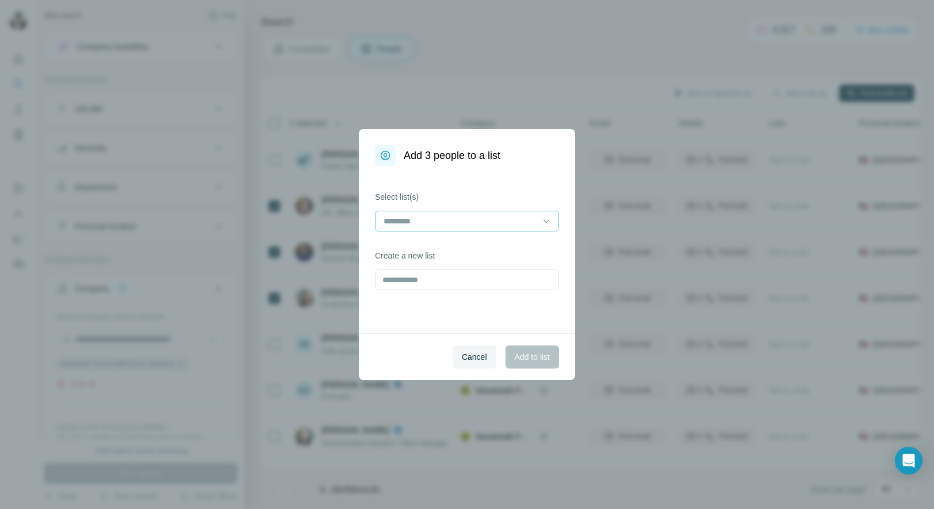
click at [534, 221] on input at bounding box center [460, 221] width 155 height 13
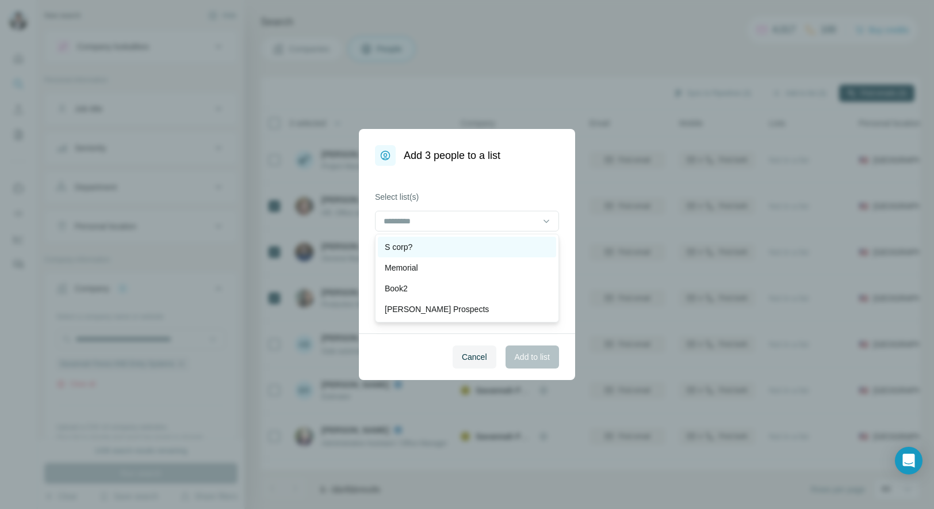
click at [488, 243] on div "S corp?" at bounding box center [467, 247] width 165 height 12
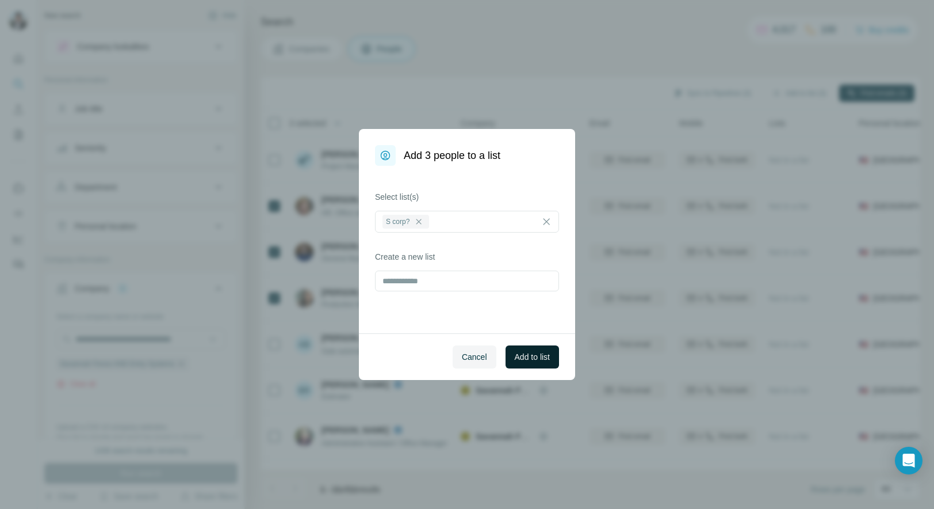
click at [535, 358] on span "Add to list" at bounding box center [532, 357] width 35 height 12
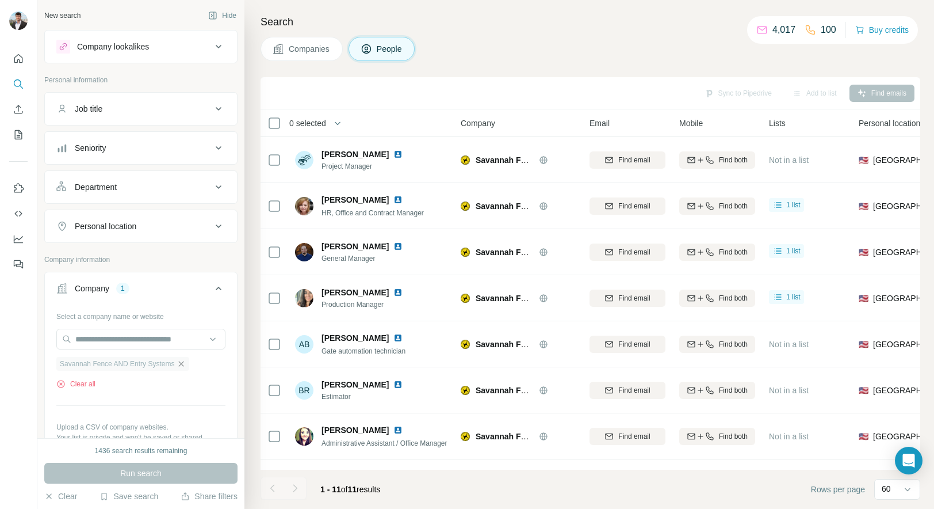
click at [182, 361] on icon "button" at bounding box center [181, 363] width 9 height 9
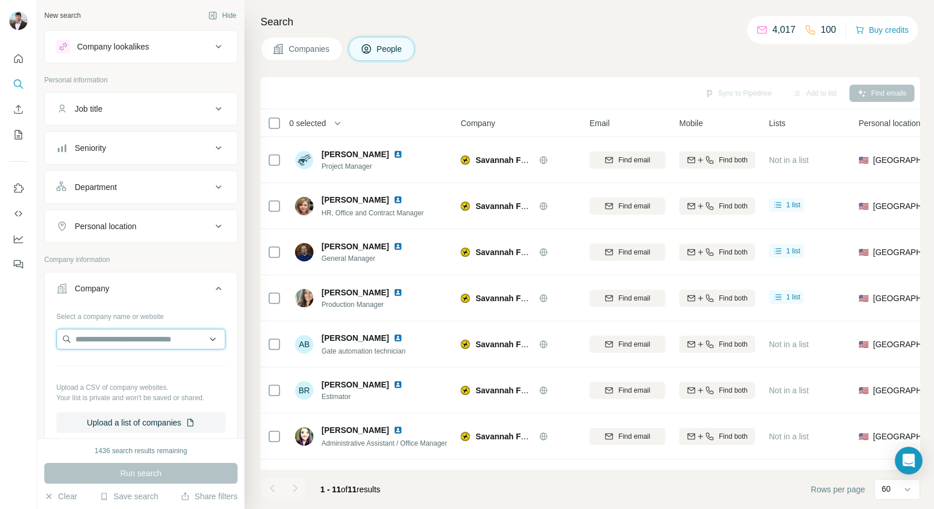
click at [178, 337] on input "text" at bounding box center [140, 338] width 169 height 21
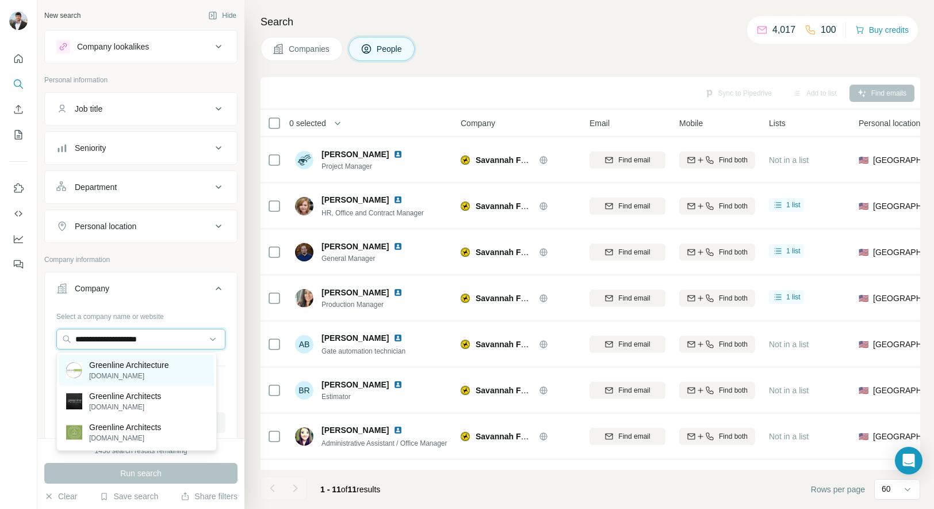
type input "**********"
click at [156, 367] on p "Greenline Architecture" at bounding box center [129, 365] width 80 height 12
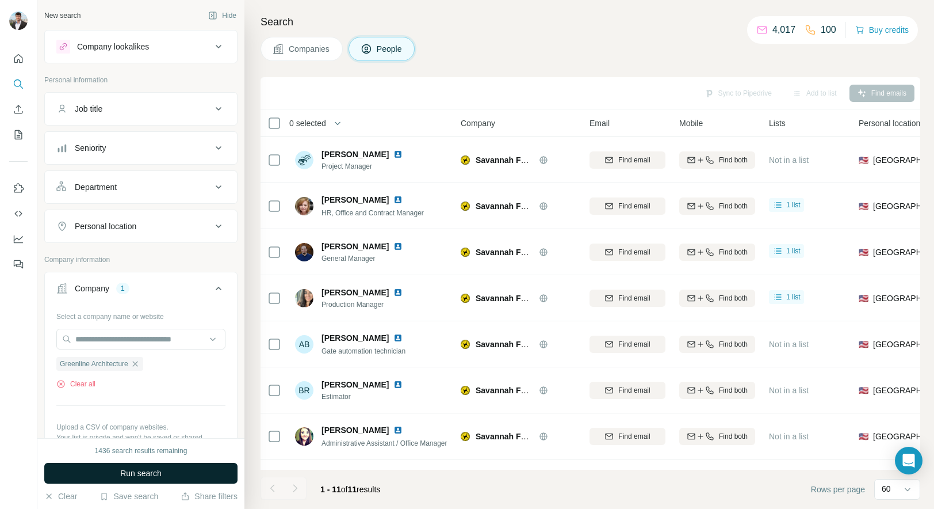
click at [136, 470] on span "Run search" at bounding box center [140, 473] width 41 height 12
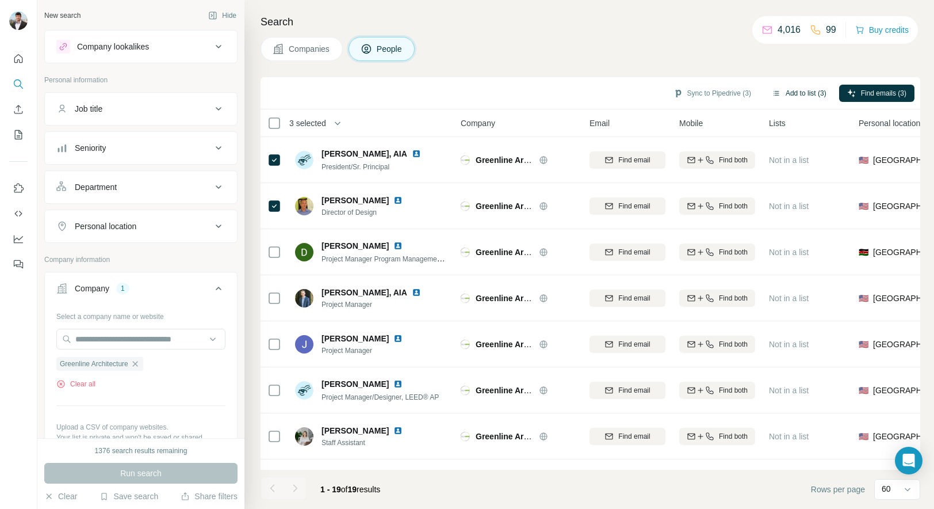
click at [780, 97] on button "Add to list (3)" at bounding box center [799, 93] width 71 height 17
click at [788, 88] on button "Add to list (3)" at bounding box center [799, 93] width 71 height 17
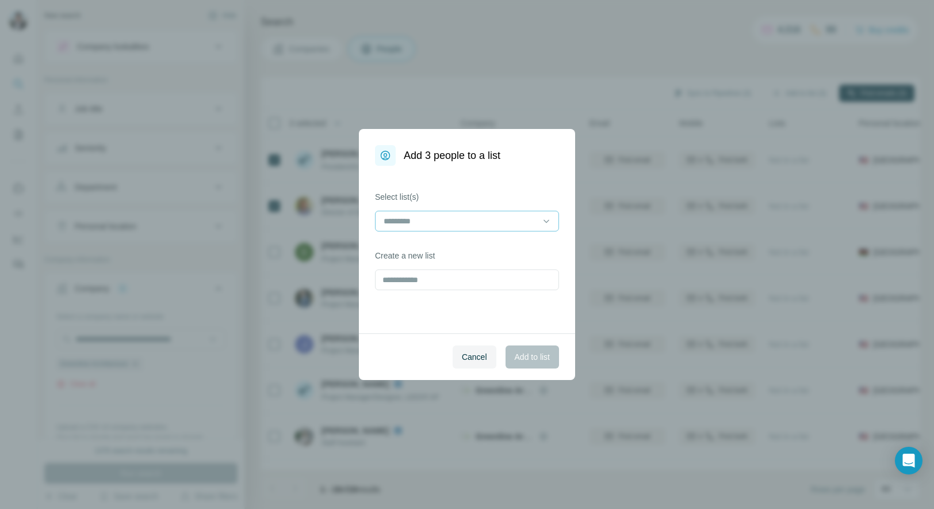
click at [514, 219] on input at bounding box center [460, 221] width 155 height 13
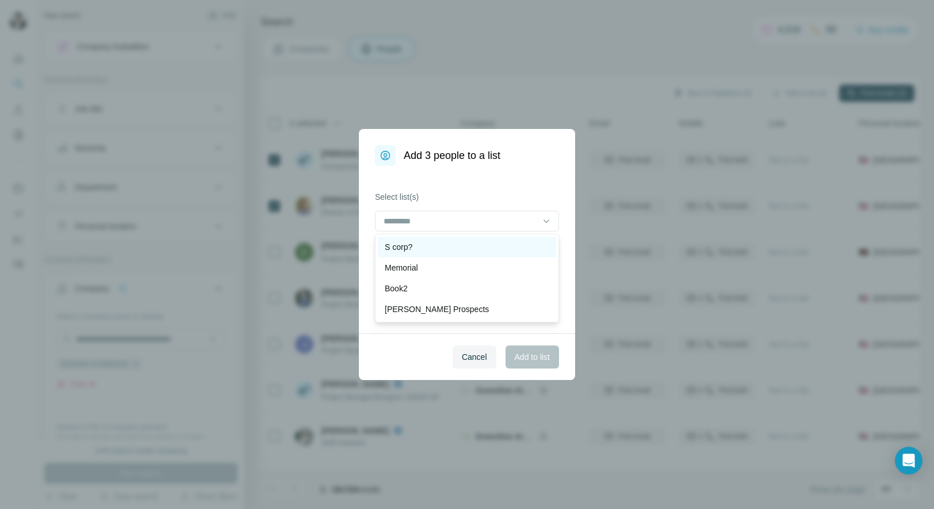
click at [477, 248] on div "S corp?" at bounding box center [467, 247] width 165 height 12
click at [518, 356] on span "Add to list" at bounding box center [532, 357] width 35 height 12
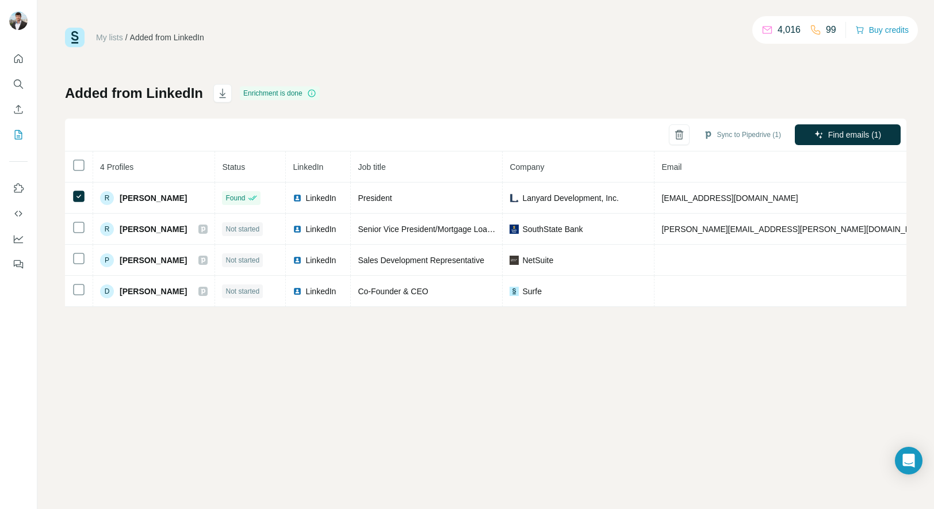
click at [406, 376] on div "My lists / Added from LinkedIn 4,016 99 Buy credits Added from LinkedIn Enrichm…" at bounding box center [485, 254] width 897 height 509
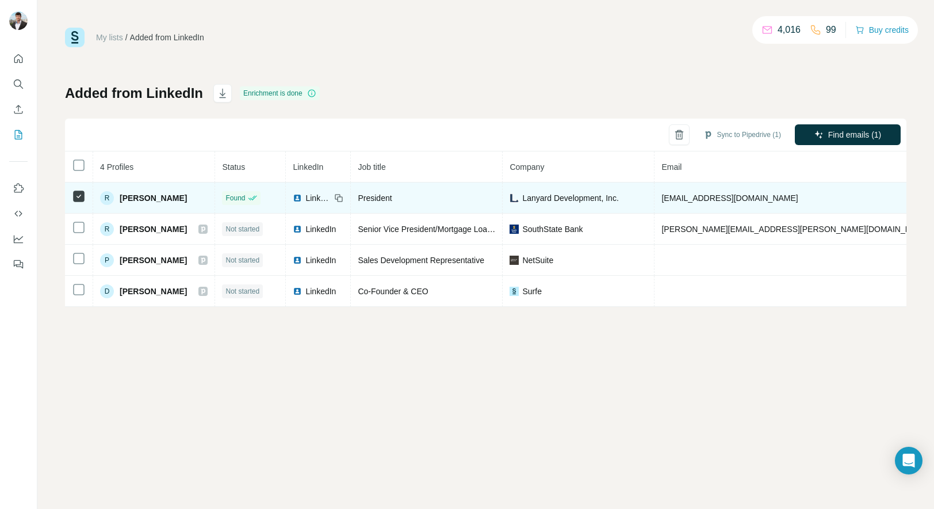
click at [133, 197] on span "[PERSON_NAME]" at bounding box center [153, 198] width 67 height 12
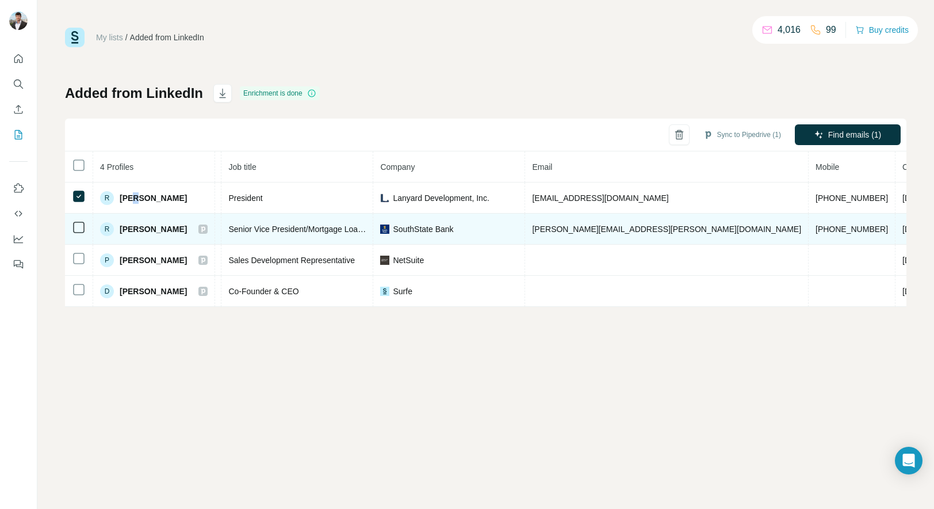
scroll to position [0, 207]
